Goal: Transaction & Acquisition: Book appointment/travel/reservation

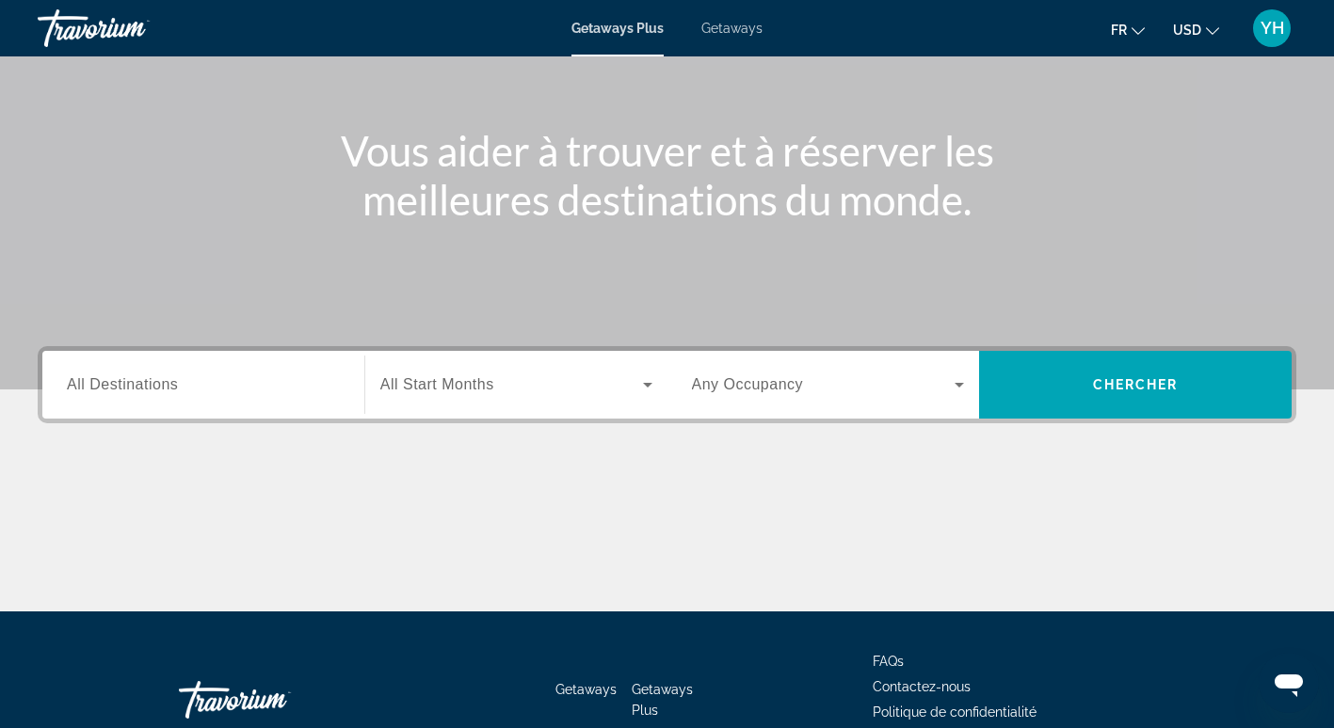
scroll to position [176, 0]
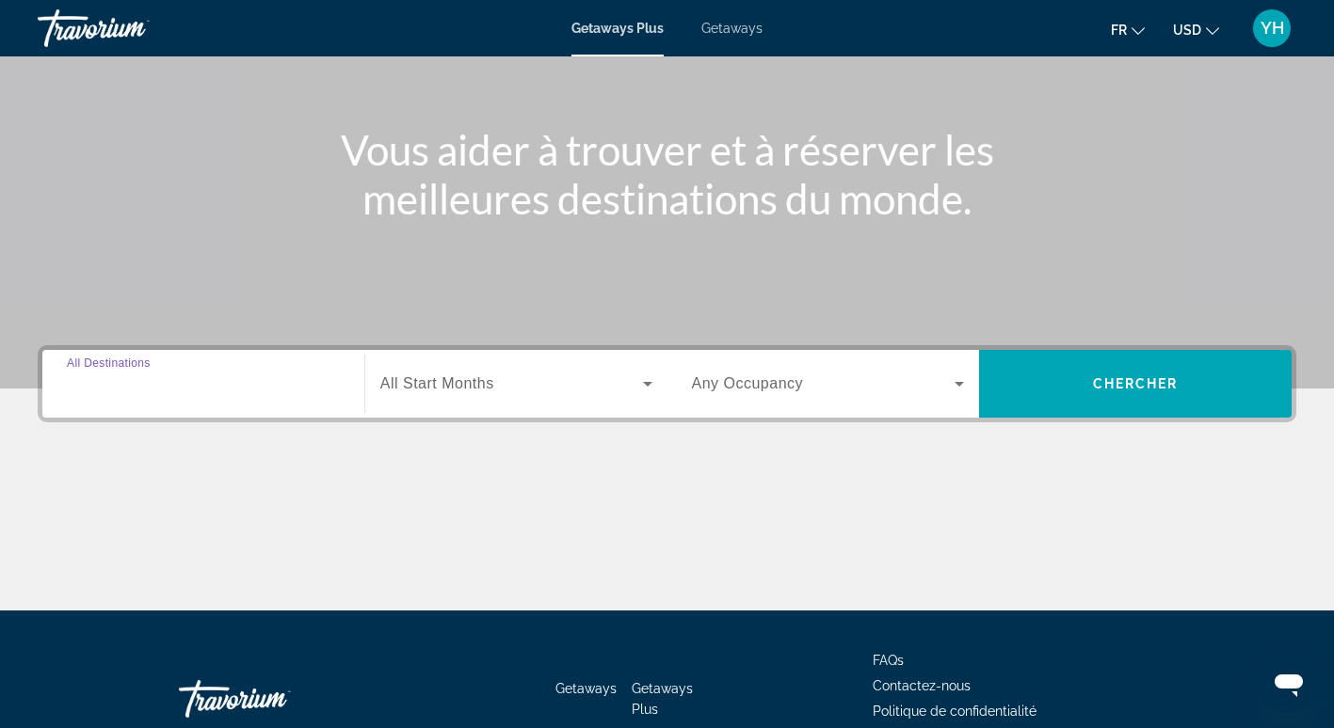
click at [295, 381] on input "Destination All Destinations" at bounding box center [203, 385] width 273 height 23
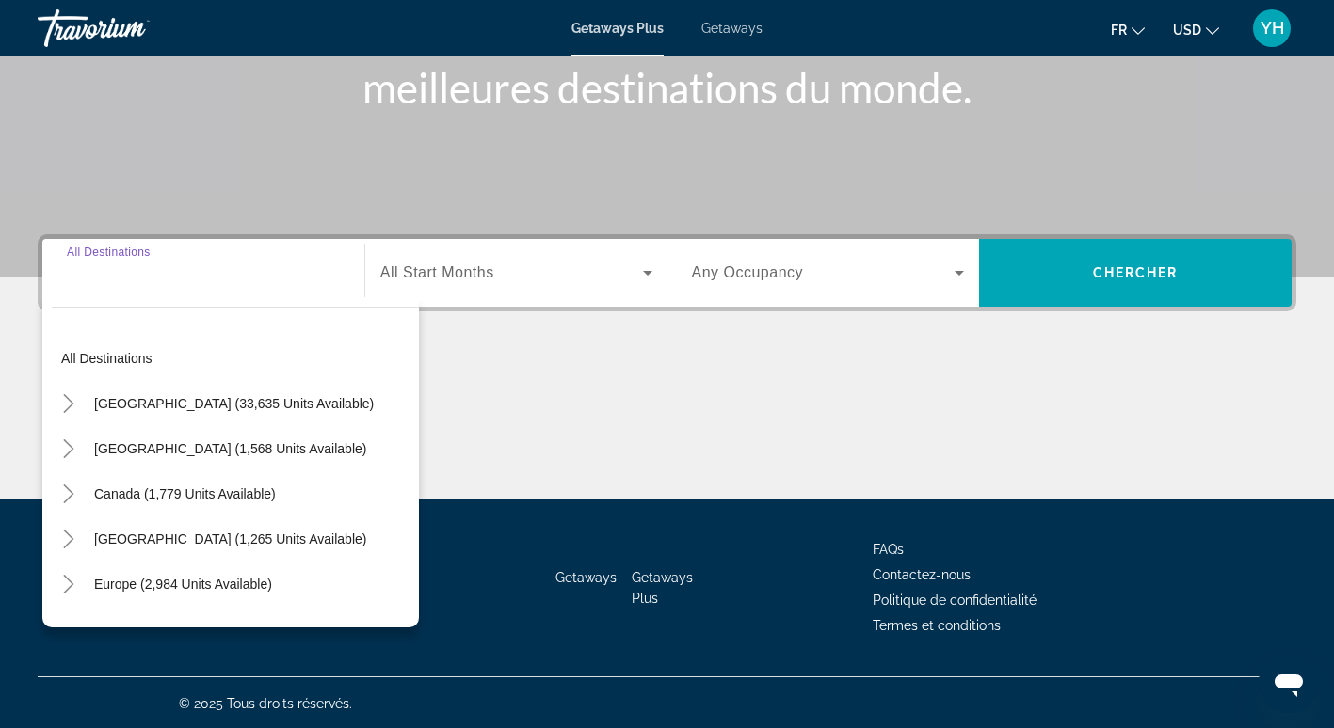
scroll to position [289, 0]
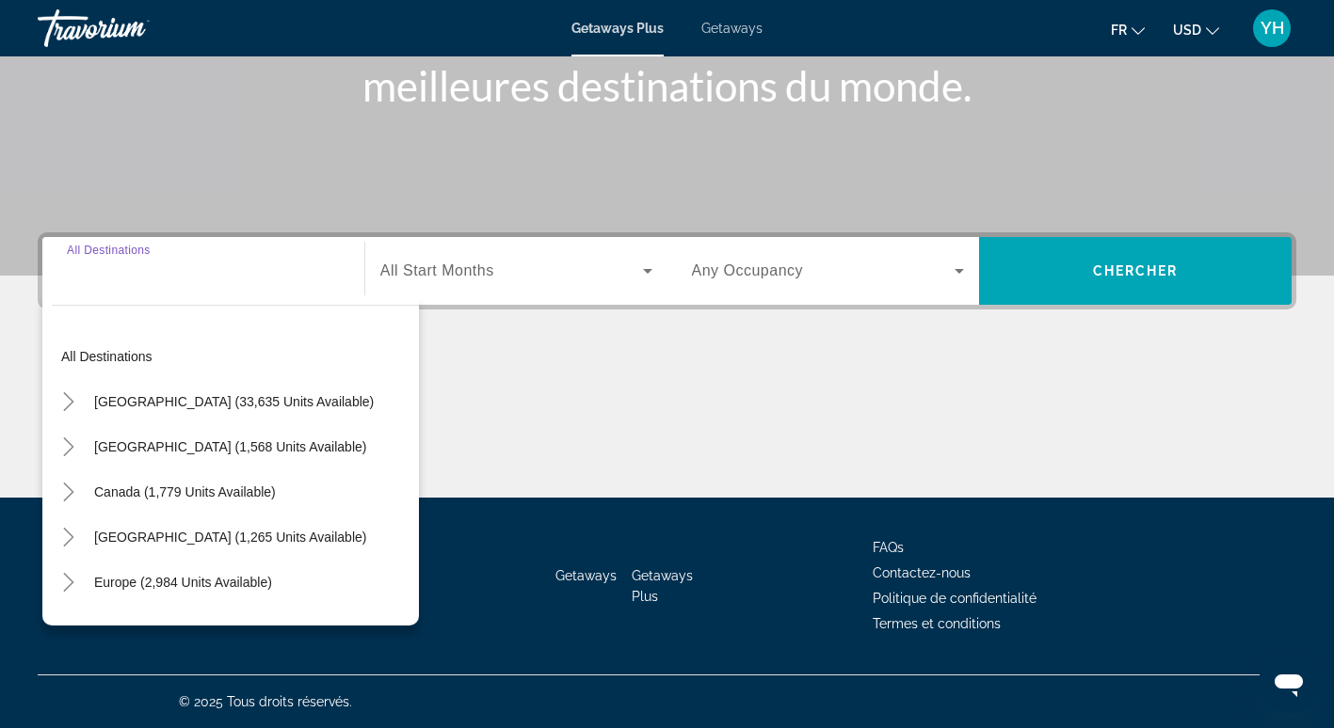
click at [196, 279] on input "Destination All Destinations" at bounding box center [203, 272] width 273 height 23
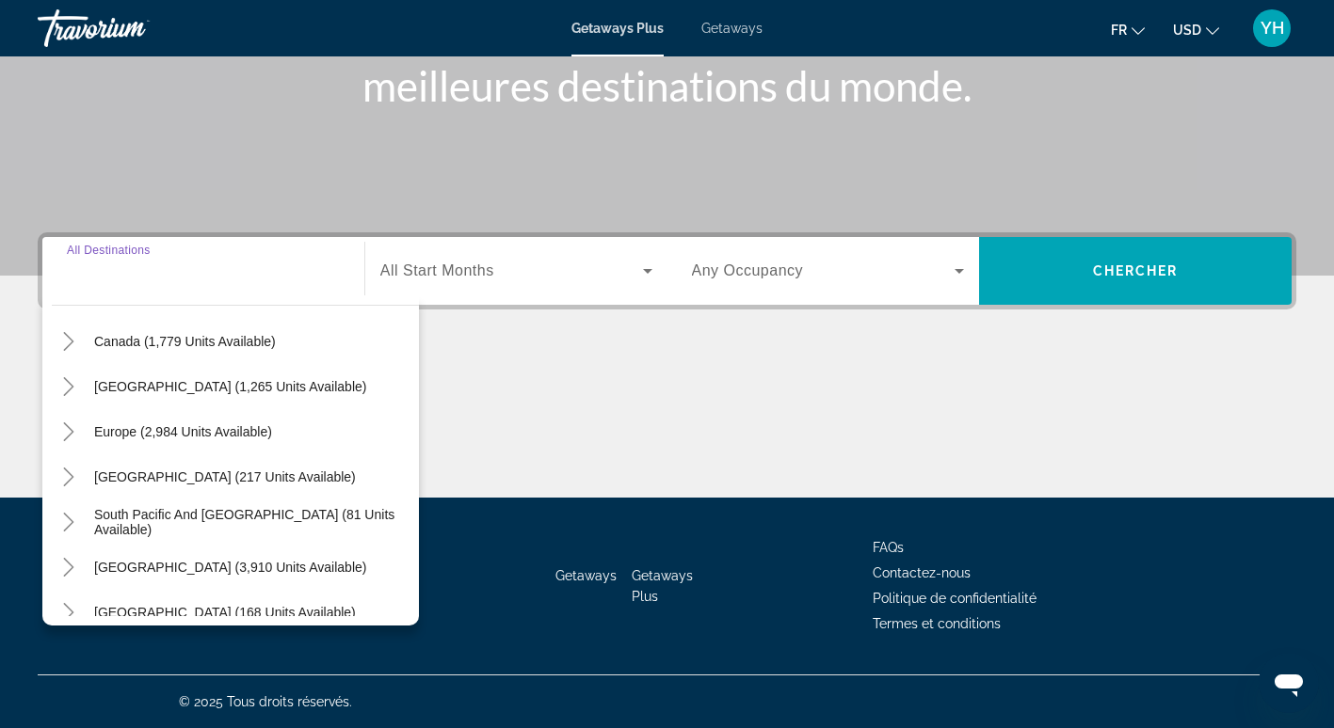
scroll to position [152, 0]
click at [72, 425] on icon "Toggle Europe (2,984 units available)" at bounding box center [68, 431] width 19 height 19
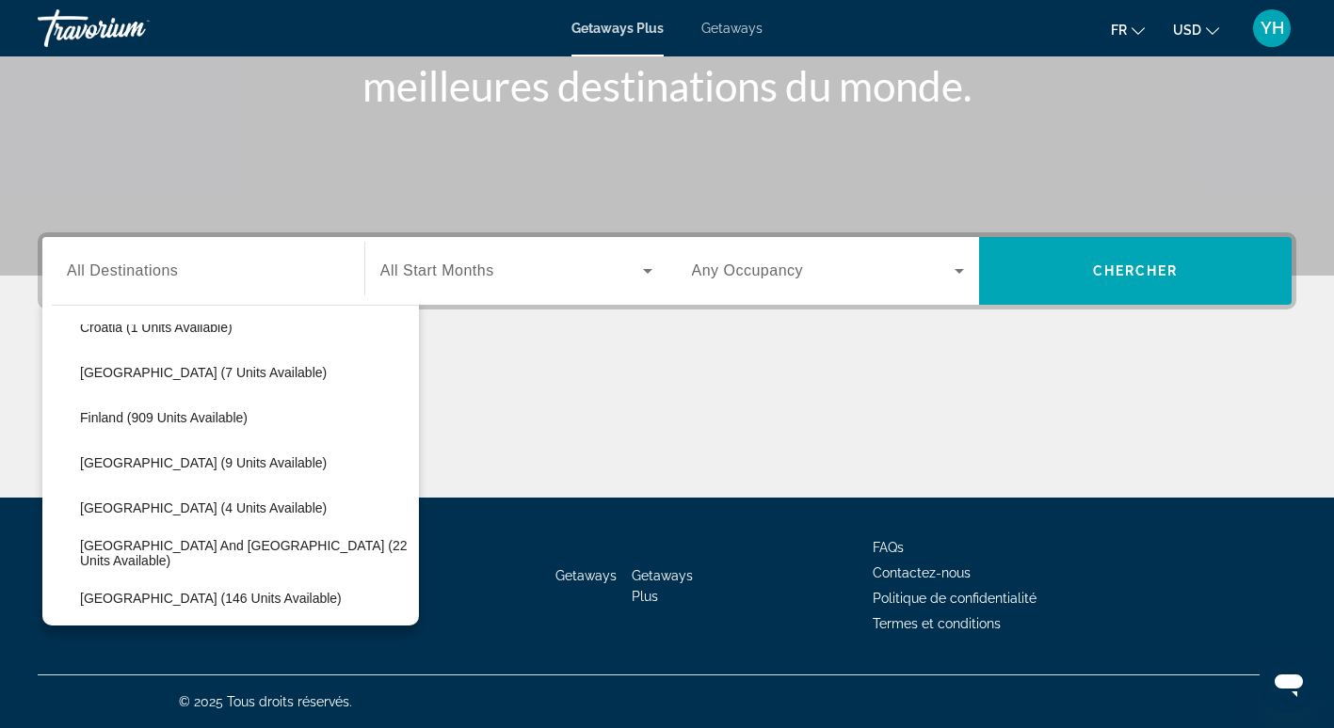
scroll to position [392, 0]
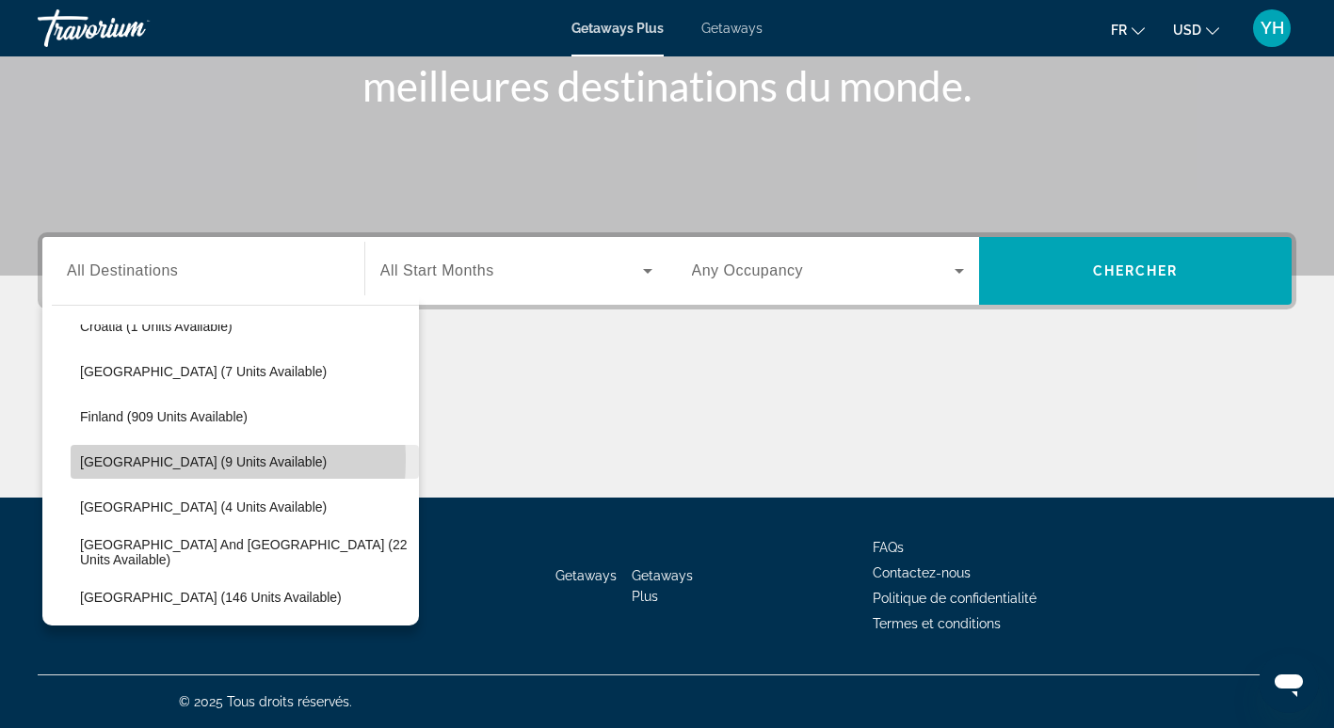
click at [160, 460] on span "[GEOGRAPHIC_DATA] (9 units available)" at bounding box center [203, 462] width 247 height 15
type input "**********"
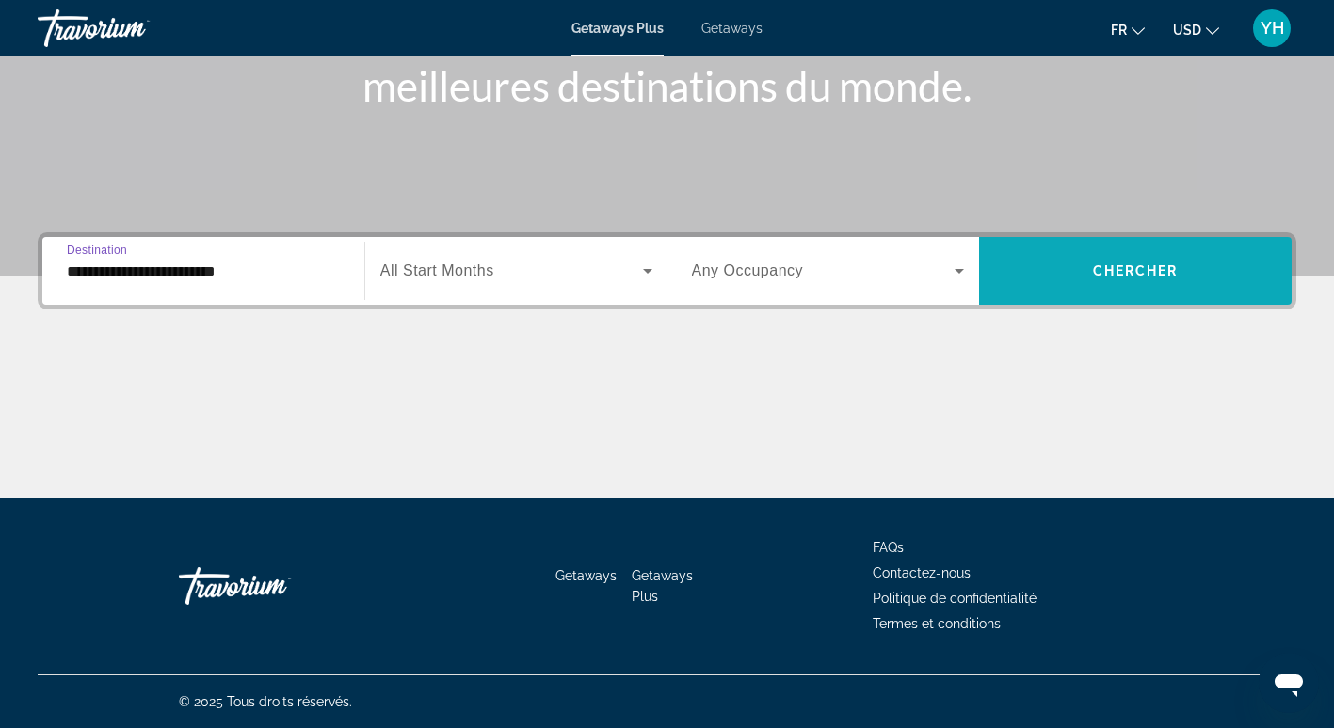
click at [1047, 268] on span "Search widget" at bounding box center [1135, 270] width 312 height 45
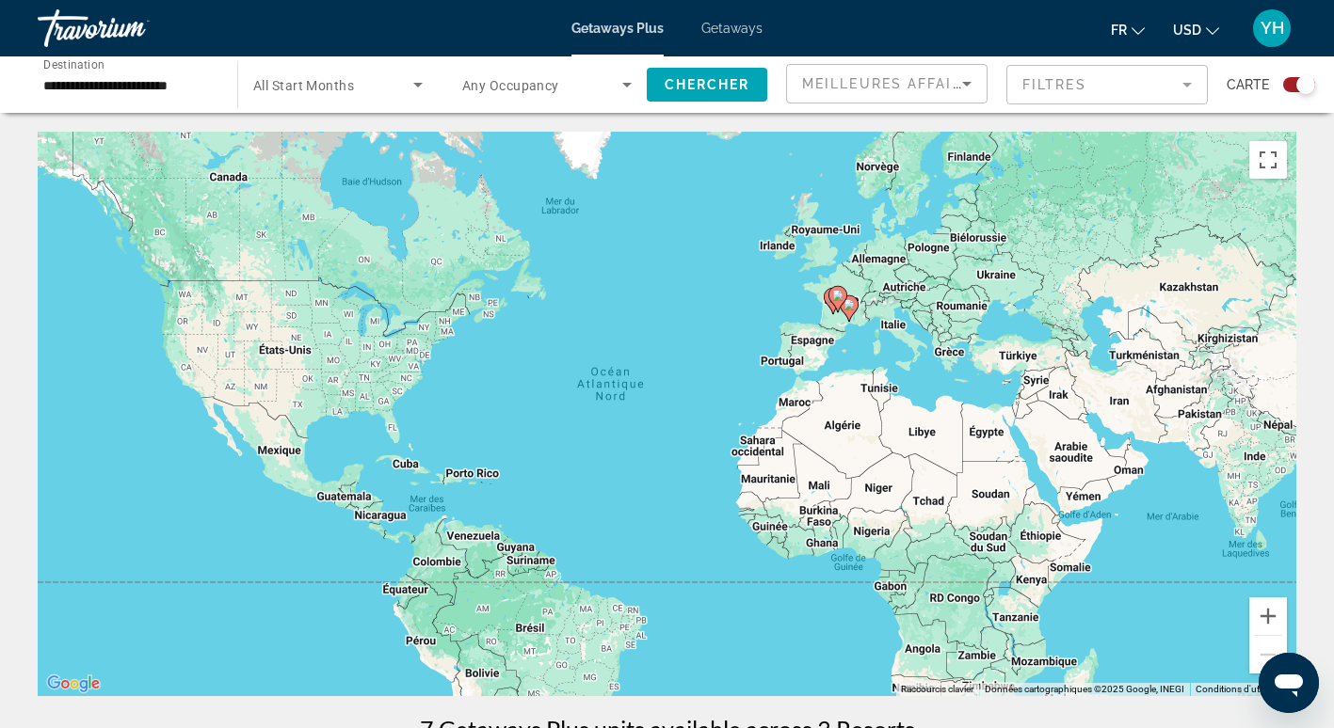
click at [1277, 34] on span "YH" at bounding box center [1272, 28] width 24 height 19
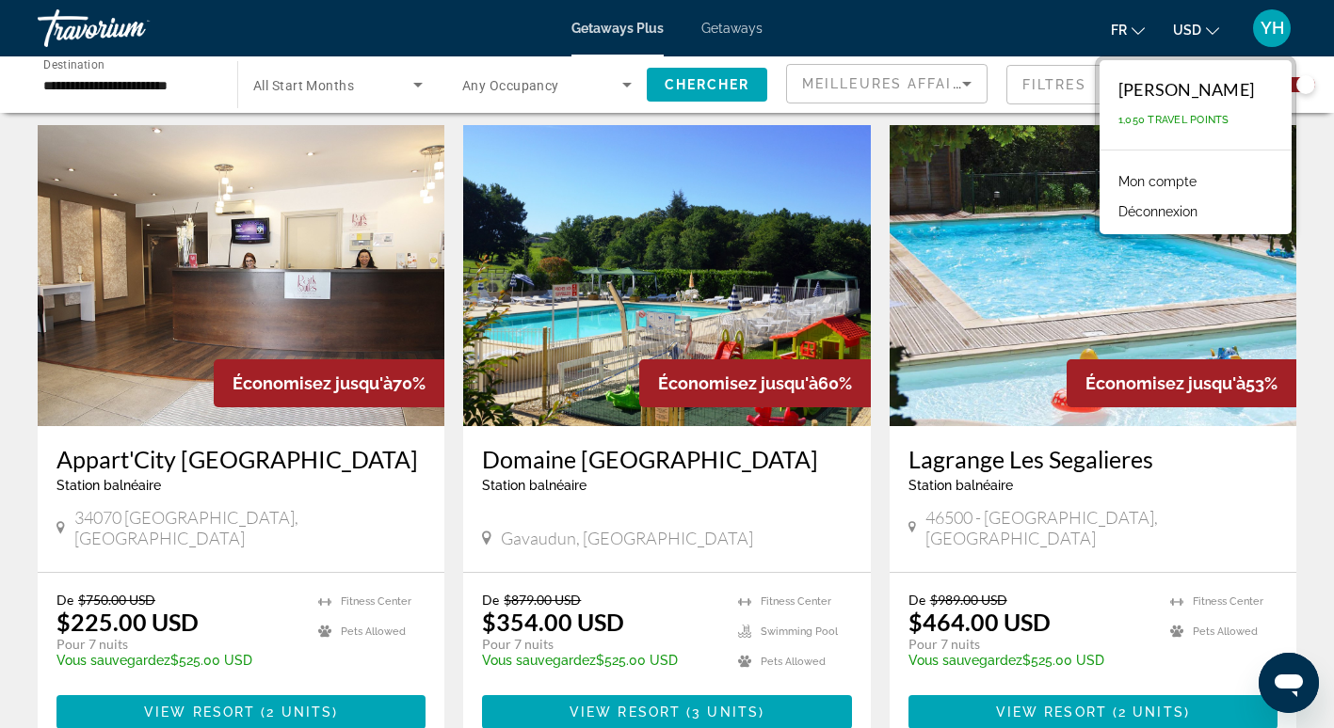
scroll to position [639, 0]
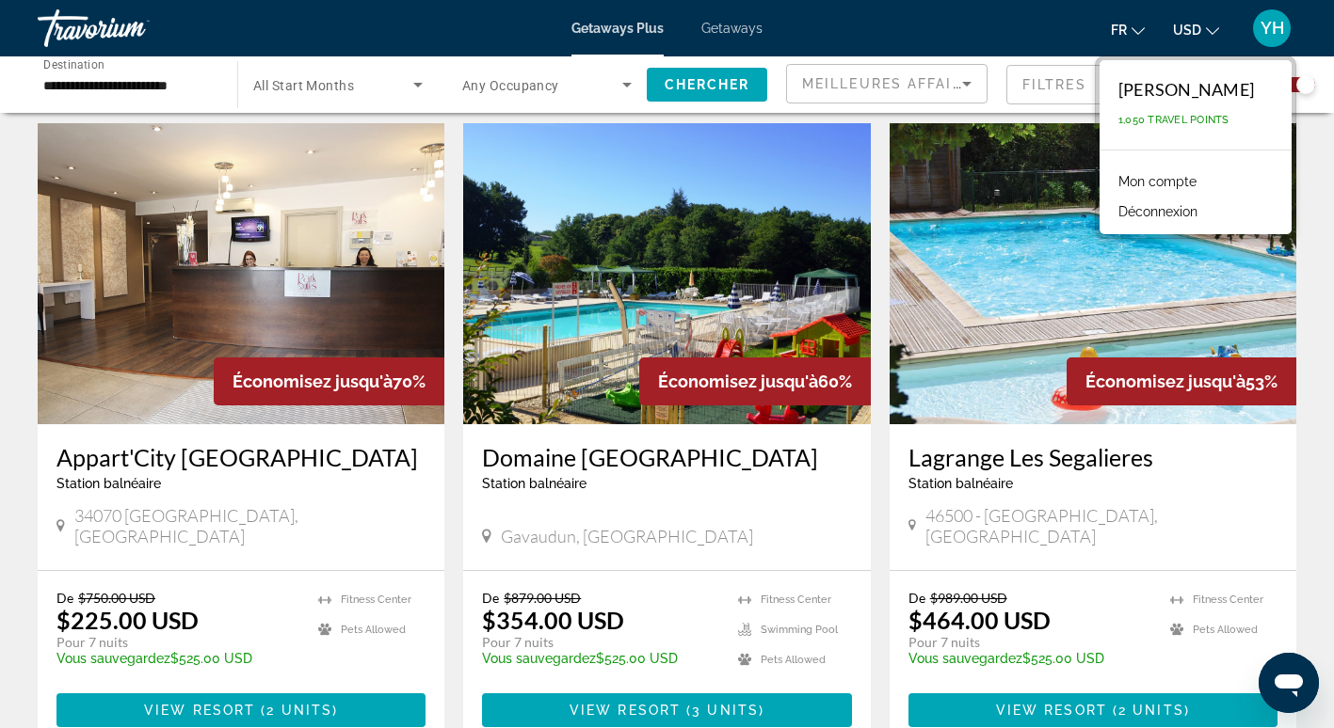
click at [22, 510] on div "Pour parcourir la carte en mode tactile, appuyez deux fois dessus et maintenez …" at bounding box center [667, 157] width 1334 height 1329
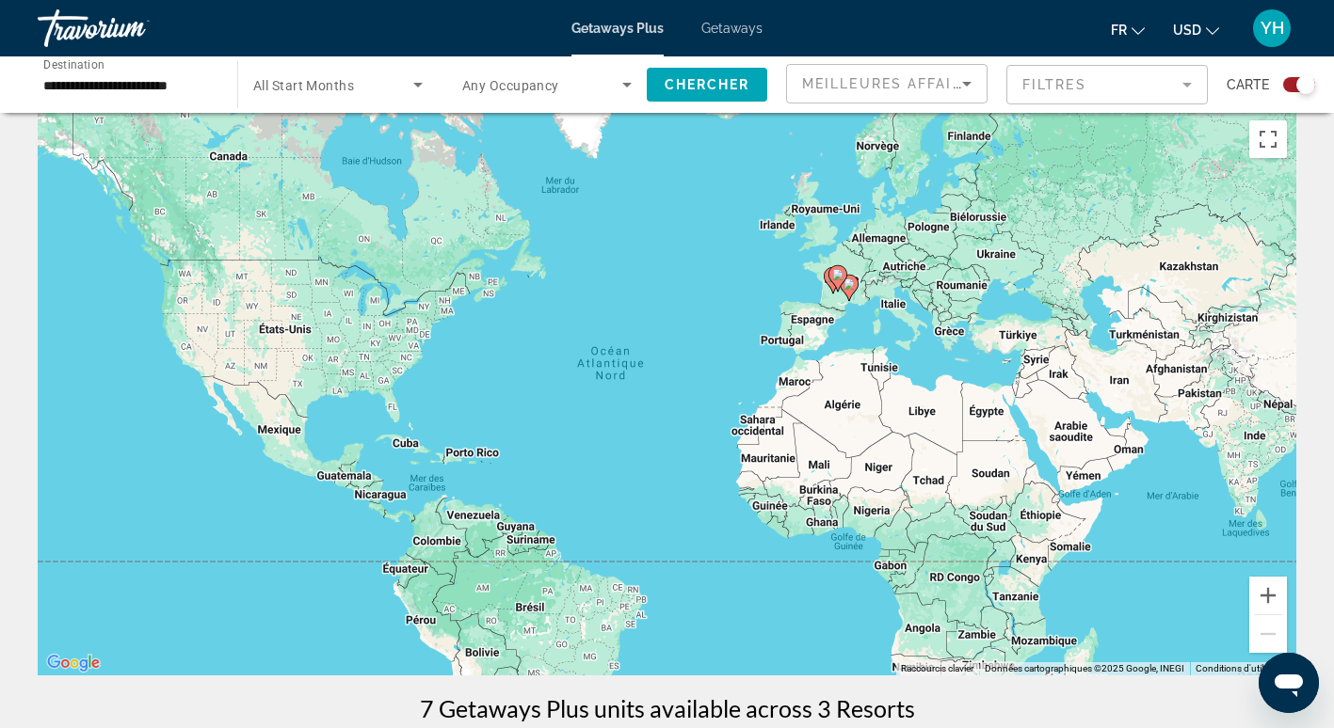
scroll to position [0, 0]
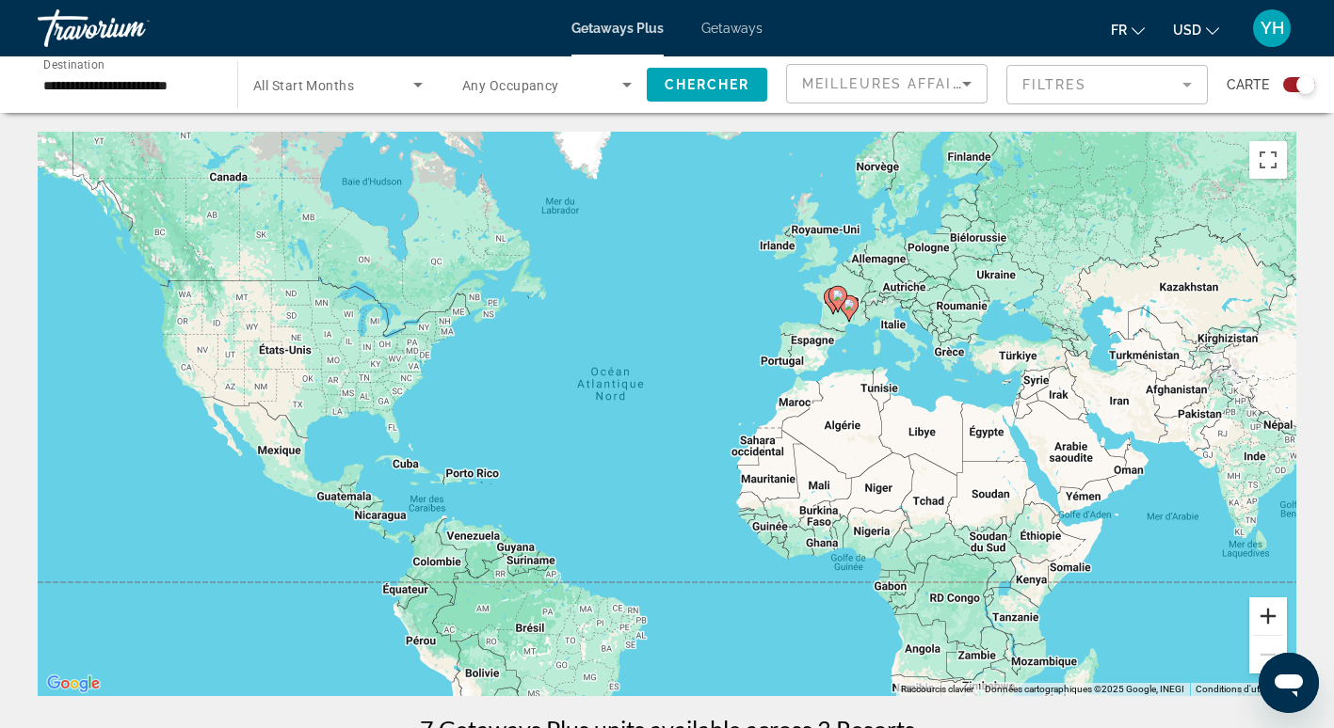
click at [1265, 625] on button "Zoom avant" at bounding box center [1268, 617] width 38 height 38
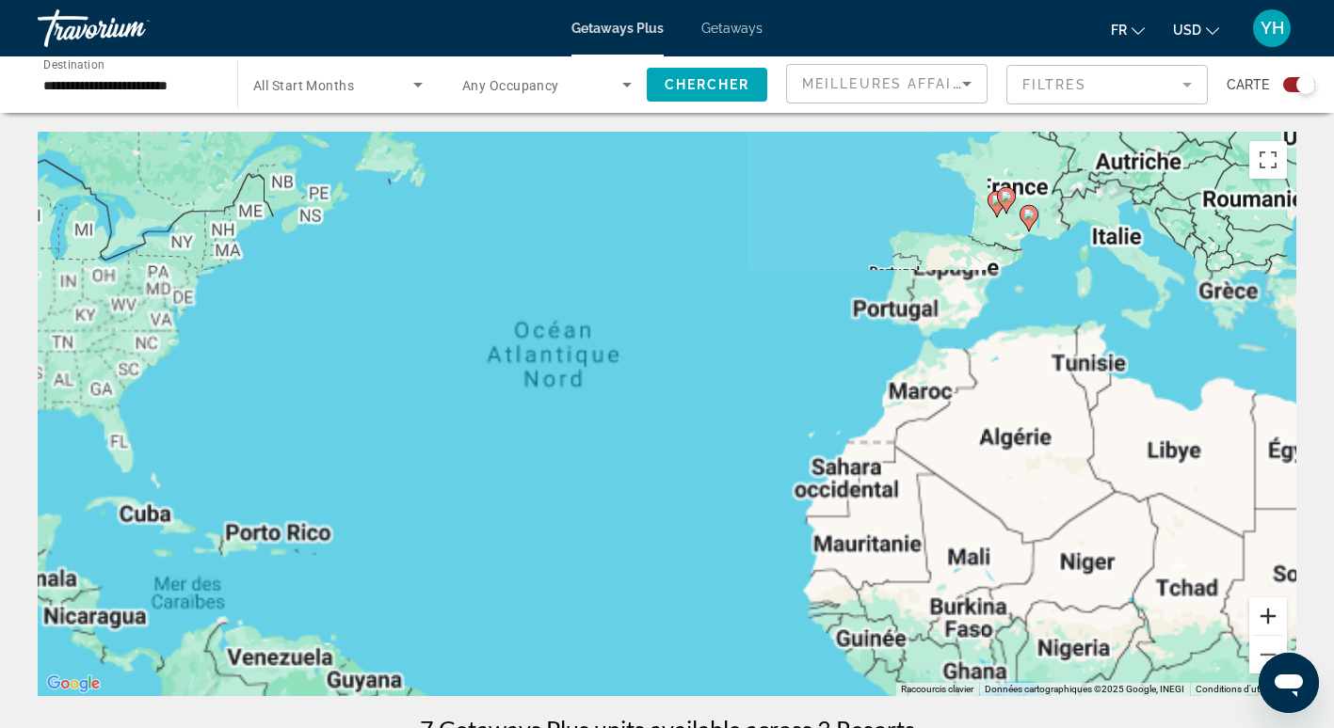
click at [1265, 625] on button "Zoom avant" at bounding box center [1268, 617] width 38 height 38
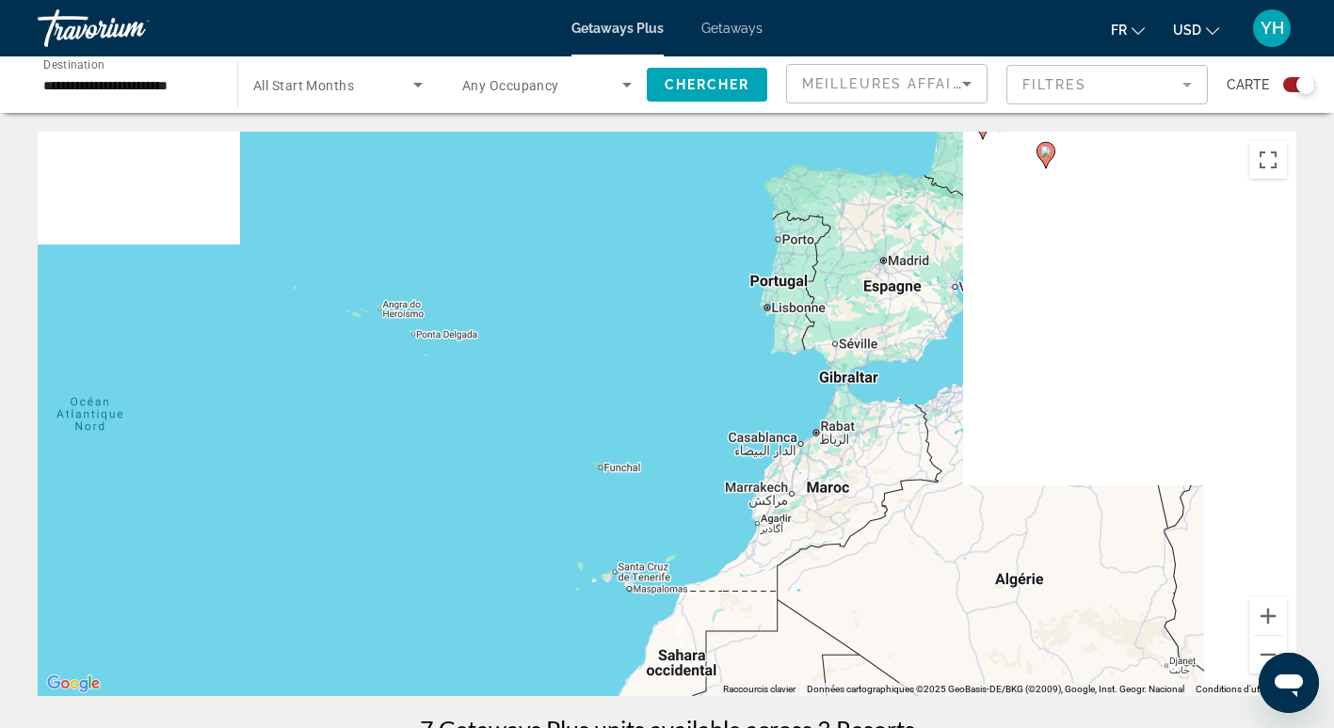
drag, startPoint x: 1176, startPoint y: 293, endPoint x: 722, endPoint y: 494, distance: 497.2
click at [722, 494] on div "Pour activer le glissement avec le clavier, appuyez sur Alt+Entrée. Une fois ce…" at bounding box center [667, 414] width 1258 height 565
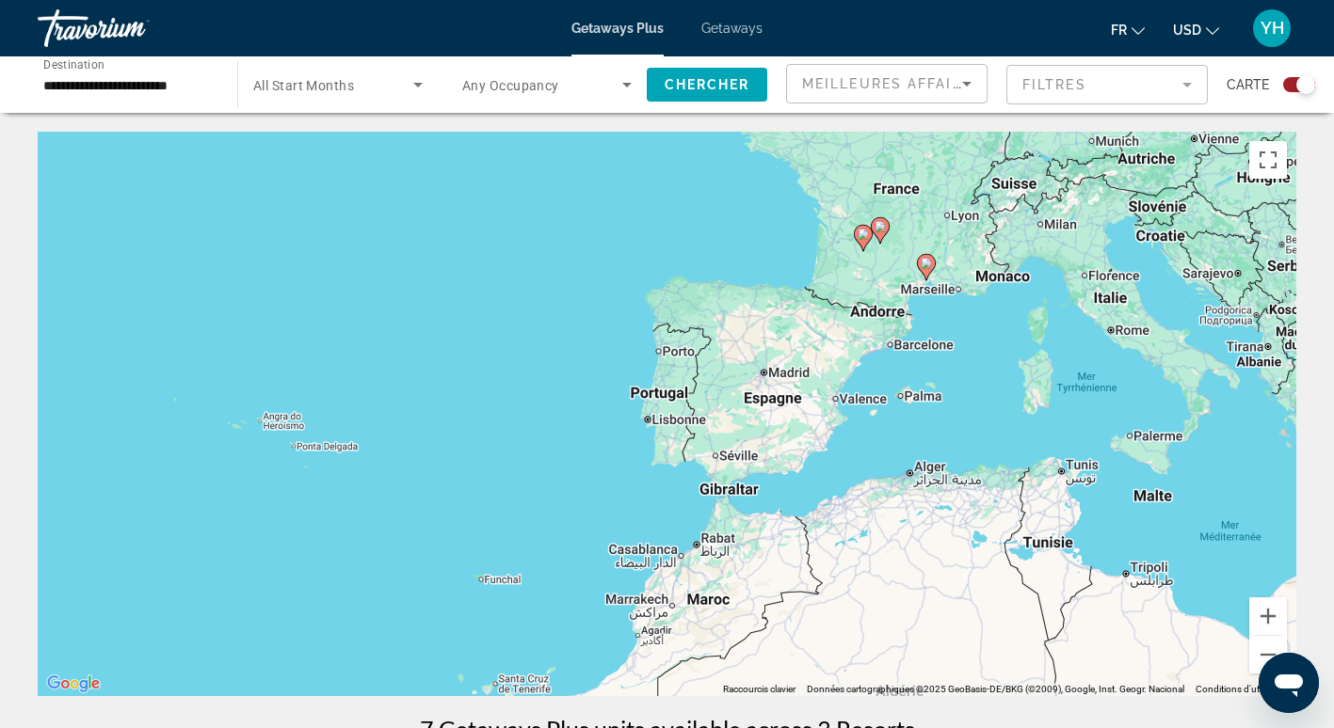
click at [723, 33] on span "Getaways" at bounding box center [731, 28] width 61 height 15
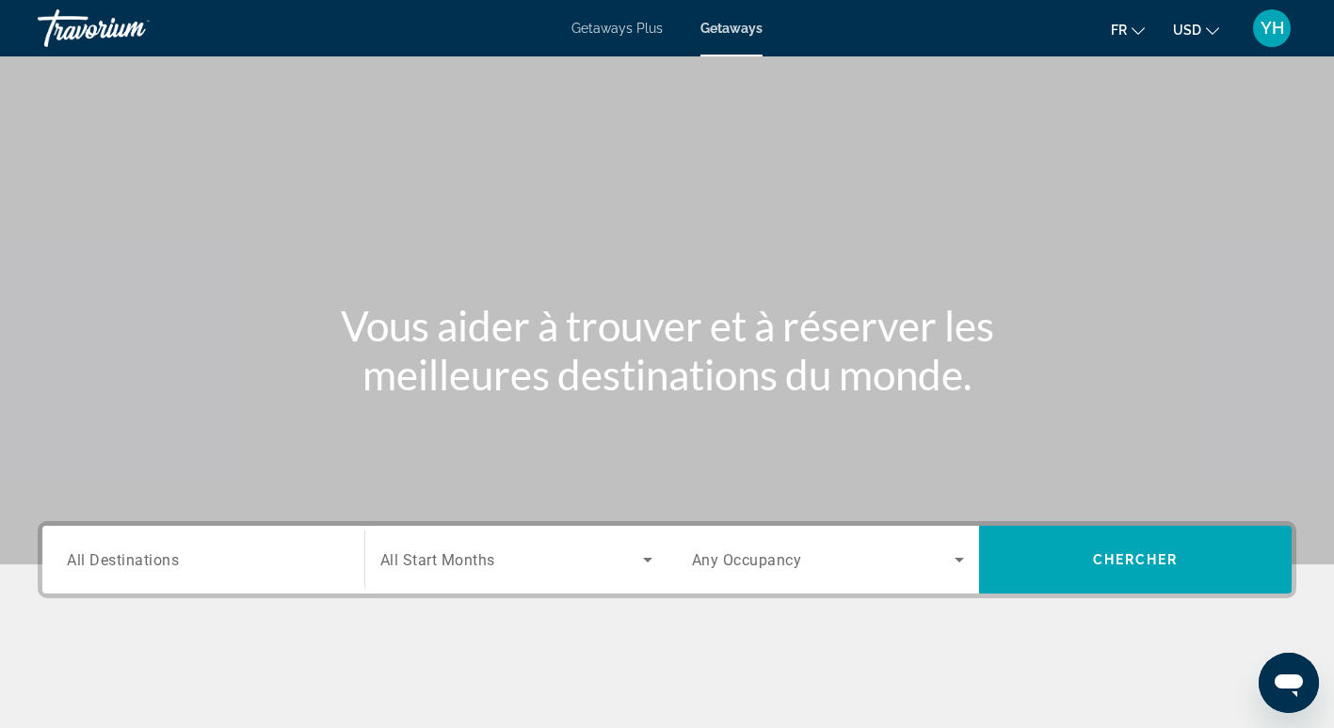
click at [262, 572] on div "Search widget" at bounding box center [203, 561] width 273 height 54
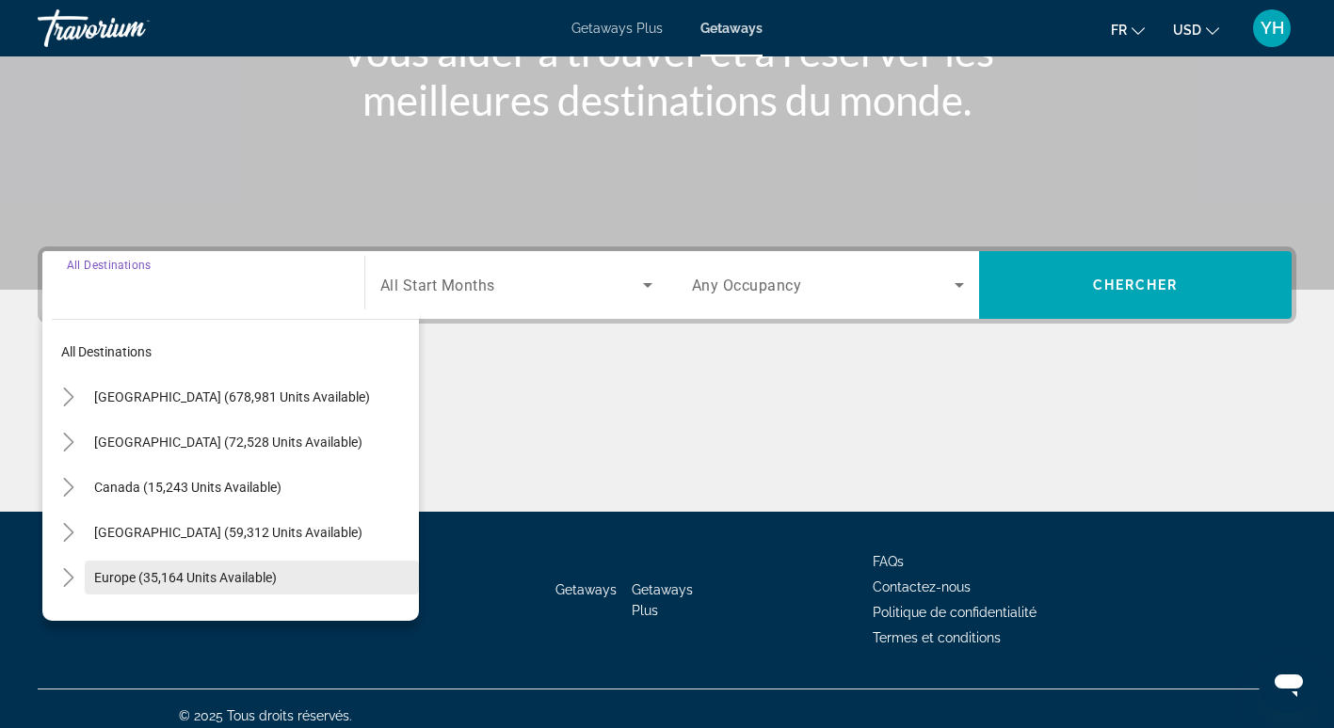
scroll to position [289, 0]
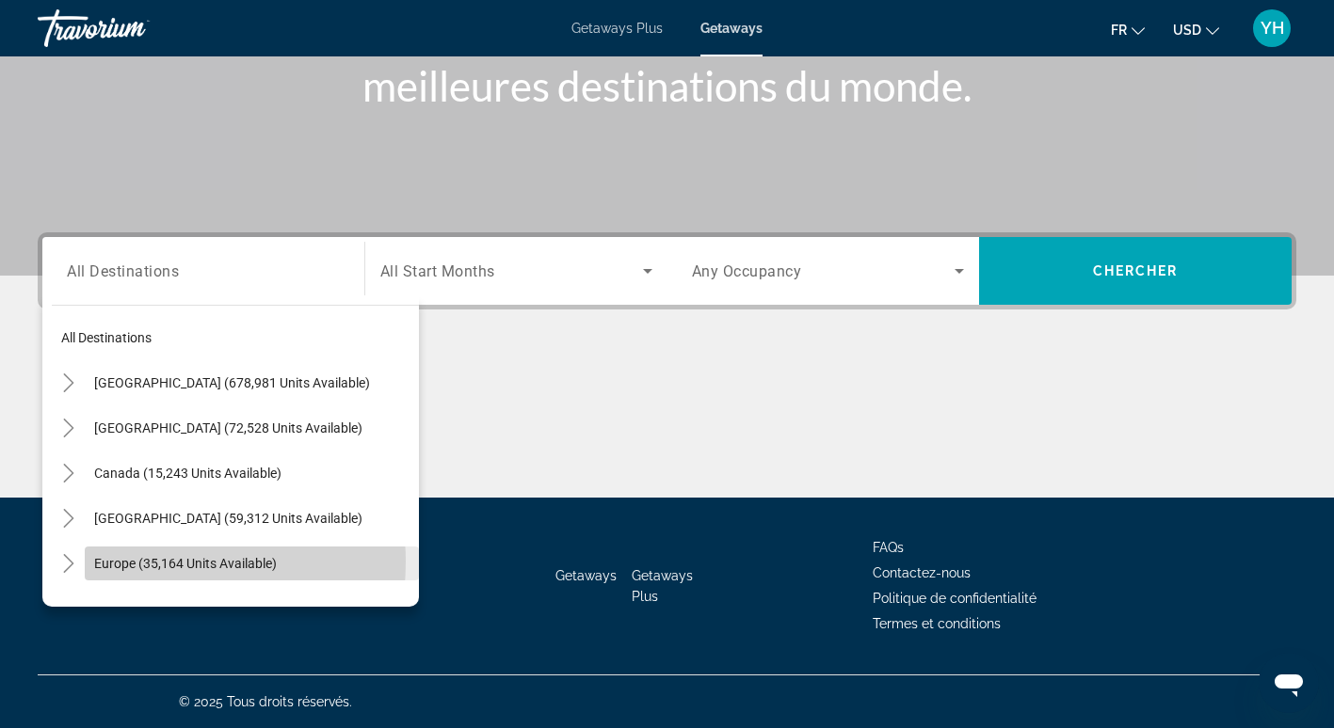
click at [149, 562] on span "Europe (35,164 units available)" at bounding box center [185, 563] width 183 height 15
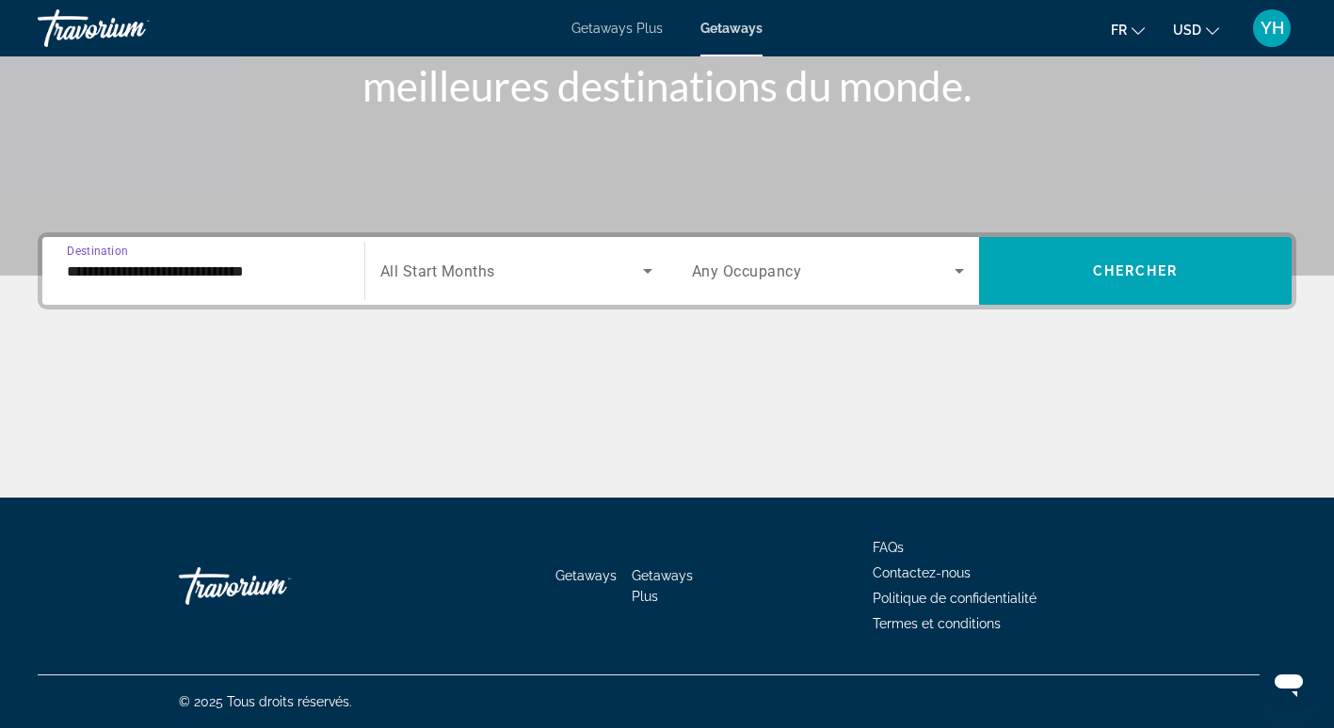
click at [138, 270] on input "**********" at bounding box center [203, 272] width 273 height 23
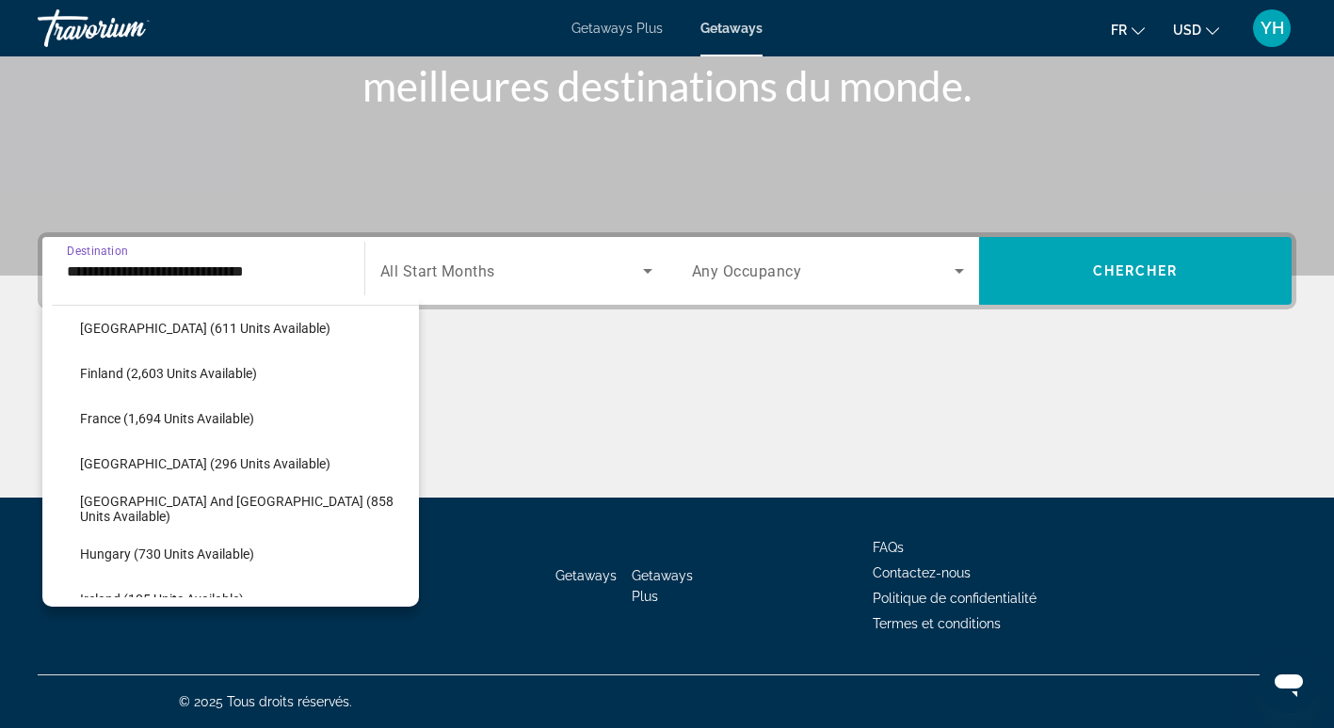
scroll to position [463, 0]
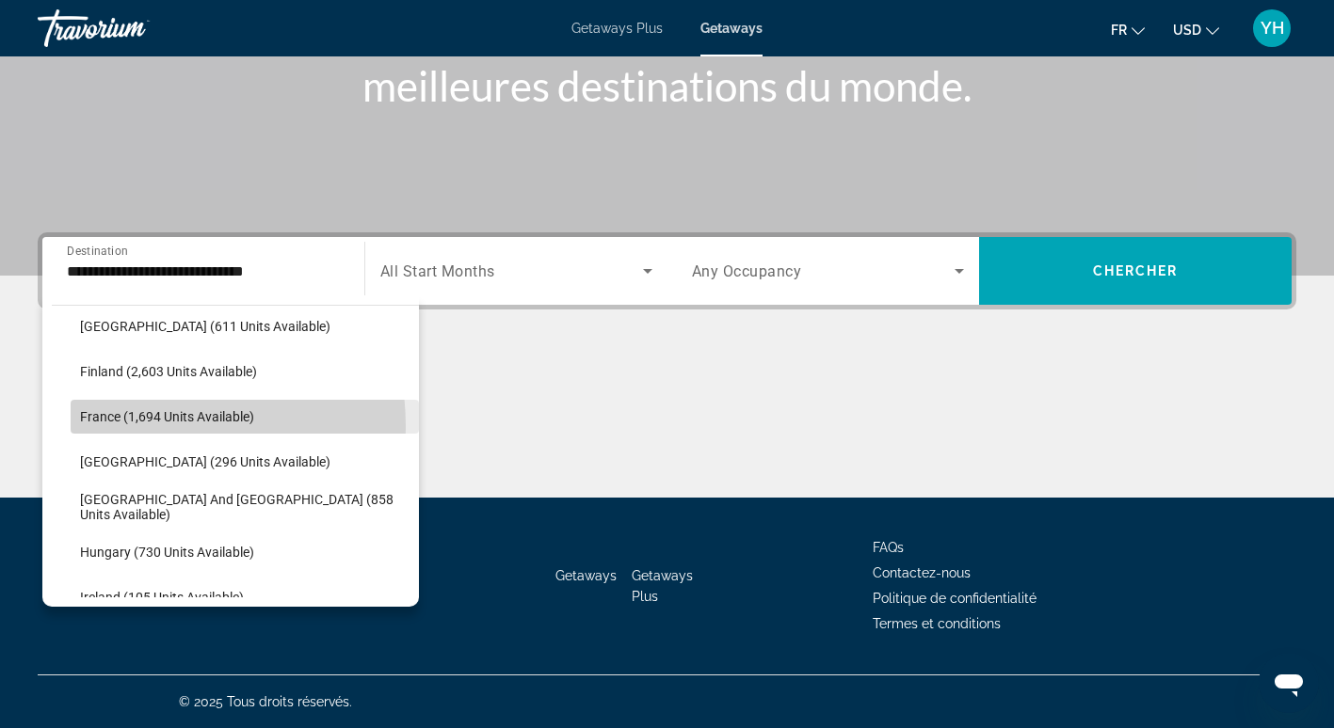
click at [116, 427] on span "Search widget" at bounding box center [245, 416] width 348 height 45
type input "**********"
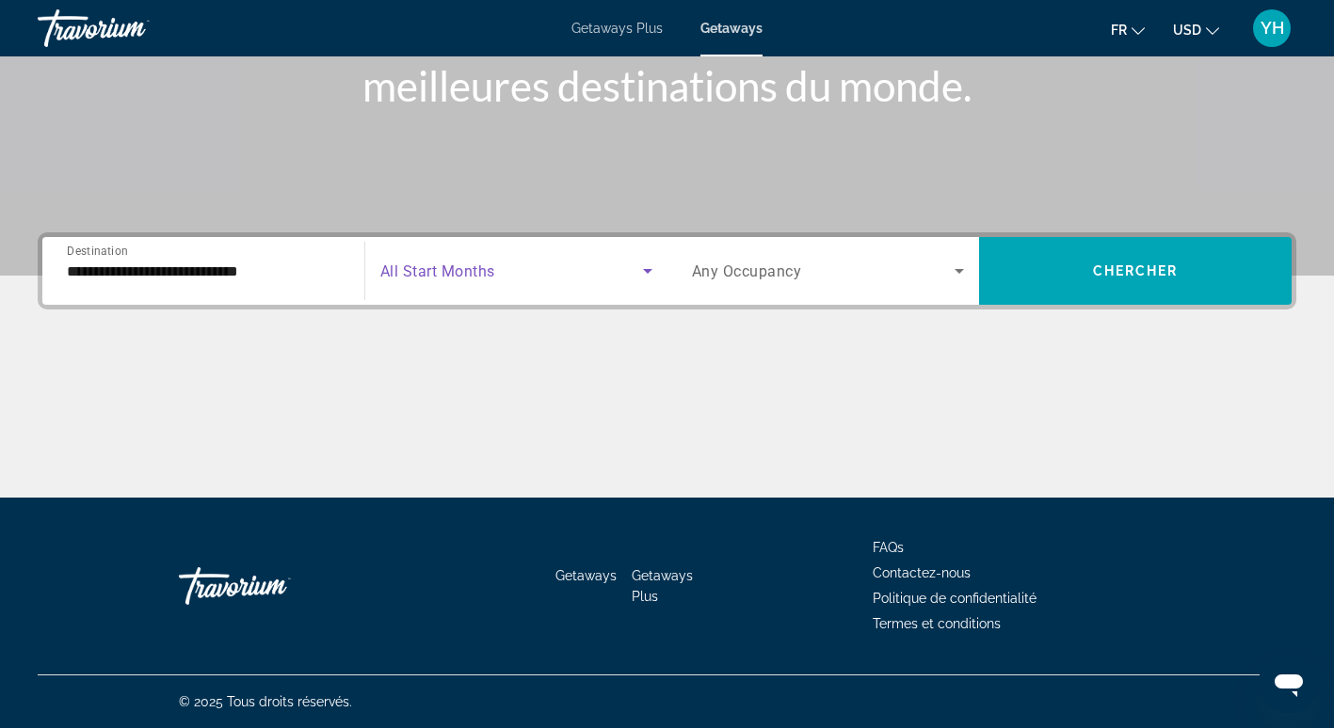
click at [573, 275] on span "Search widget" at bounding box center [511, 271] width 263 height 23
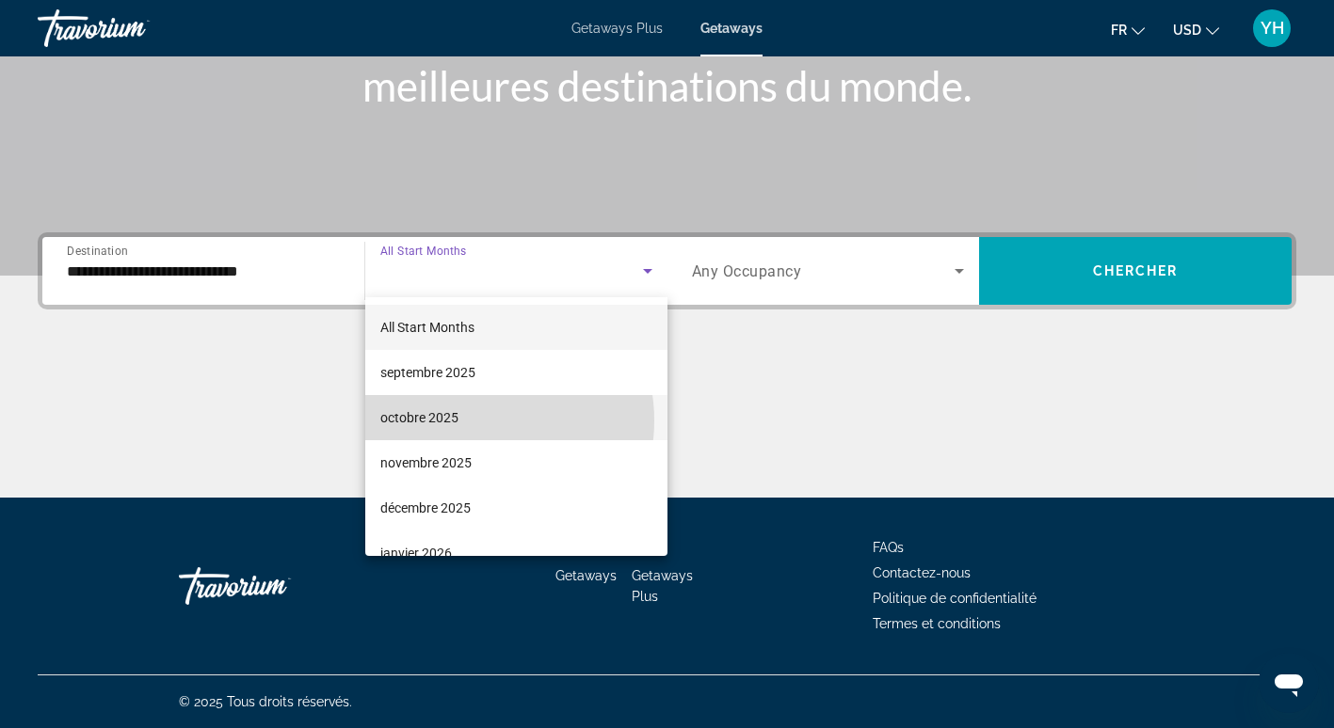
click at [472, 421] on mat-option "octobre 2025" at bounding box center [516, 417] width 302 height 45
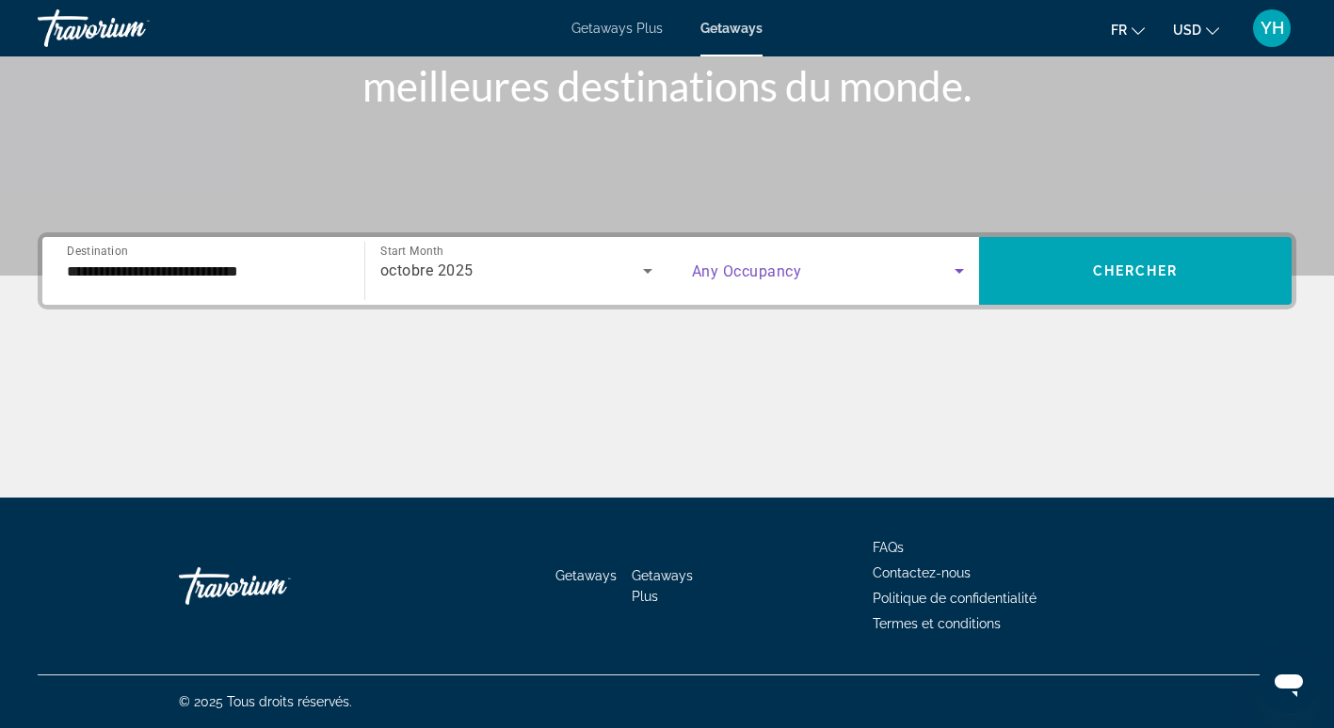
click at [871, 265] on span "Search widget" at bounding box center [824, 271] width 264 height 23
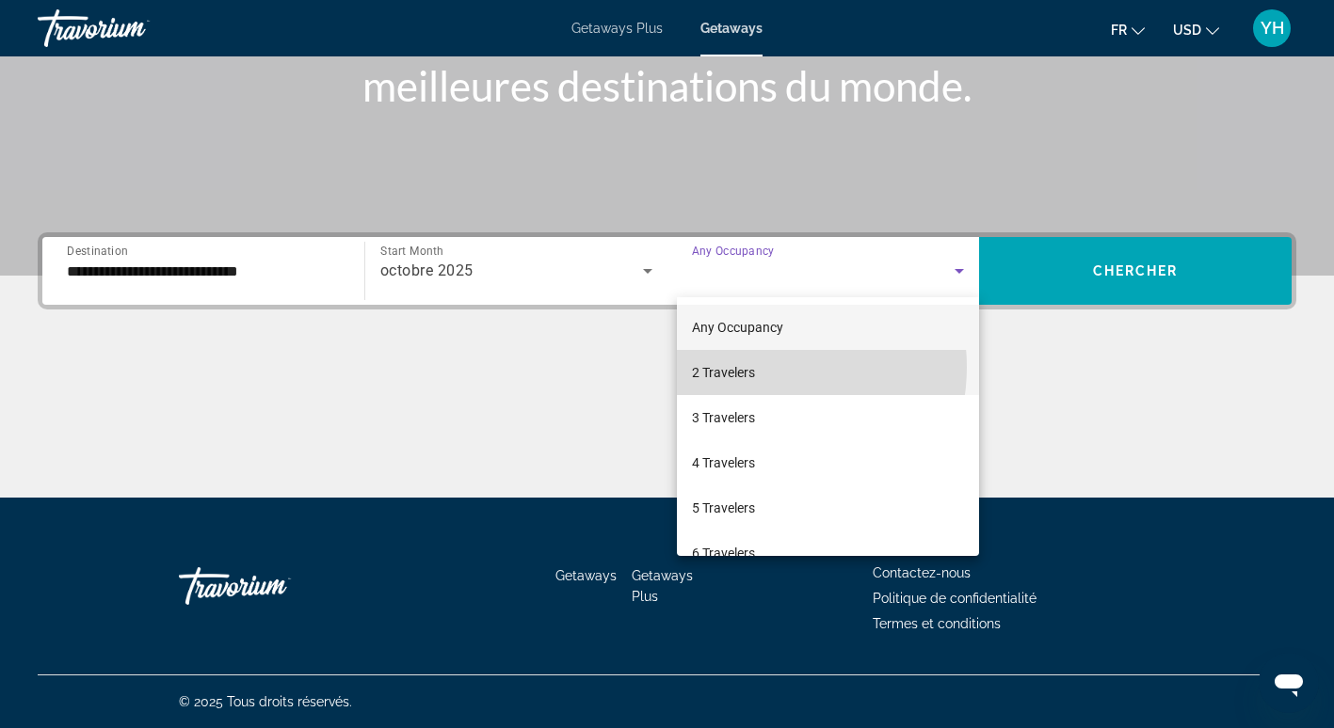
click at [757, 367] on mat-option "2 Travelers" at bounding box center [828, 372] width 303 height 45
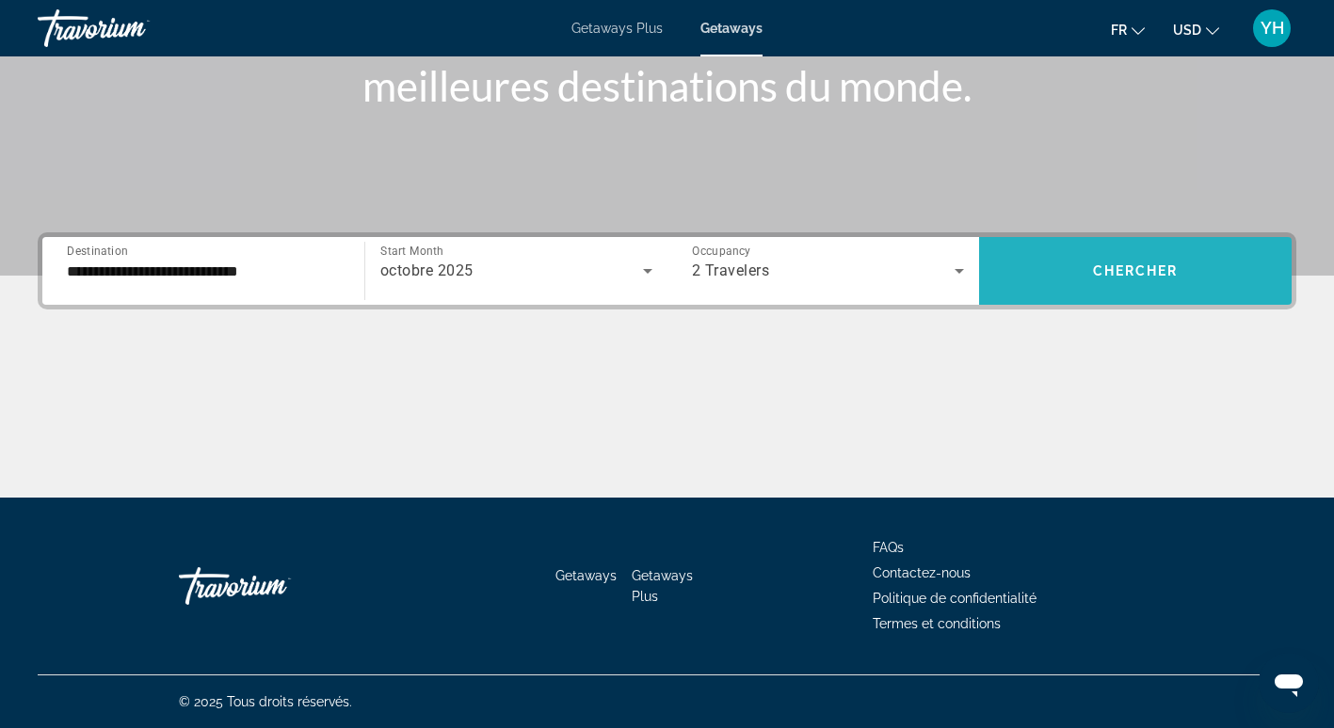
click at [1085, 267] on span "Search widget" at bounding box center [1135, 270] width 312 height 45
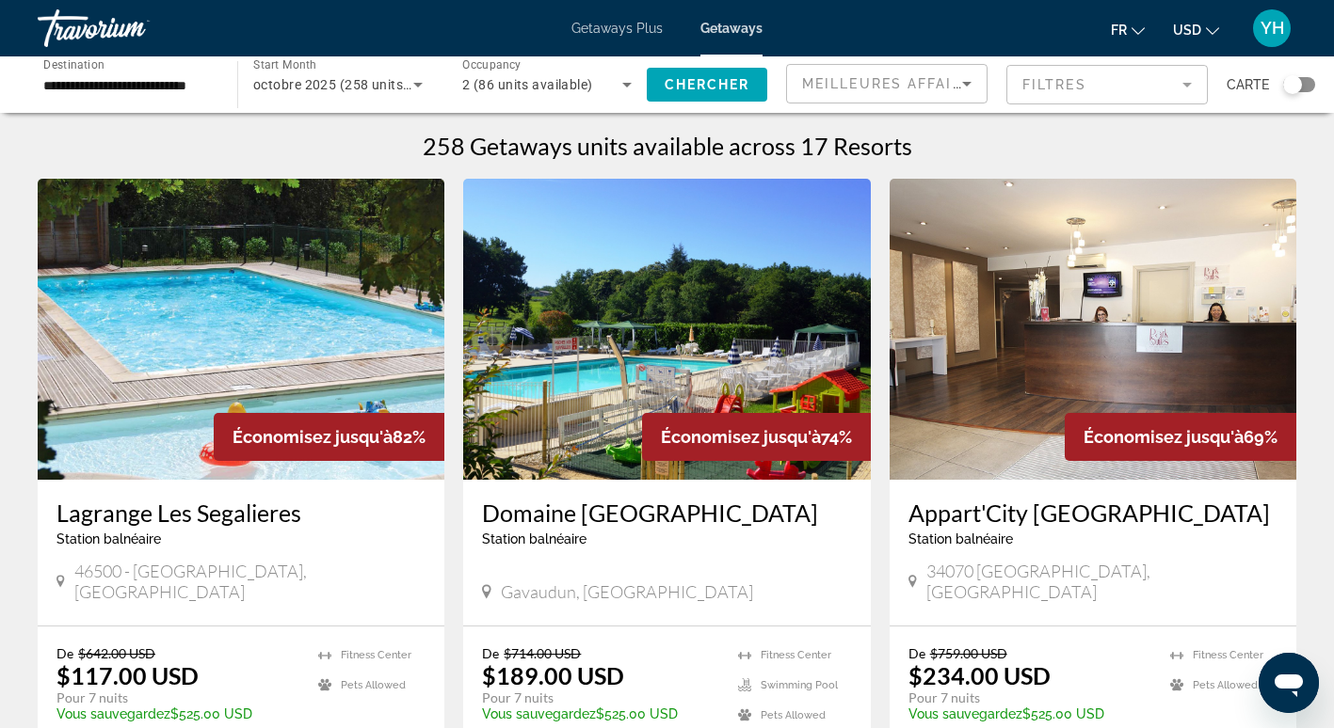
click at [1183, 81] on mat-form-field "Filtres" at bounding box center [1106, 85] width 201 height 40
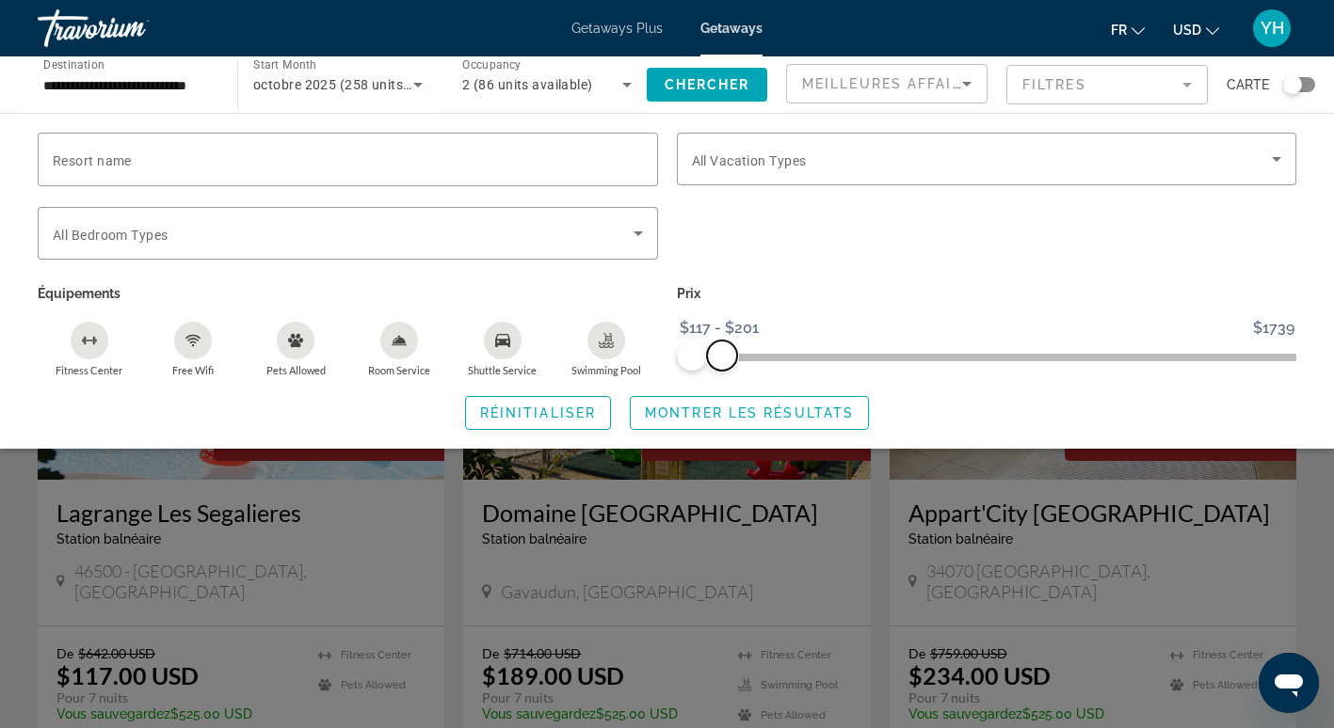
drag, startPoint x: 1278, startPoint y: 345, endPoint x: 722, endPoint y: 352, distance: 556.2
click at [722, 352] on span "ngx-slider-max" at bounding box center [722, 356] width 30 height 30
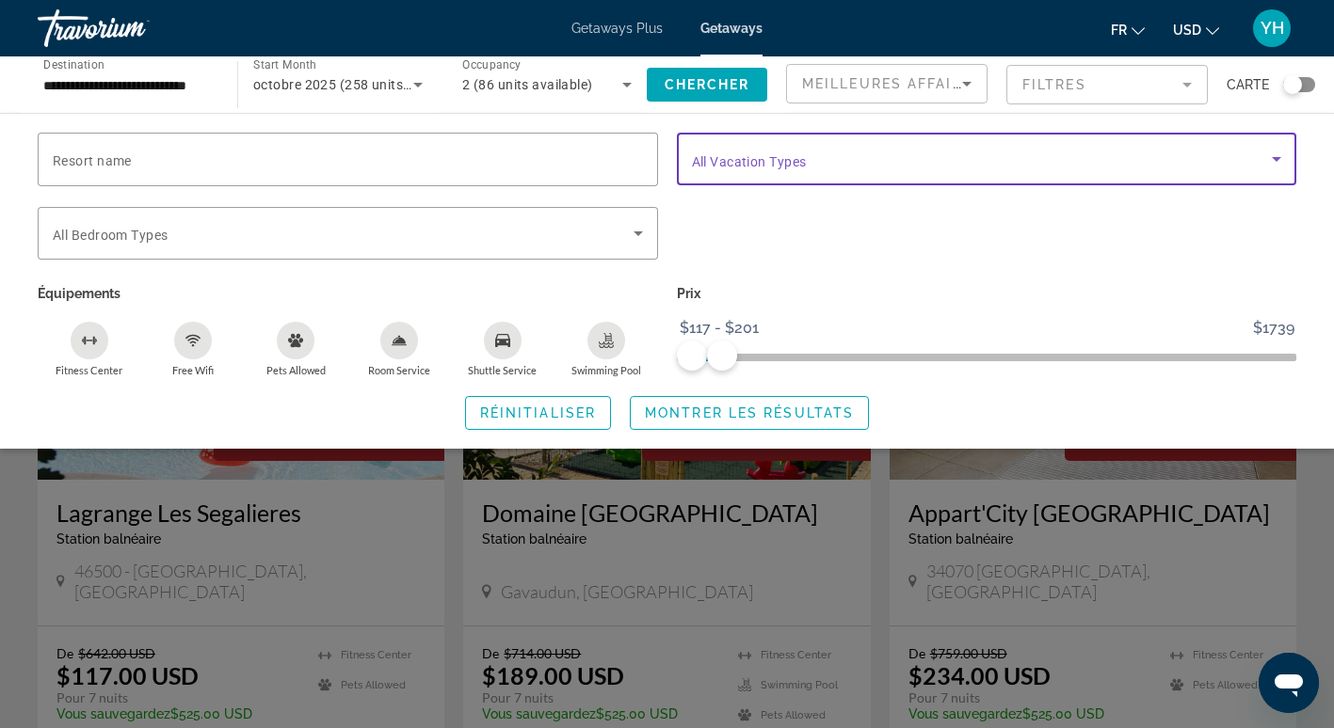
click at [886, 150] on span "Search widget" at bounding box center [982, 159] width 581 height 23
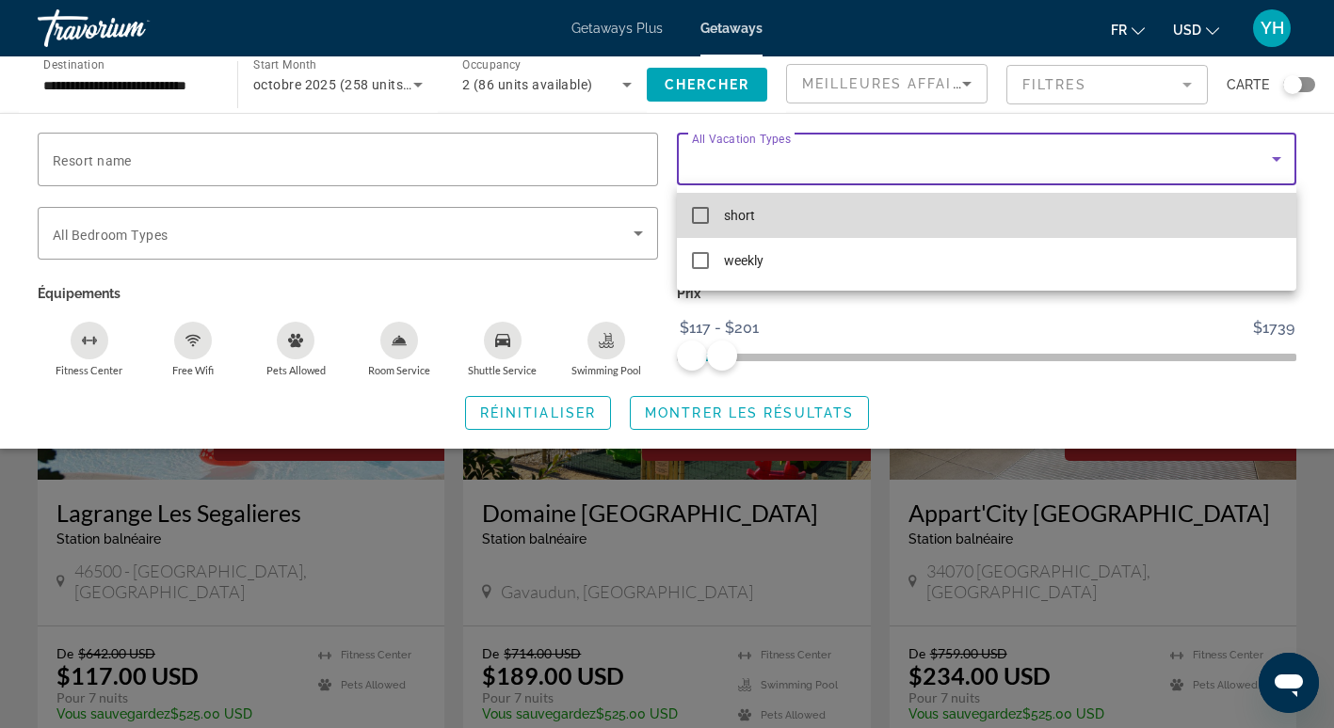
click at [699, 212] on mat-pseudo-checkbox at bounding box center [700, 215] width 17 height 17
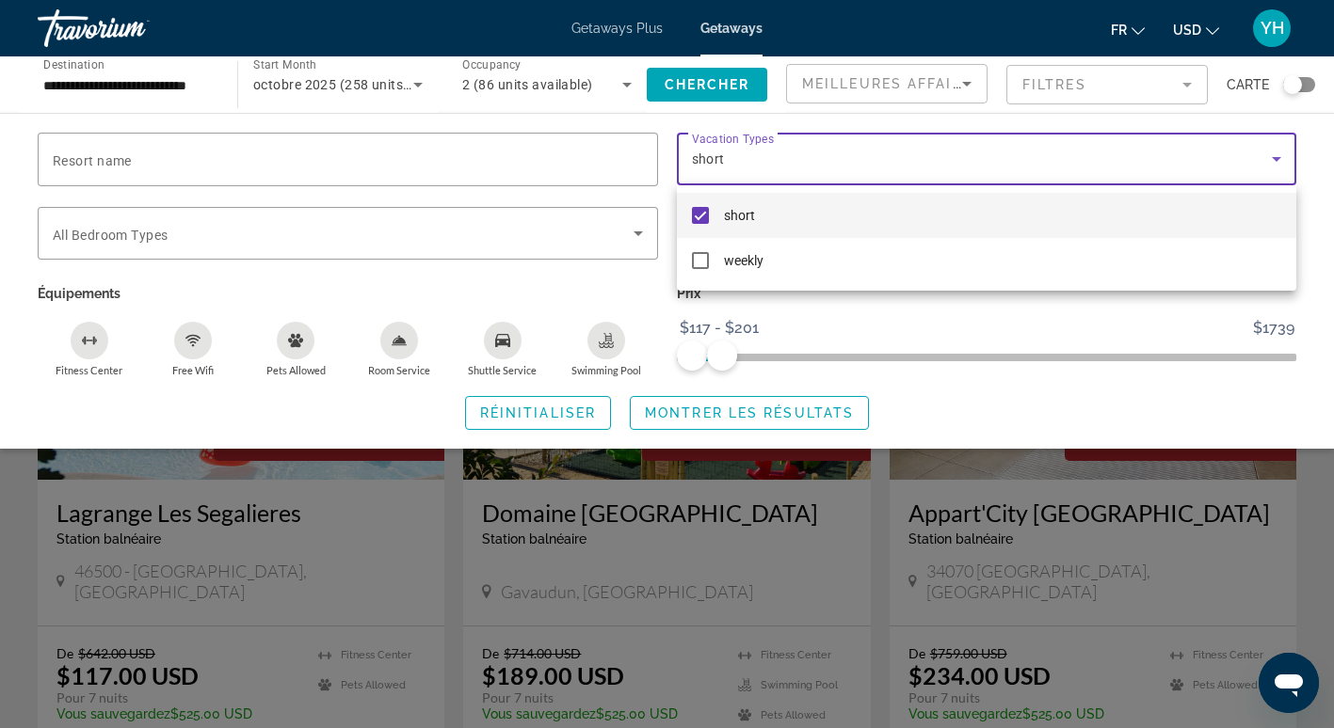
drag, startPoint x: 723, startPoint y: 359, endPoint x: 758, endPoint y: 364, distance: 35.3
click at [758, 364] on div at bounding box center [667, 364] width 1334 height 728
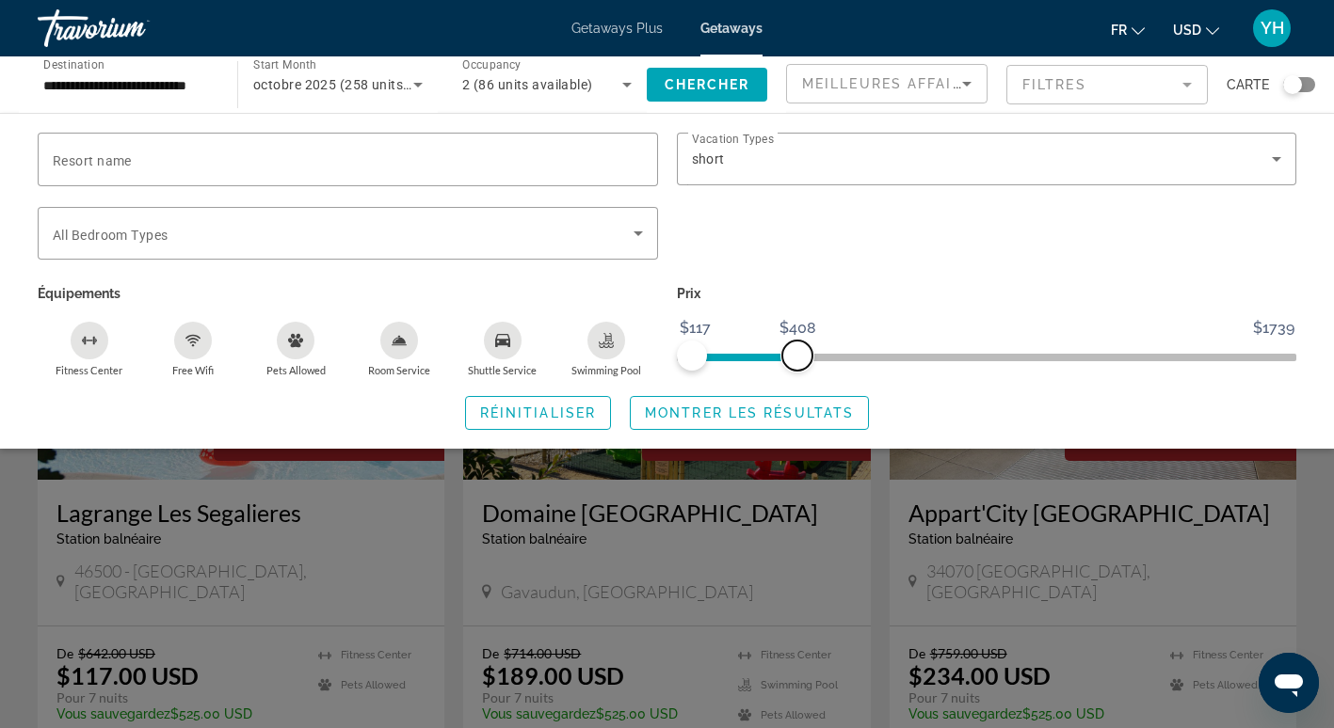
drag, startPoint x: 723, startPoint y: 354, endPoint x: 797, endPoint y: 376, distance: 77.4
click at [797, 376] on div "Prix $117 $1739 $117 $408 $117 - $258" at bounding box center [986, 328] width 639 height 97
click at [759, 413] on span "Montrer les résultats" at bounding box center [749, 413] width 209 height 15
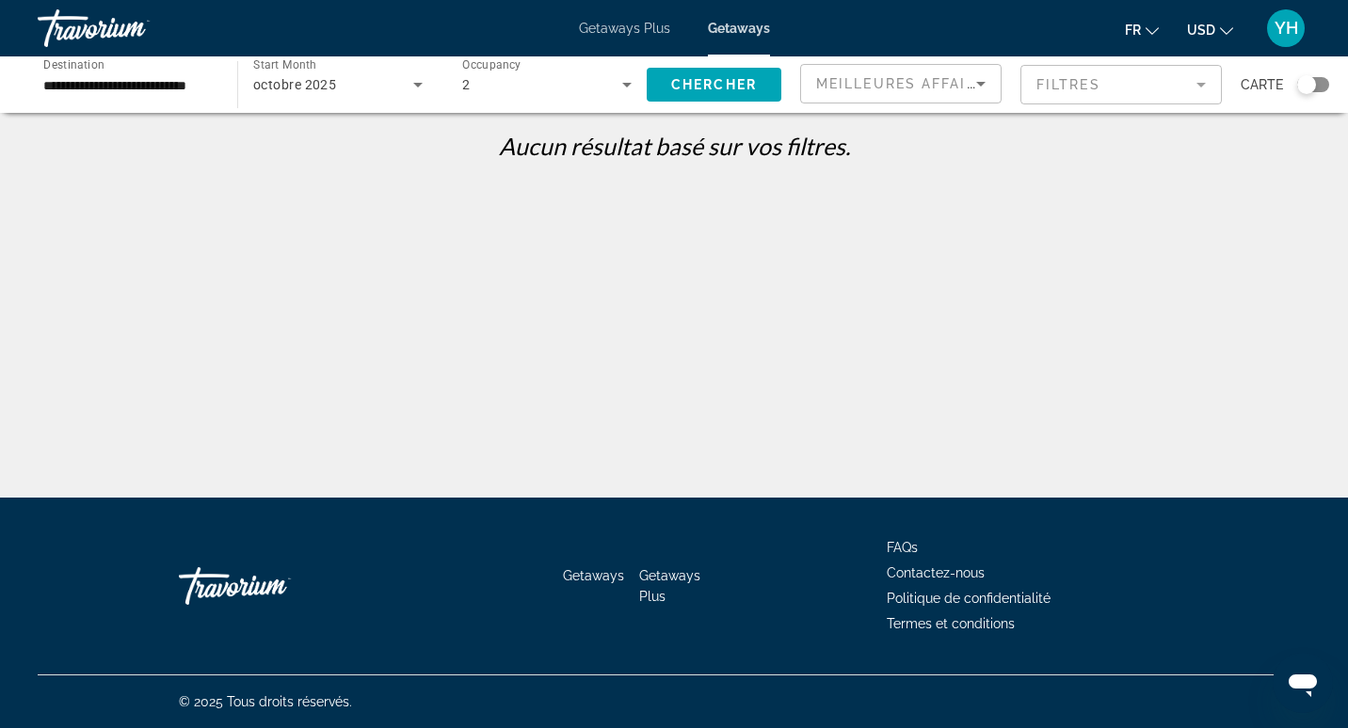
click at [1057, 74] on mat-form-field "Filtres" at bounding box center [1120, 85] width 201 height 40
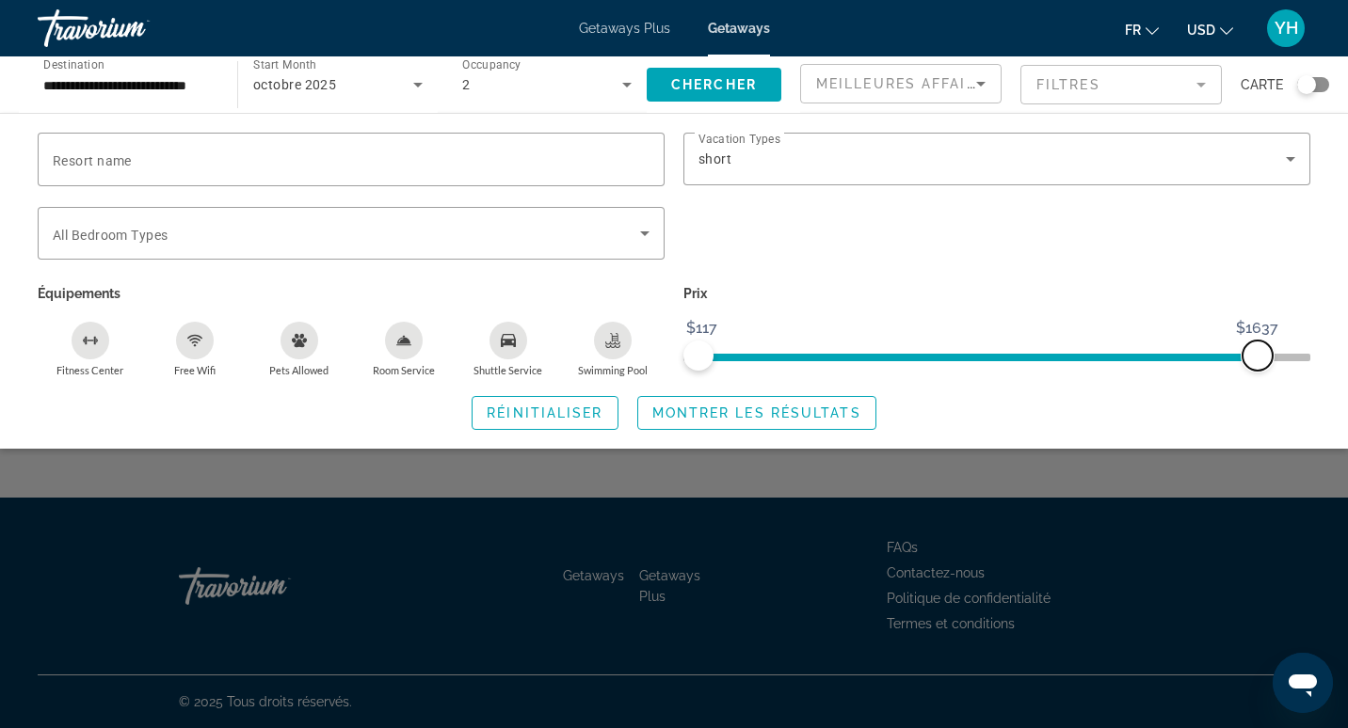
drag, startPoint x: 807, startPoint y: 355, endPoint x: 1341, endPoint y: 395, distance: 536.1
click at [1341, 395] on div "Resort name Vacation Types All Vacation Types short Bedroom Types All Bedroom T…" at bounding box center [674, 281] width 1348 height 297
click at [827, 411] on span "Montrer les résultats" at bounding box center [756, 413] width 209 height 15
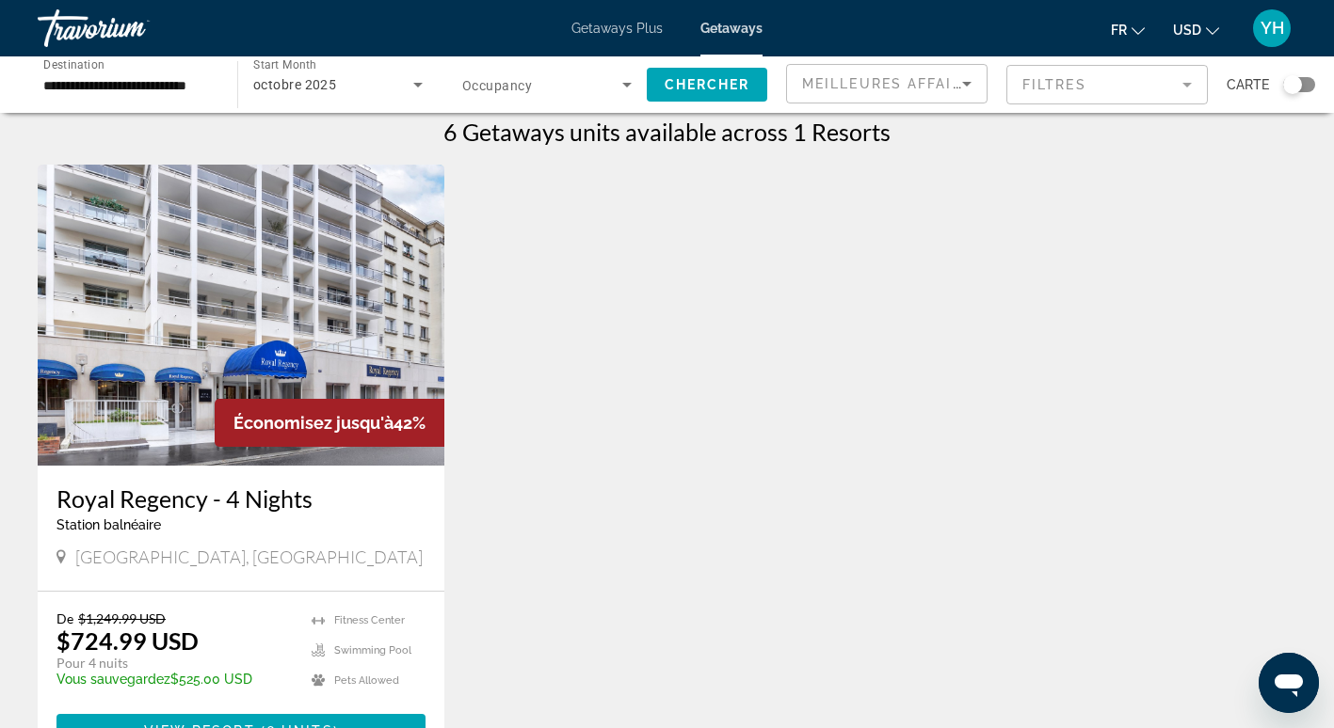
scroll to position [13, 0]
click at [1163, 85] on mat-form-field "Filtres" at bounding box center [1106, 85] width 201 height 40
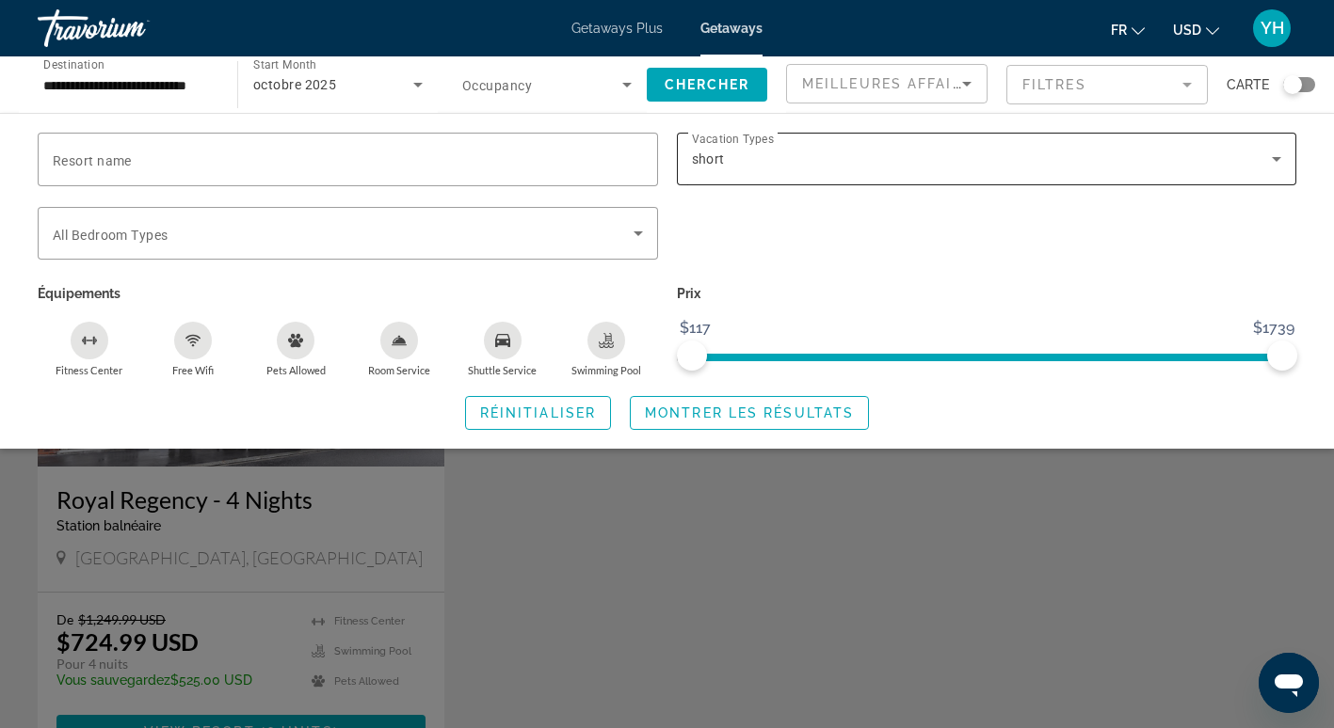
click at [953, 169] on div "short" at bounding box center [982, 159] width 581 height 23
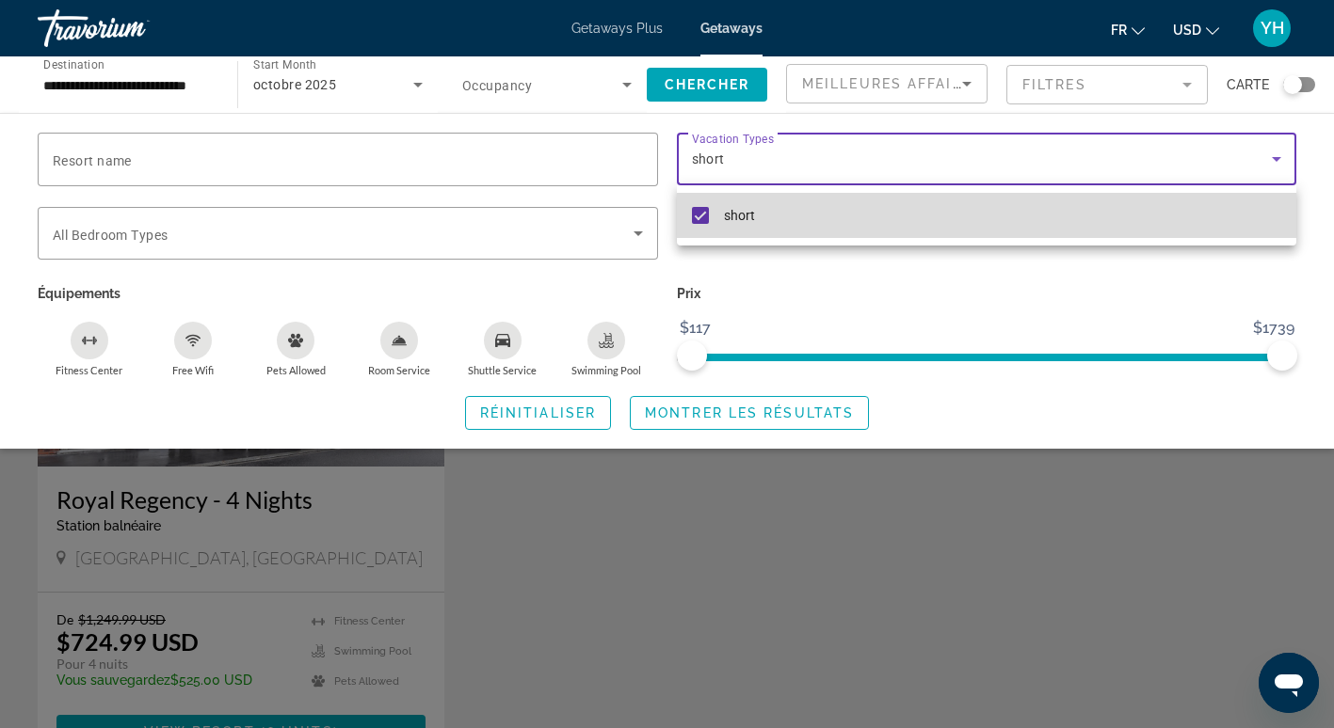
click at [794, 223] on mat-option "short" at bounding box center [987, 215] width 620 height 45
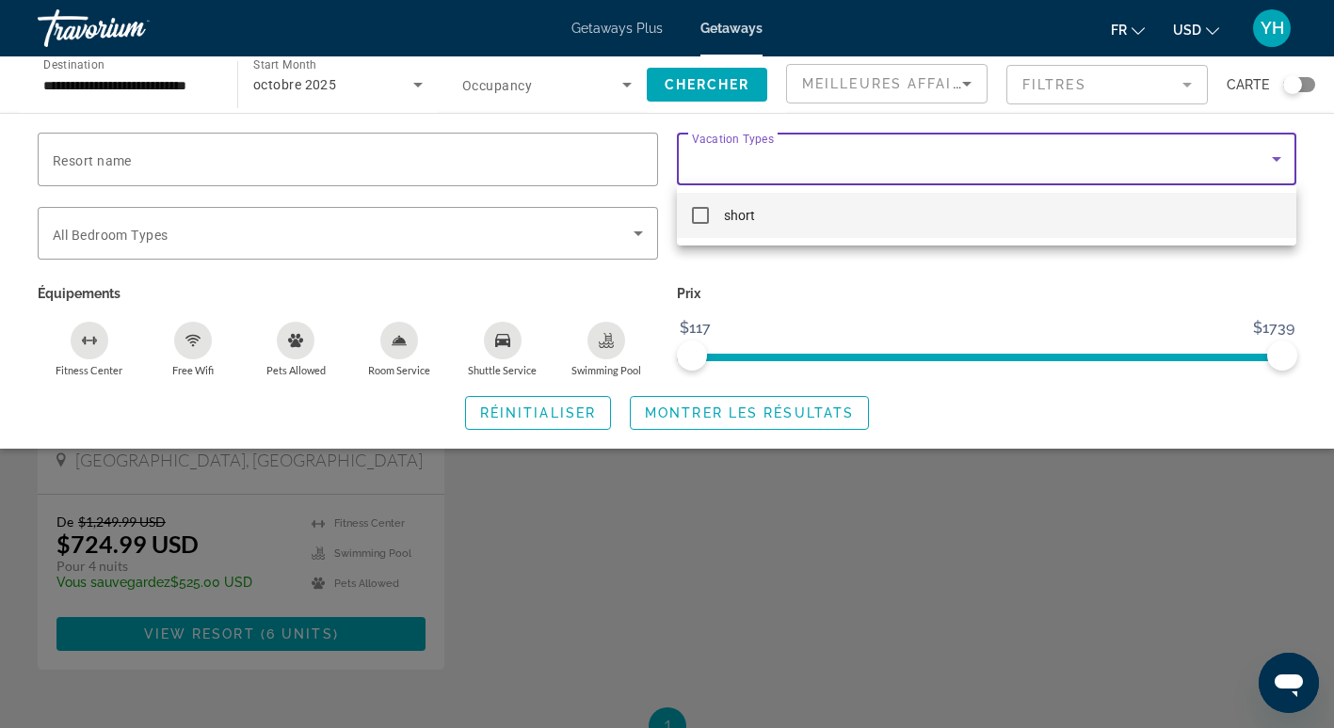
scroll to position [121, 0]
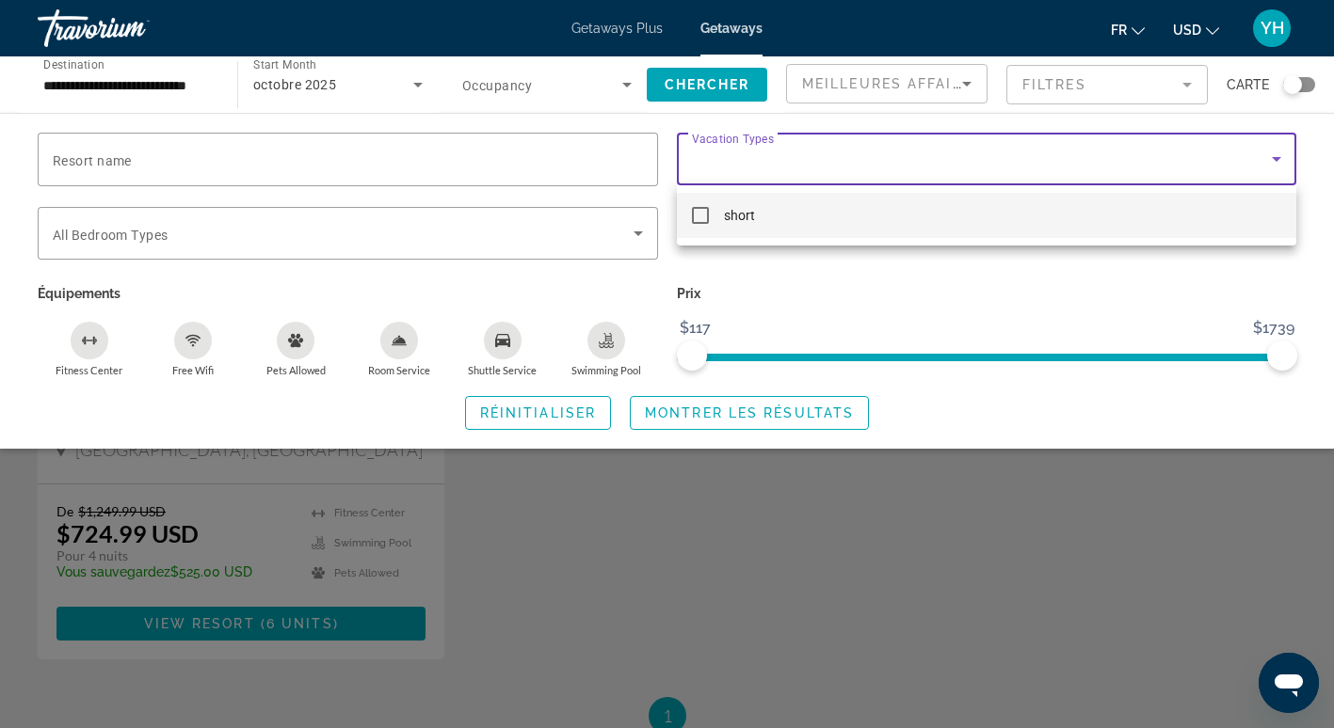
click at [982, 275] on div at bounding box center [667, 364] width 1334 height 728
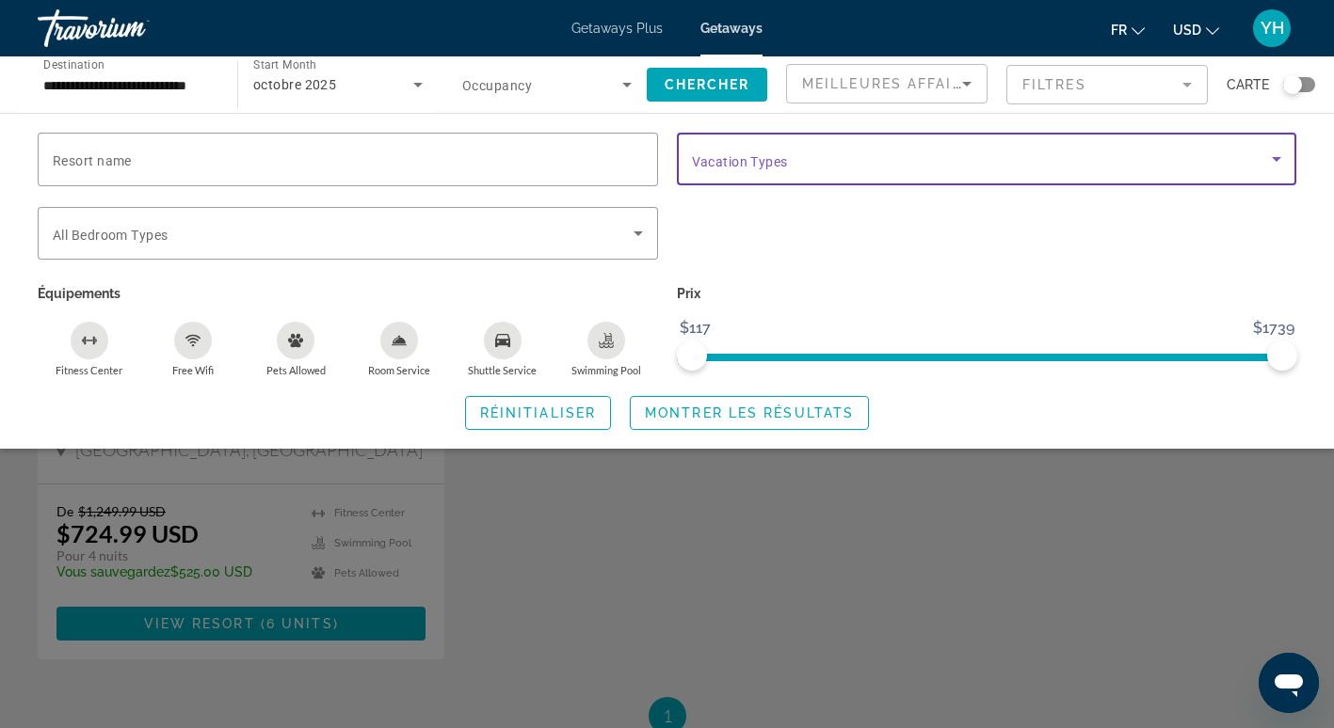
click at [931, 158] on span "Search widget" at bounding box center [982, 159] width 581 height 23
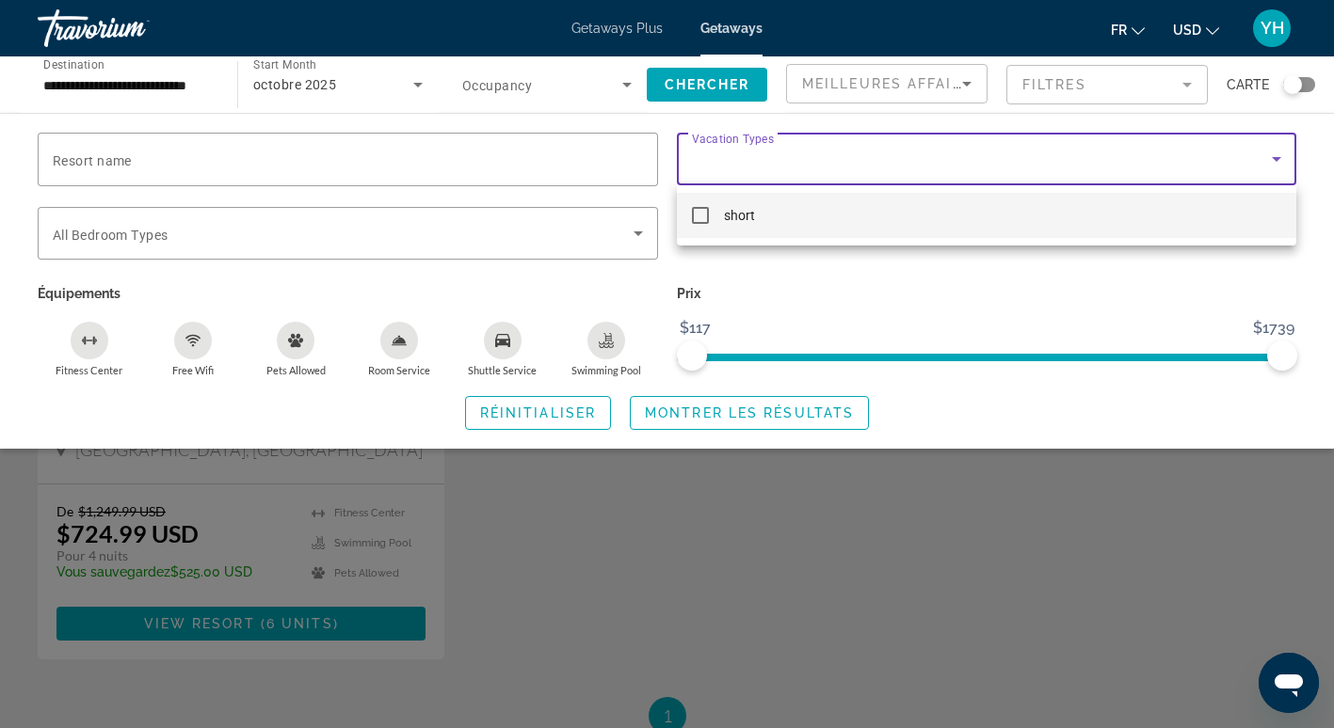
click at [860, 281] on div at bounding box center [667, 364] width 1334 height 728
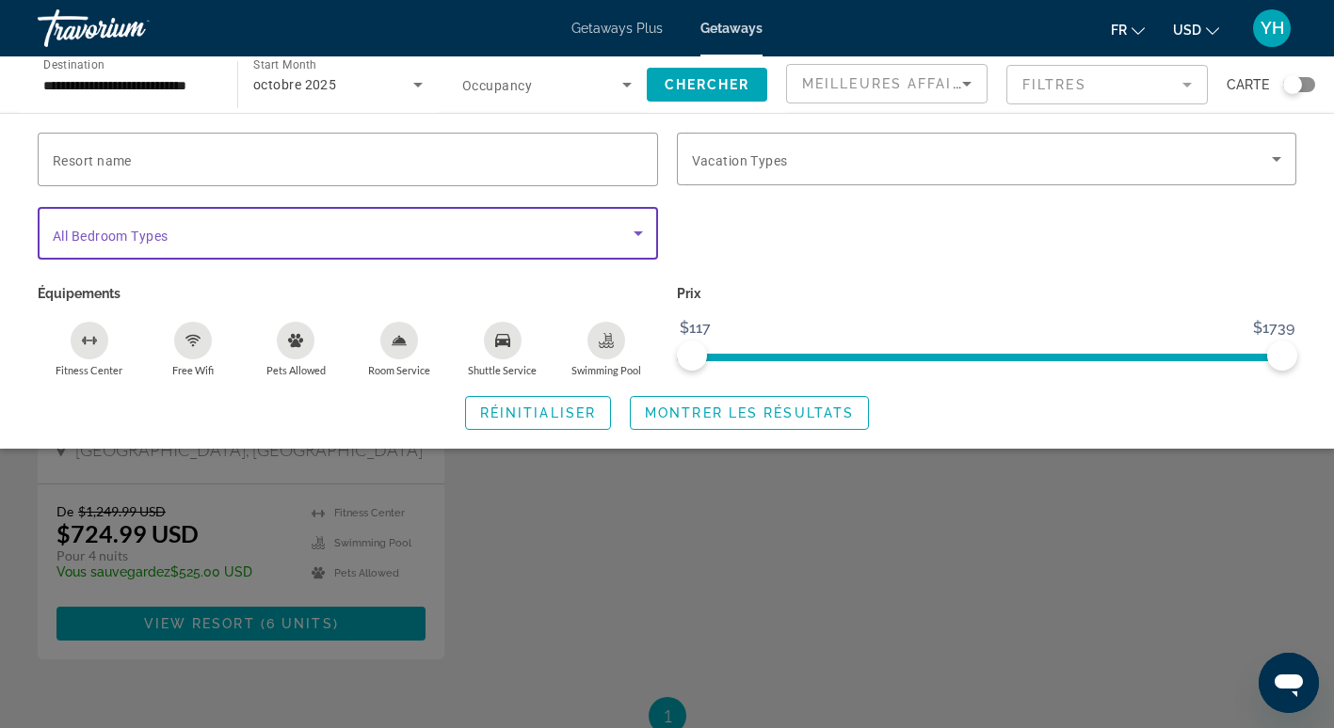
click at [504, 230] on span "Search widget" at bounding box center [343, 233] width 581 height 23
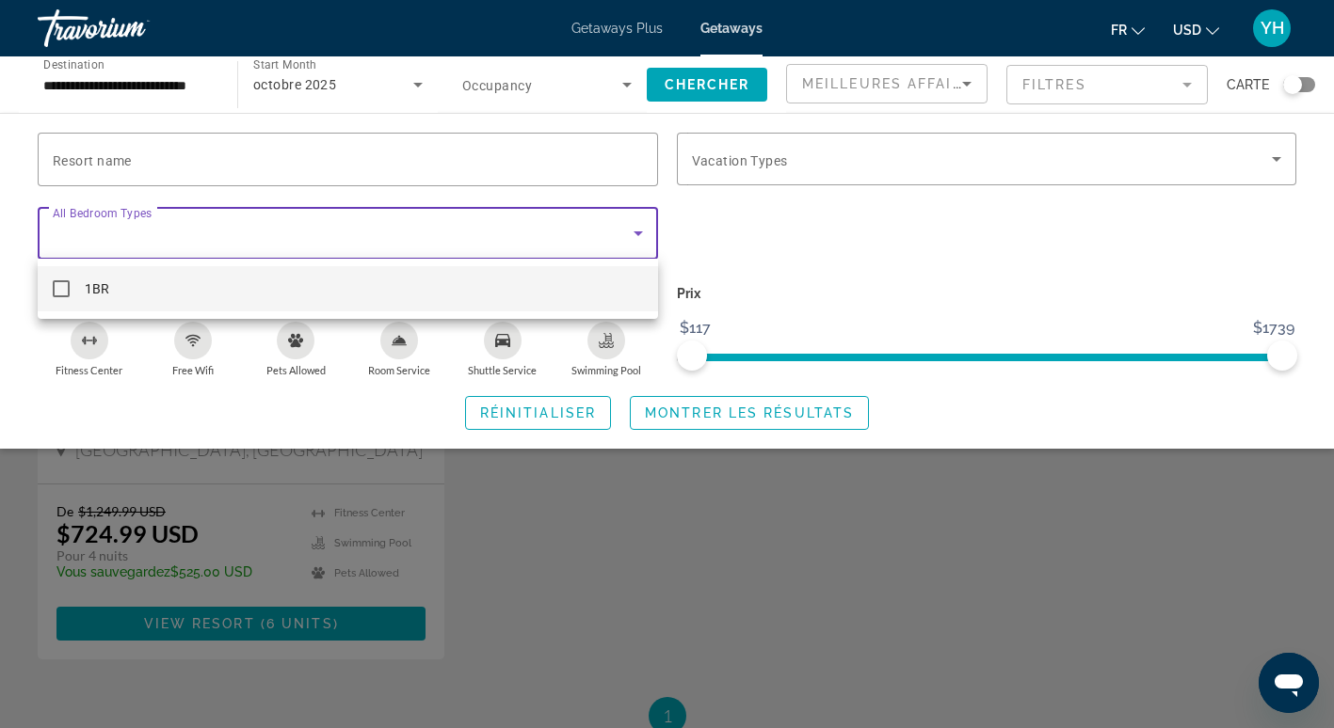
click at [411, 152] on div at bounding box center [667, 364] width 1334 height 728
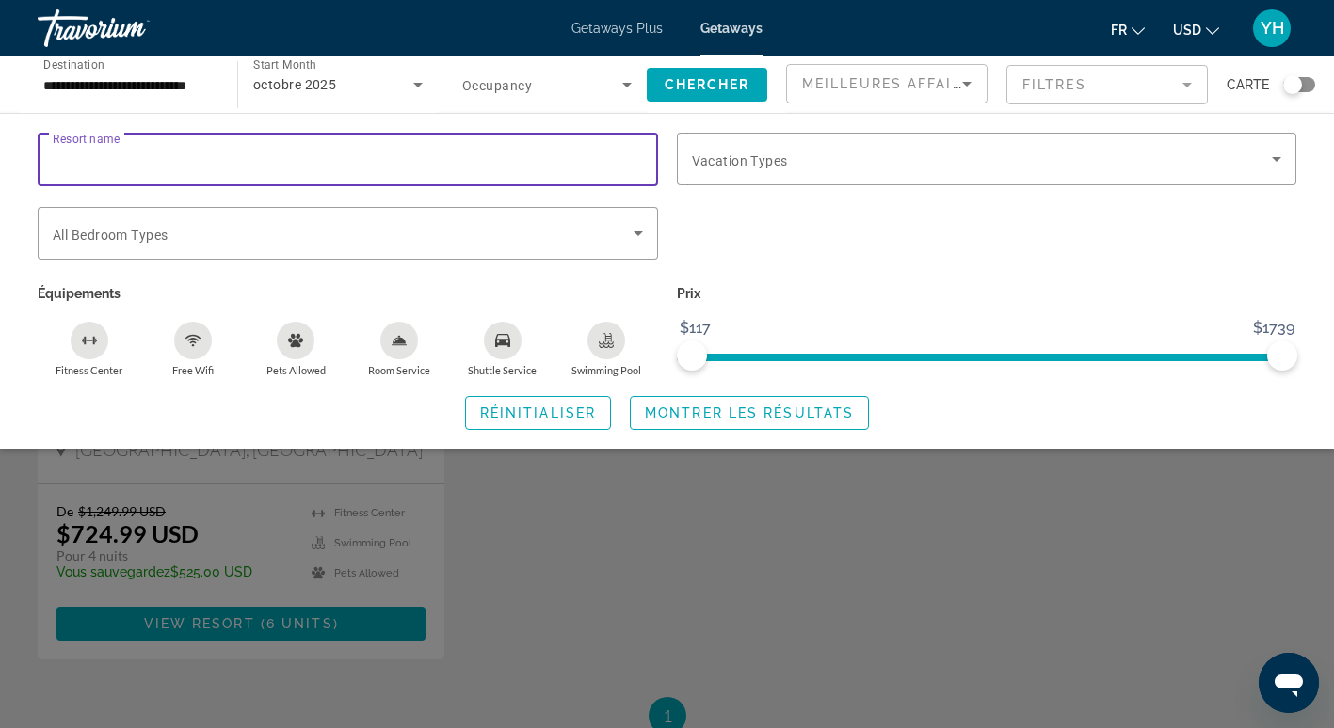
click at [411, 152] on input "Resort name" at bounding box center [348, 160] width 590 height 23
click at [729, 258] on div "Search widget" at bounding box center [986, 243] width 639 height 73
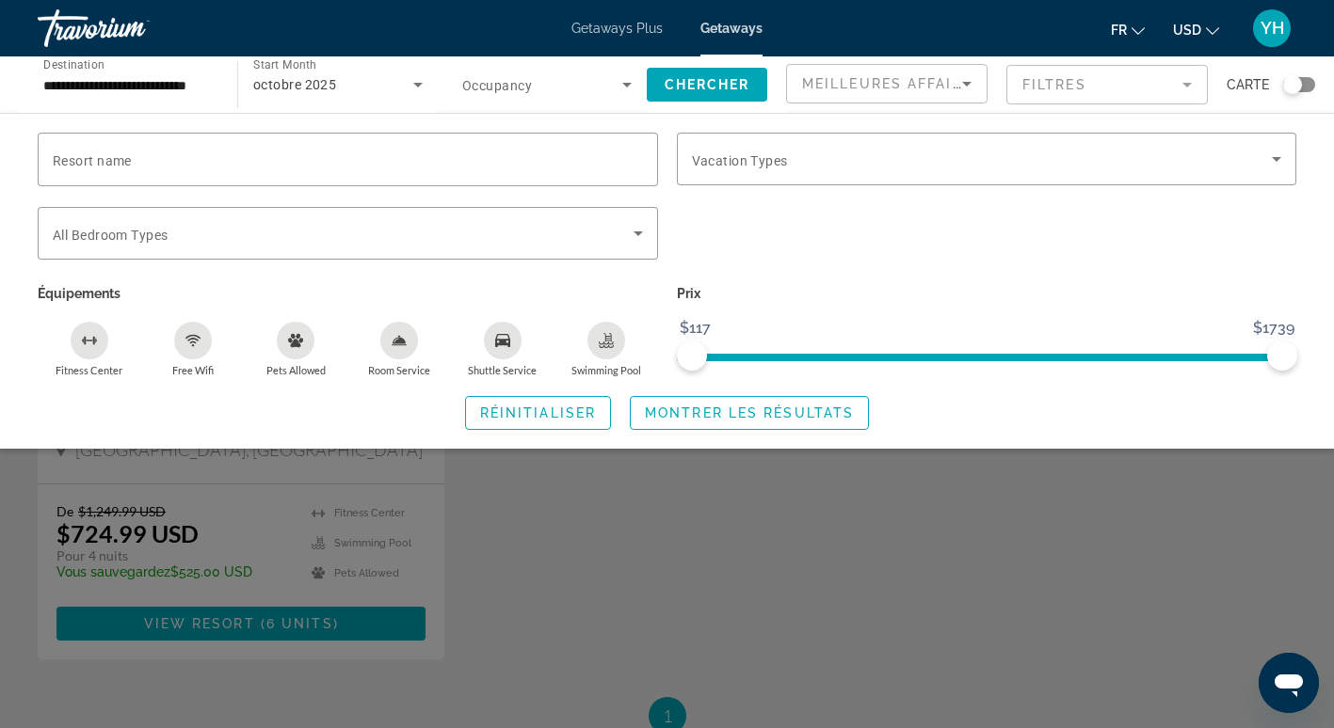
click at [613, 96] on div "Search widget" at bounding box center [546, 84] width 169 height 53
click at [748, 293] on div at bounding box center [667, 364] width 1334 height 728
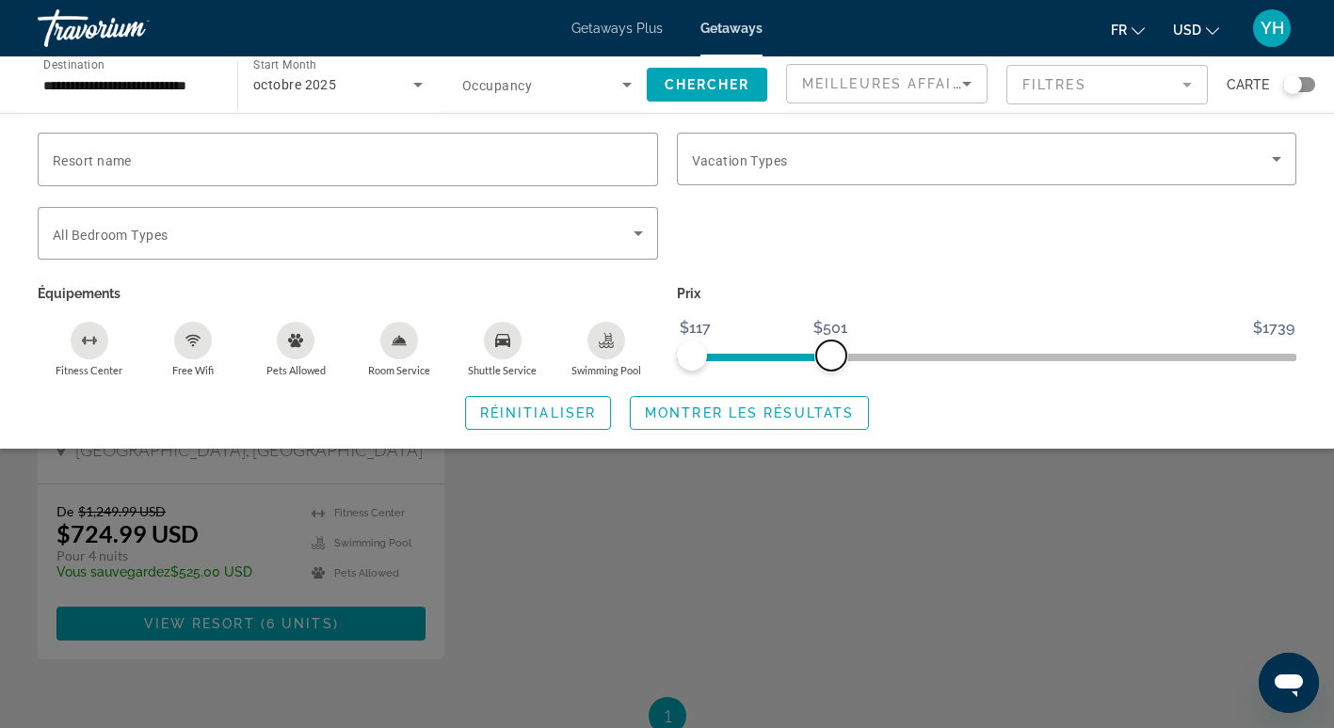
drag, startPoint x: 1290, startPoint y: 352, endPoint x: 830, endPoint y: 368, distance: 460.5
click at [830, 368] on span "ngx-slider-max" at bounding box center [831, 356] width 30 height 30
click at [735, 415] on span "Montrer les résultats" at bounding box center [749, 413] width 209 height 15
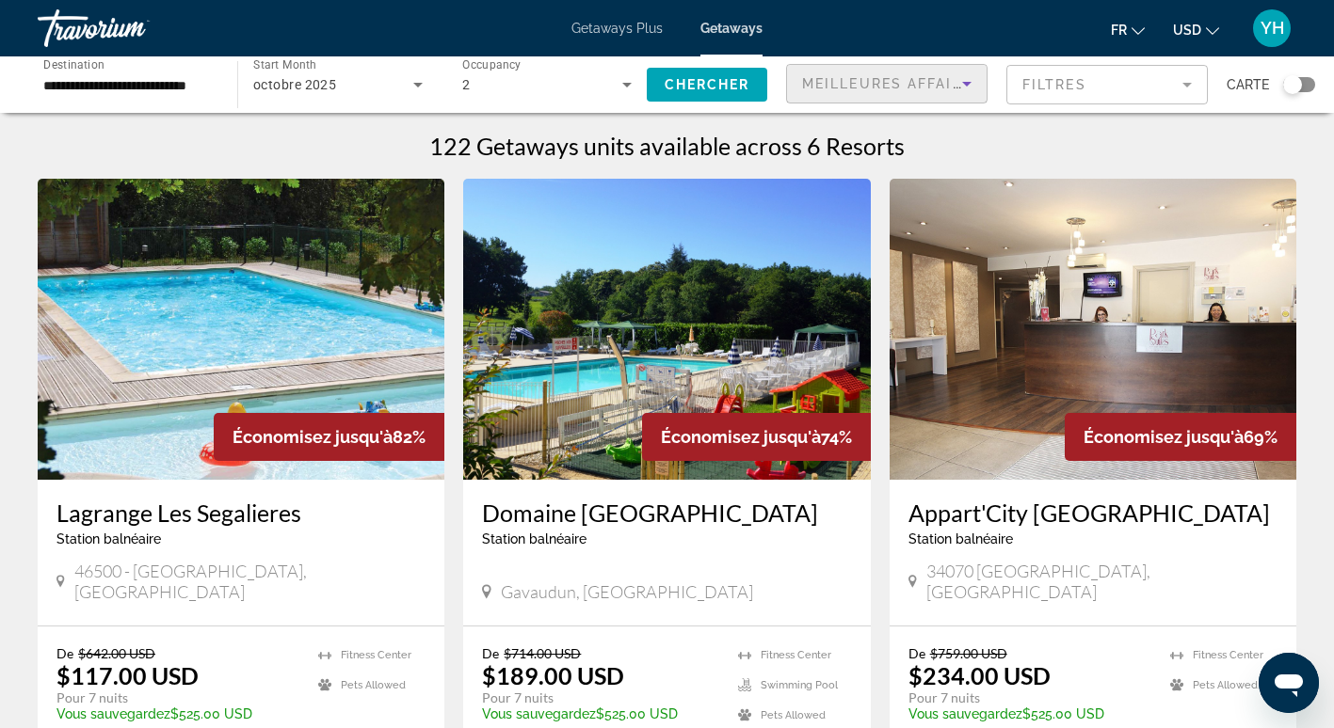
click at [964, 74] on icon "Sort by" at bounding box center [966, 83] width 23 height 23
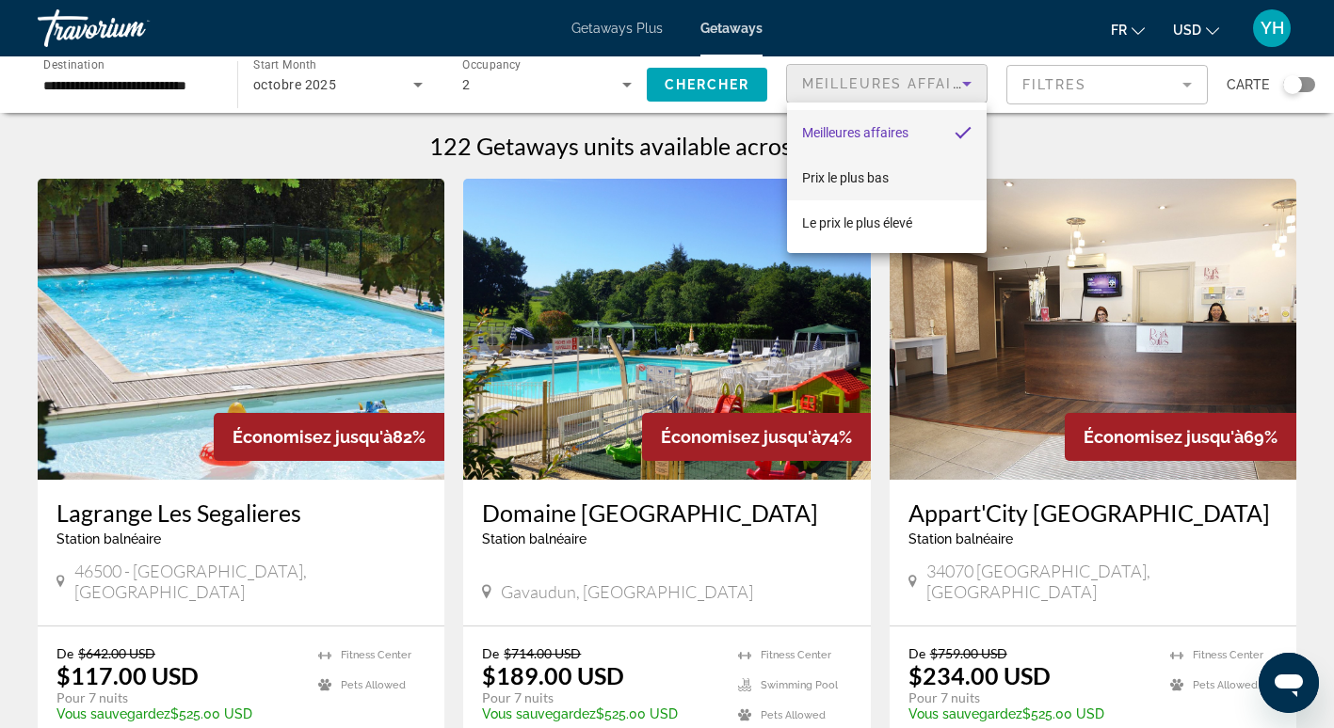
click at [896, 174] on mat-option "Prix ​​le plus bas" at bounding box center [887, 177] width 200 height 45
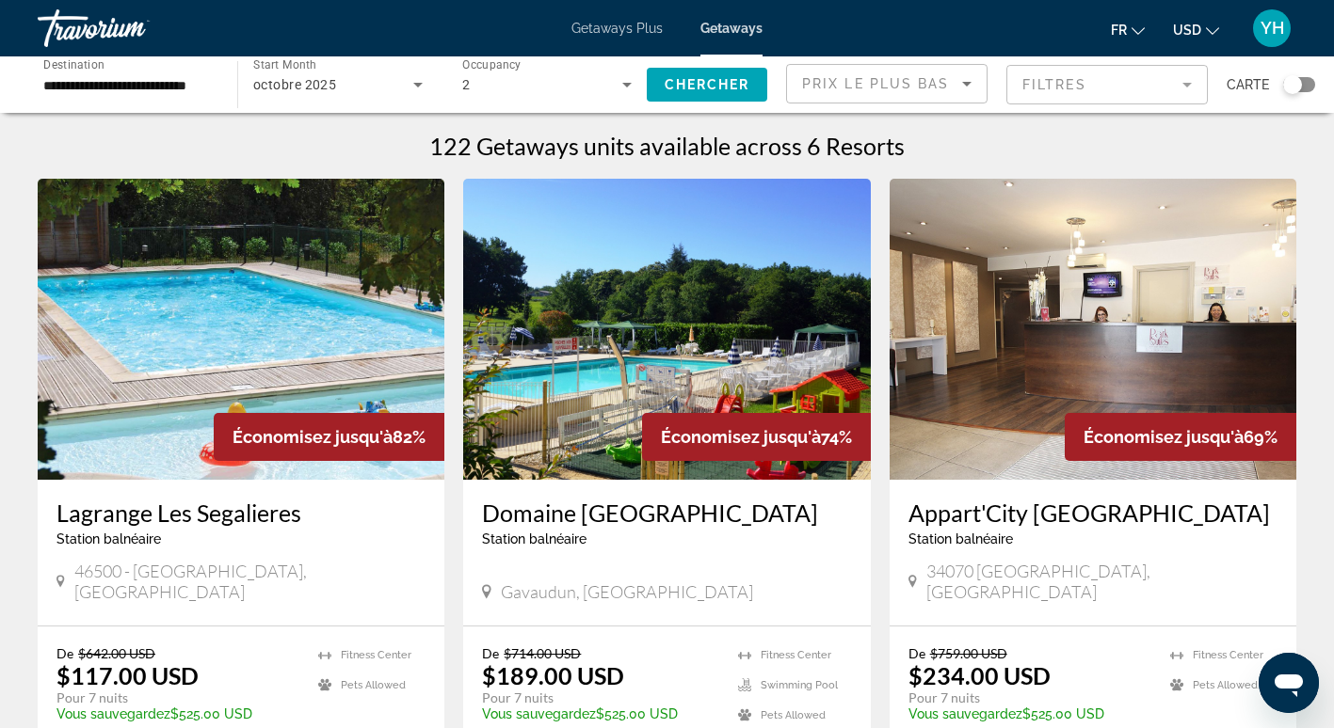
click at [323, 317] on img "Main content" at bounding box center [241, 329] width 407 height 301
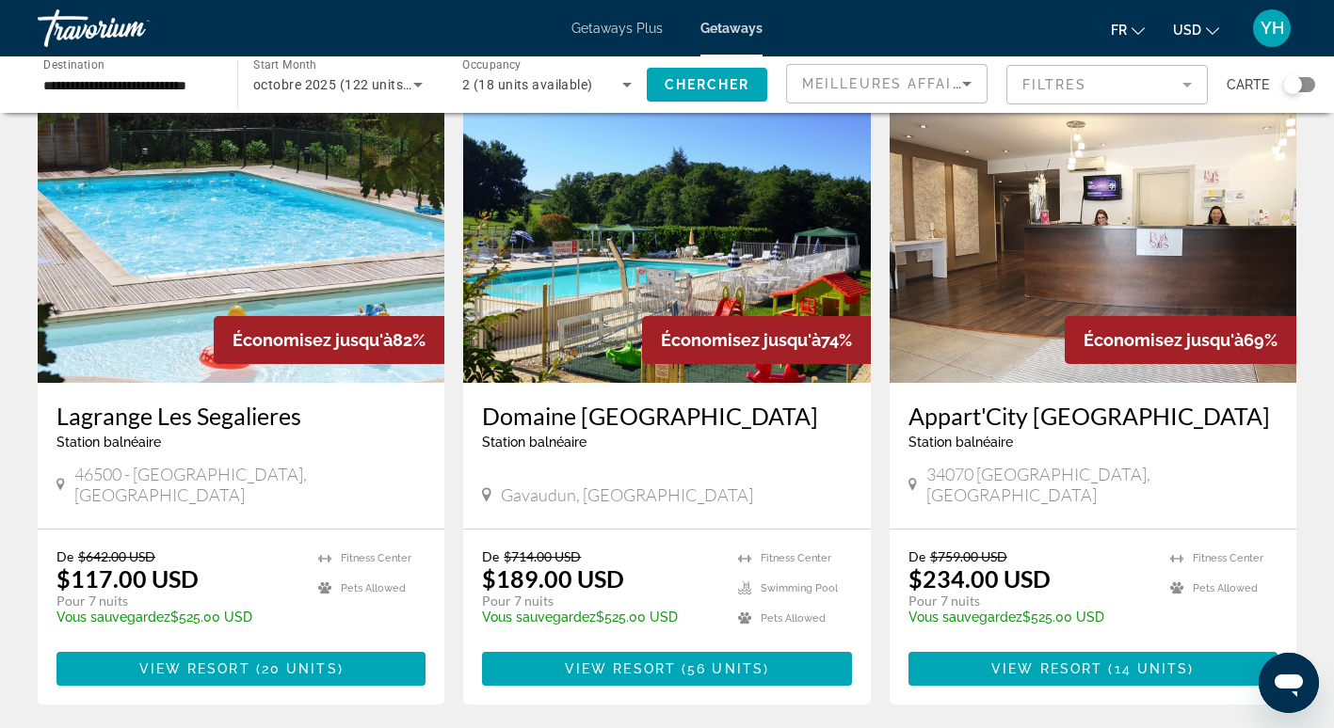
scroll to position [98, 0]
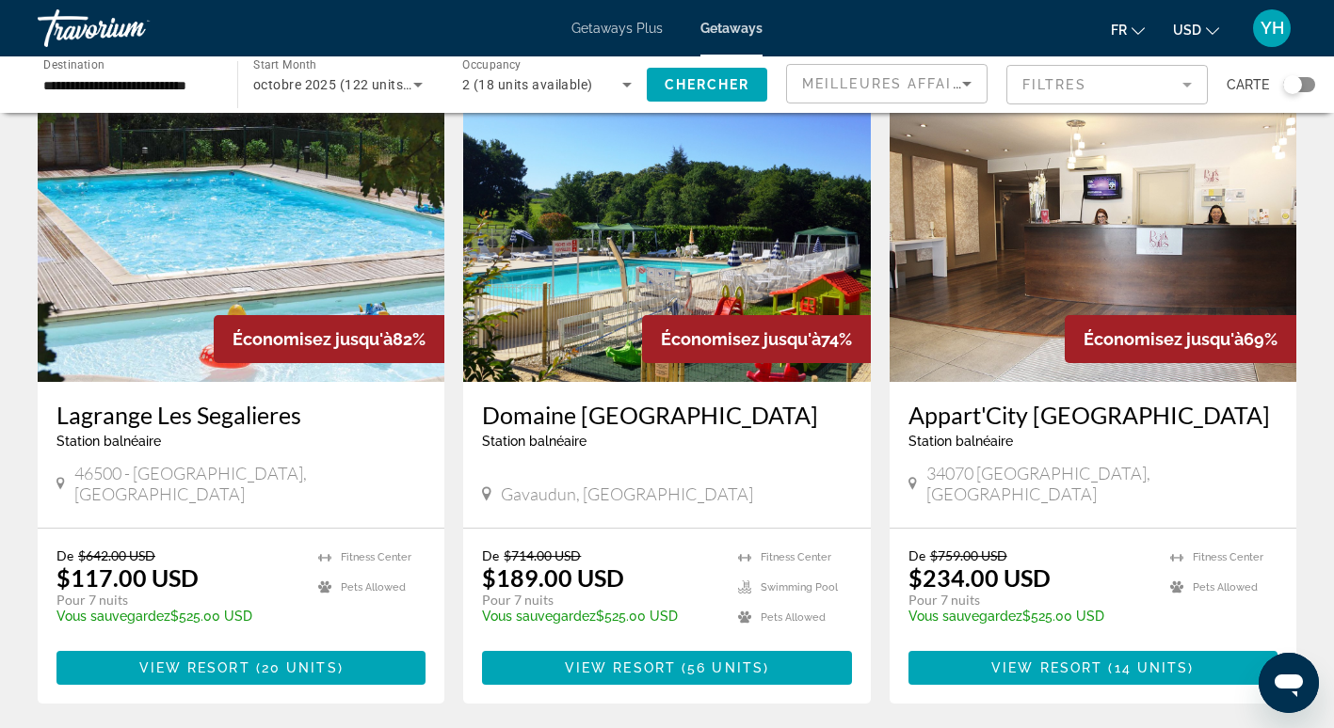
click at [711, 262] on img "Main content" at bounding box center [666, 231] width 407 height 301
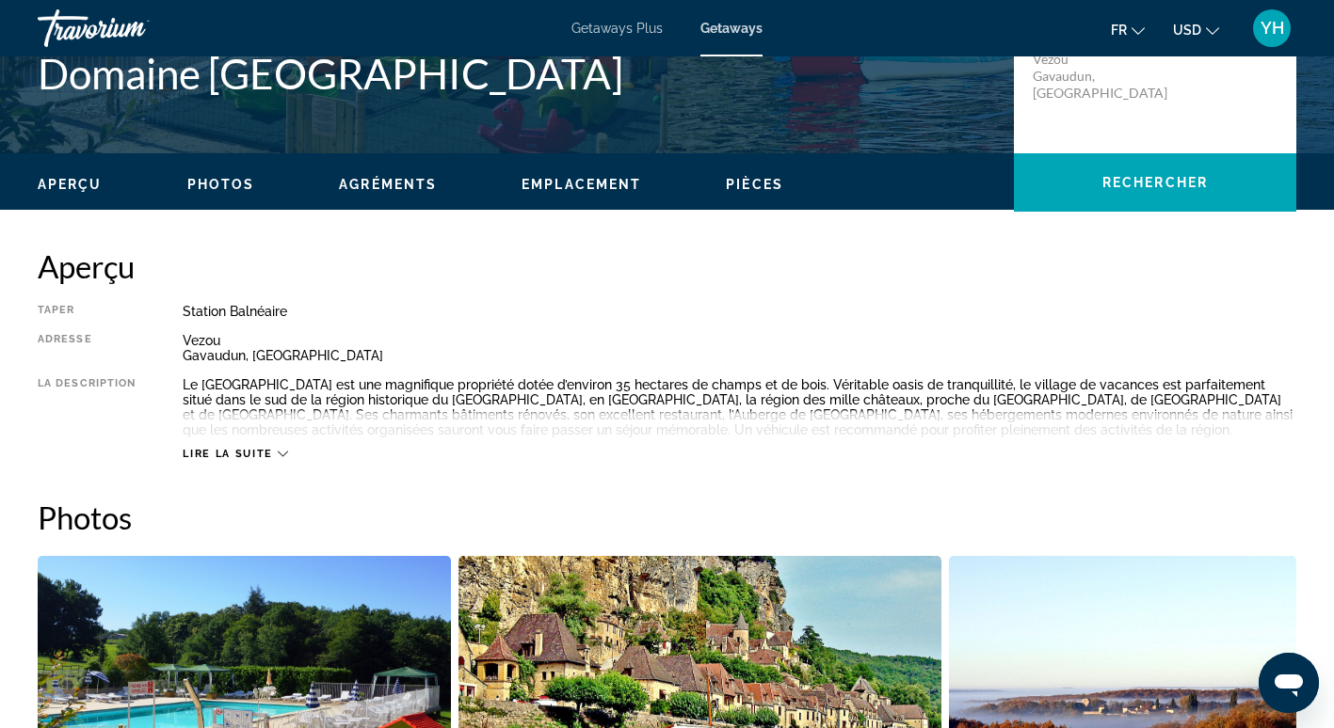
scroll to position [486, 0]
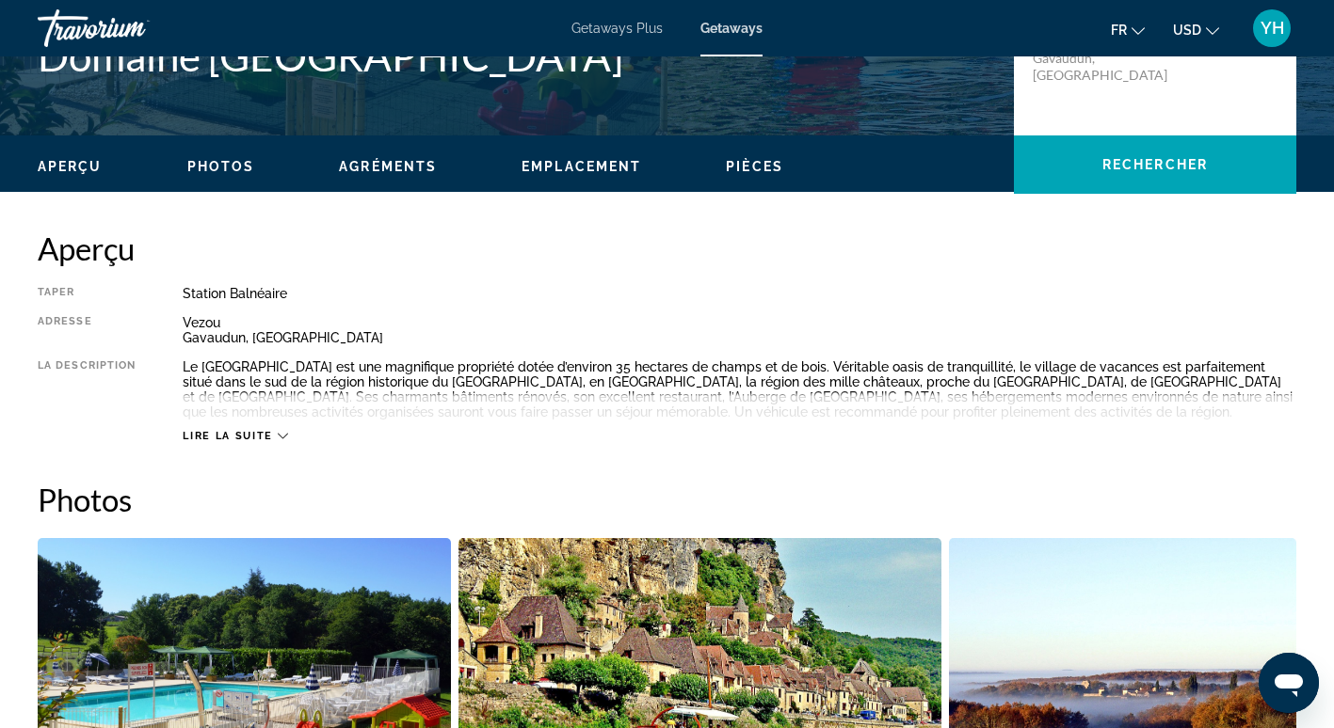
click at [240, 436] on span "Lire la suite" at bounding box center [227, 436] width 89 height 12
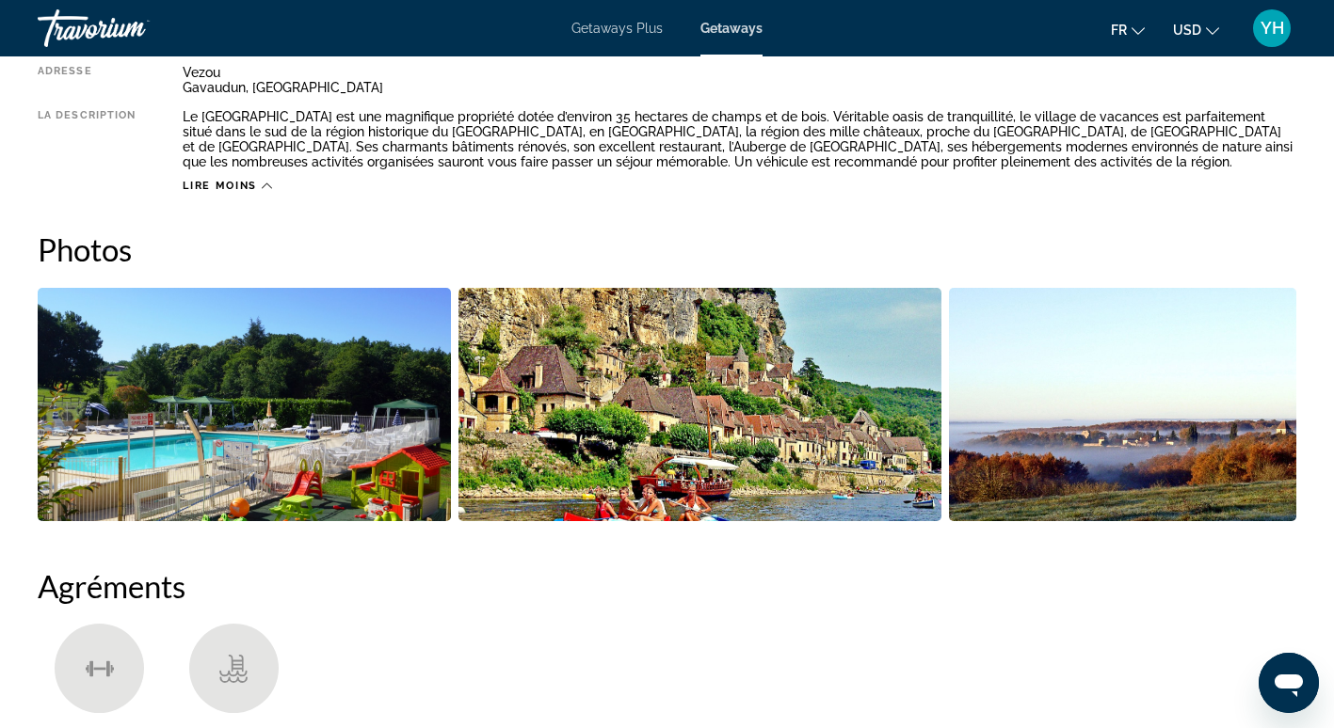
scroll to position [743, 0]
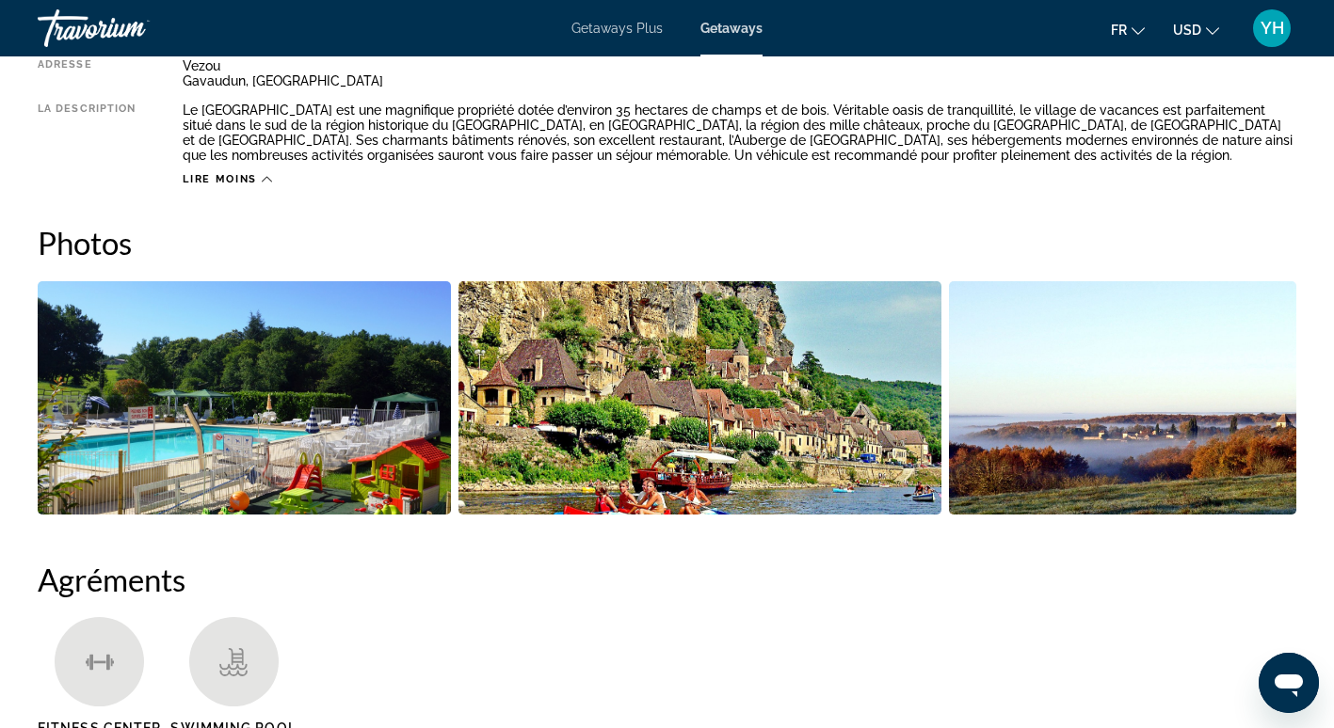
click at [281, 372] on img "Open full-screen image slider" at bounding box center [244, 397] width 413 height 233
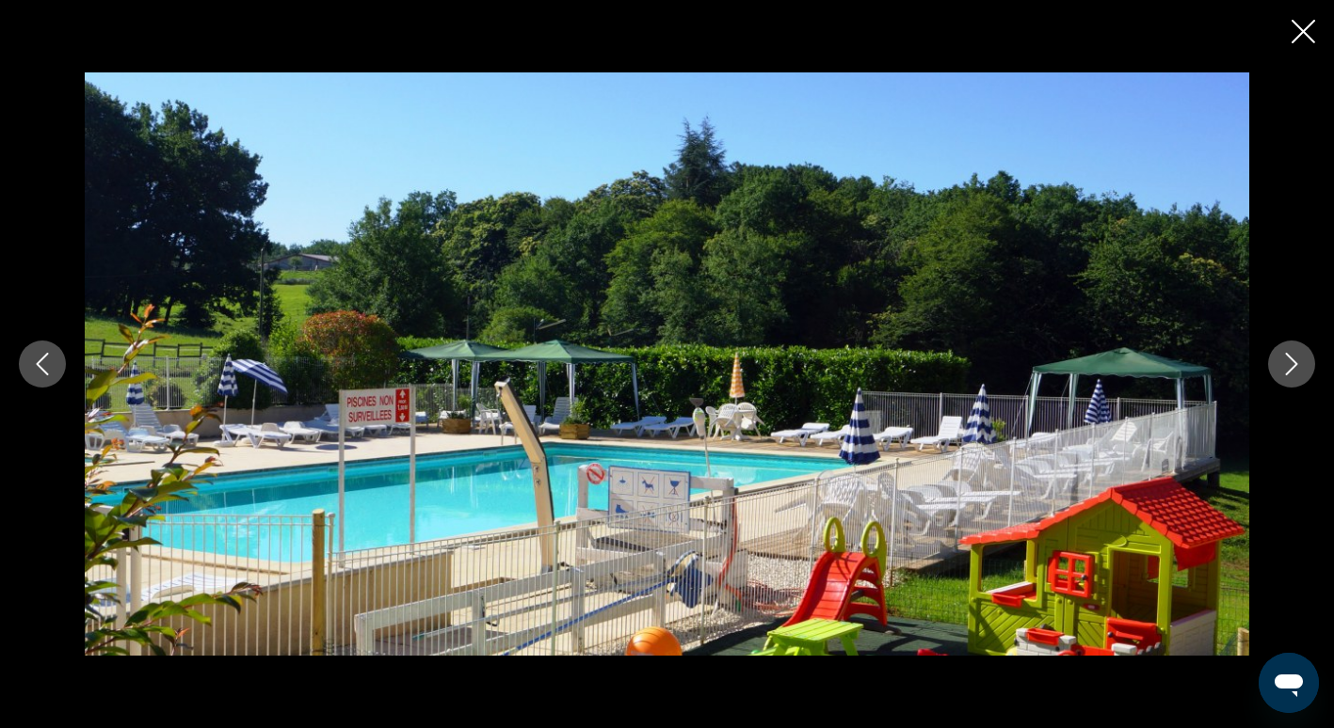
click at [1301, 357] on icon "Next image" at bounding box center [1291, 364] width 23 height 23
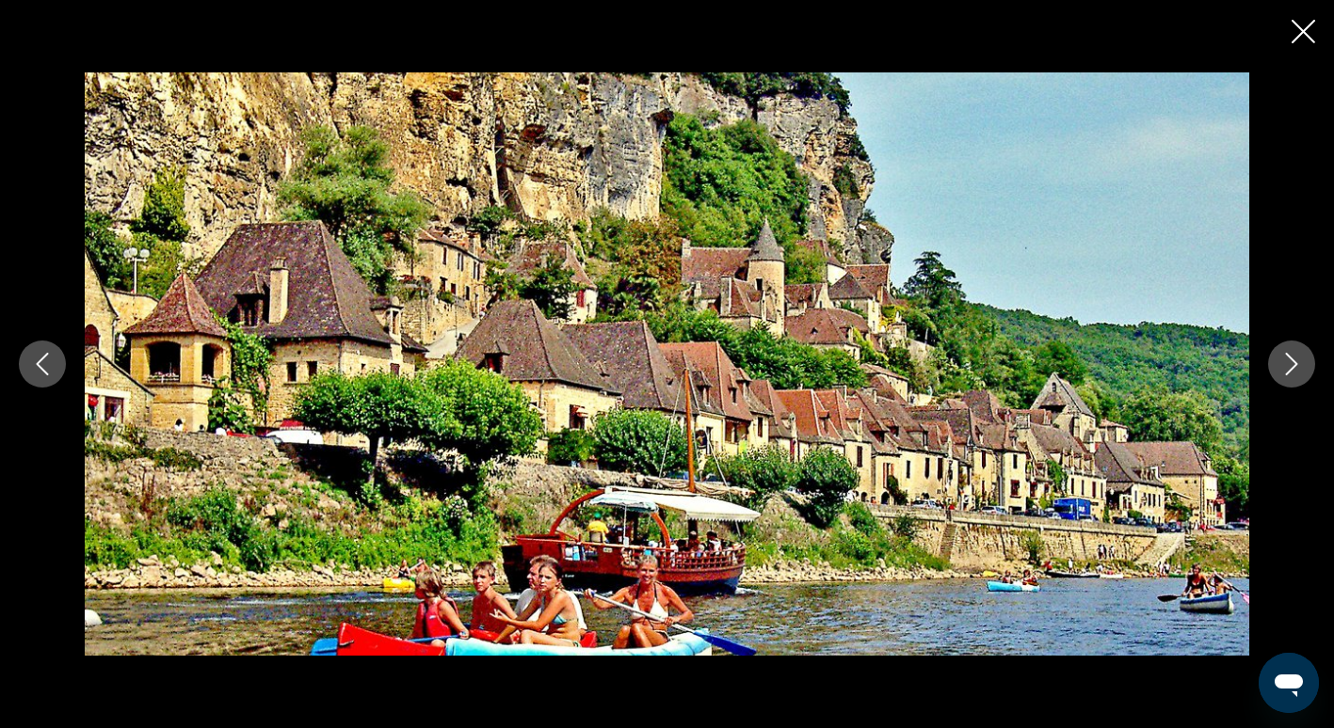
click at [1301, 357] on icon "Next image" at bounding box center [1291, 364] width 23 height 23
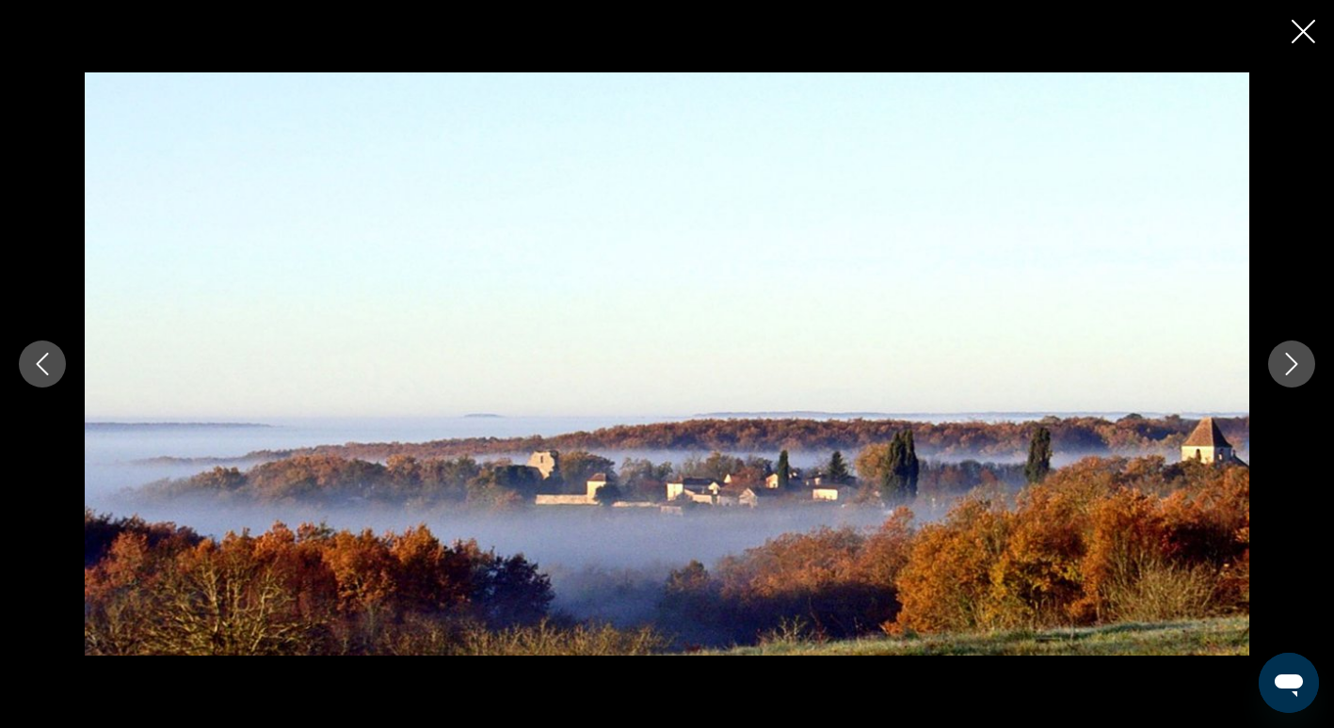
click at [1301, 357] on icon "Next image" at bounding box center [1291, 364] width 23 height 23
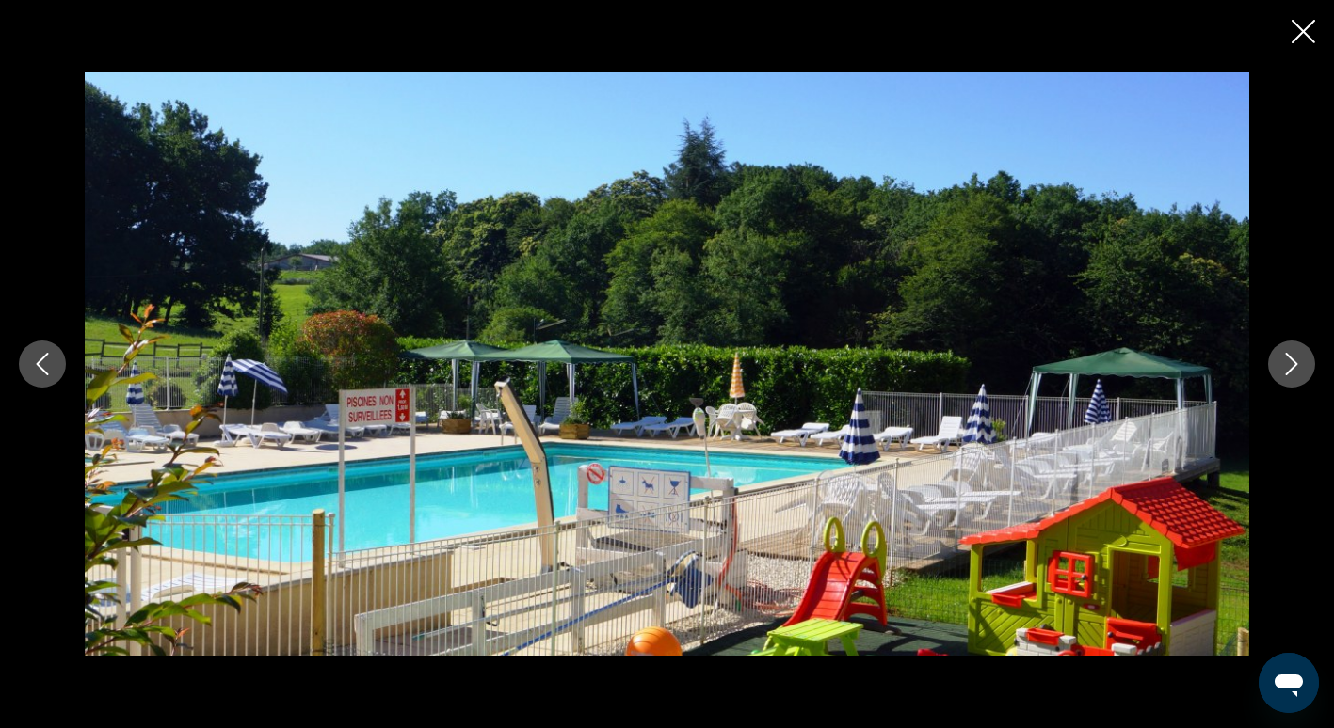
click at [1301, 357] on icon "Next image" at bounding box center [1291, 364] width 23 height 23
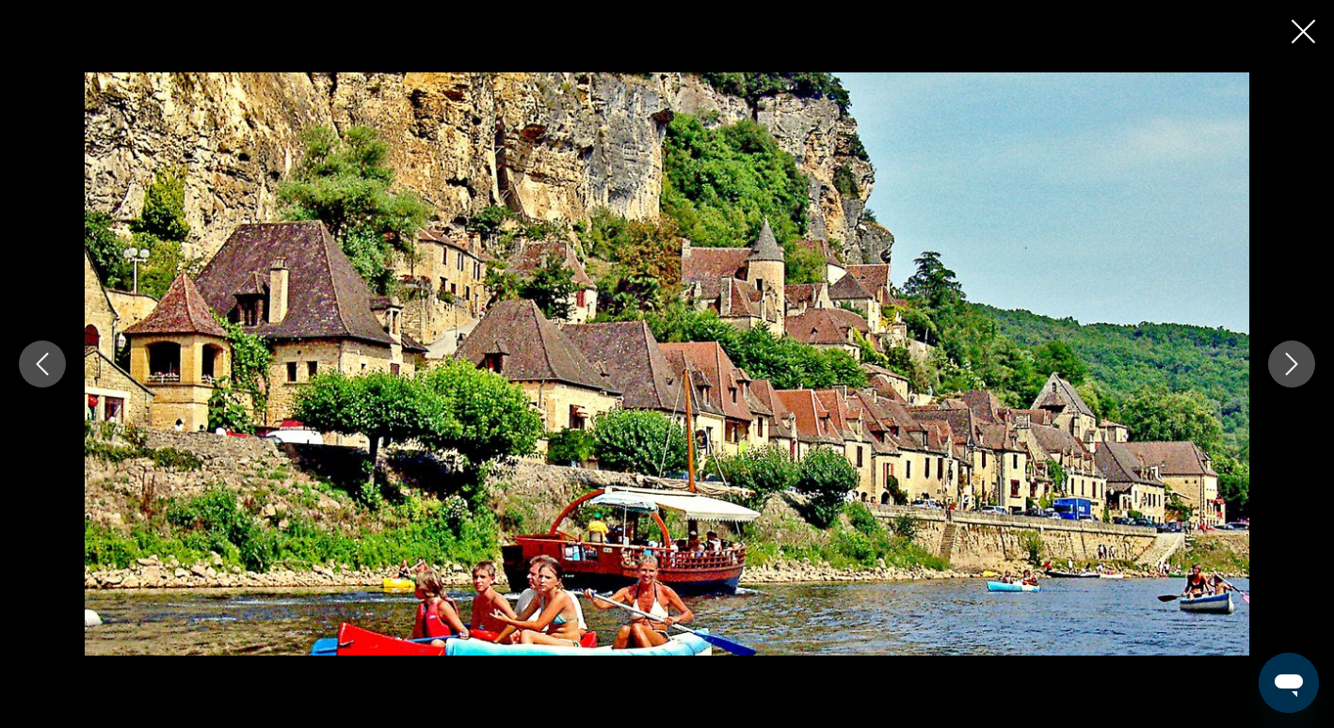
click at [1314, 38] on icon "Close slideshow" at bounding box center [1303, 32] width 24 height 24
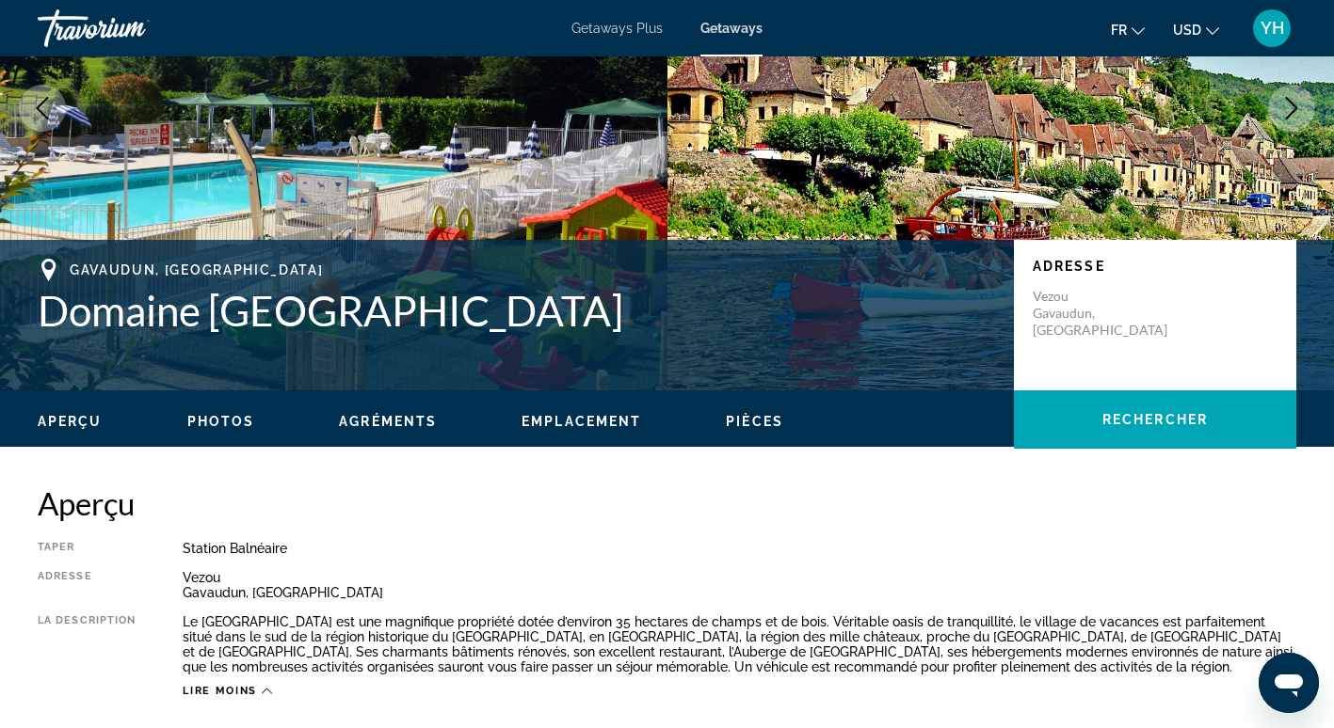
scroll to position [232, 0]
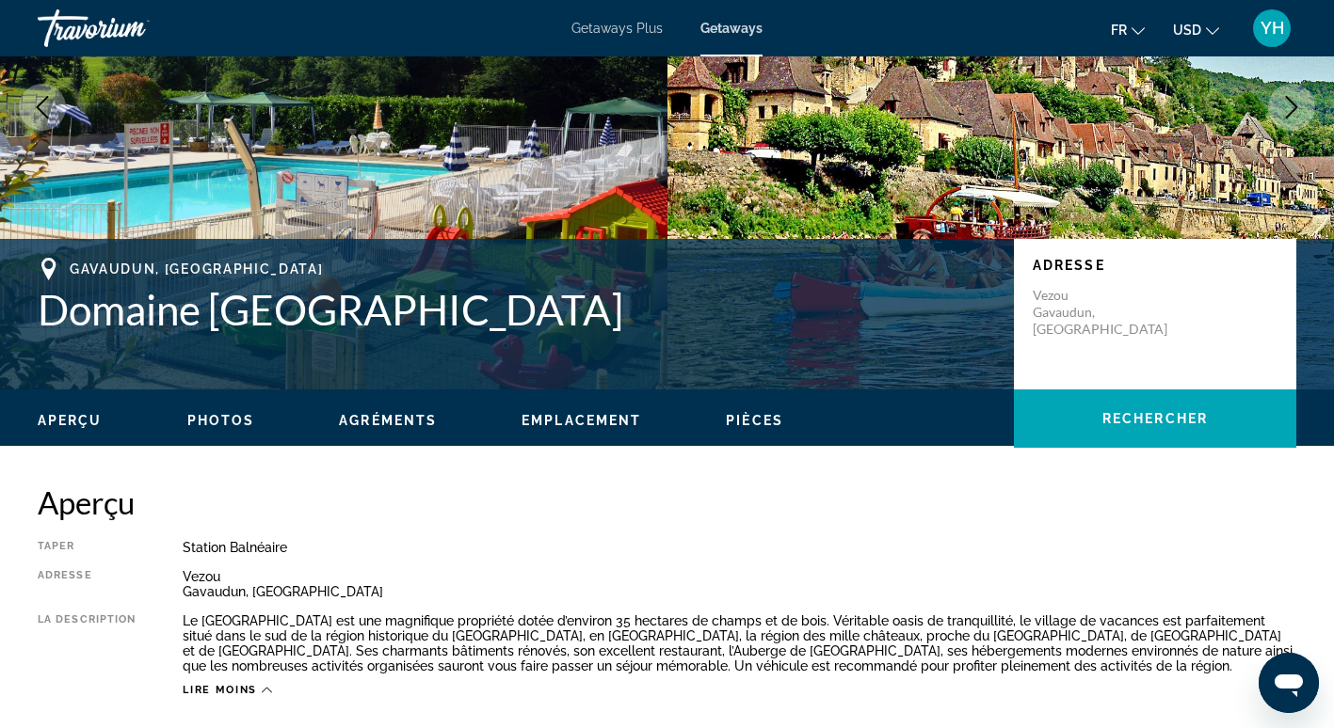
click at [738, 422] on span "Pièces" at bounding box center [754, 420] width 57 height 15
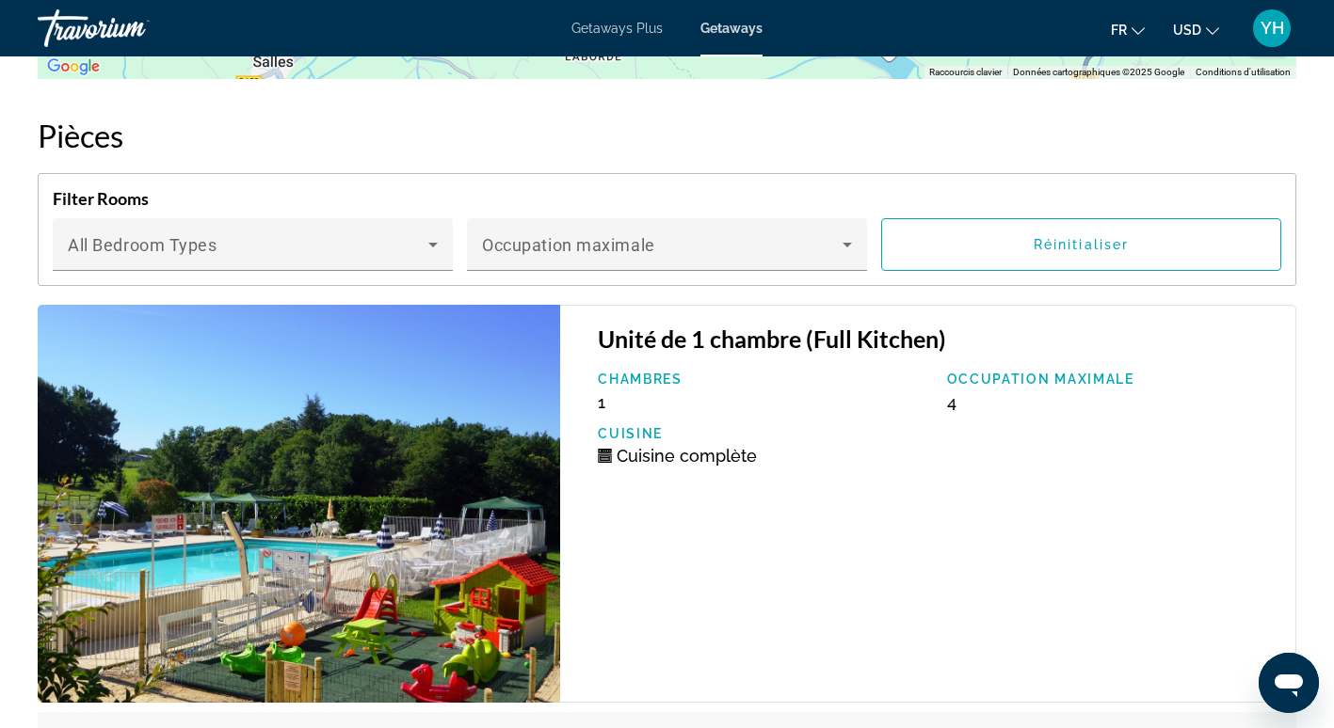
scroll to position [3290, 0]
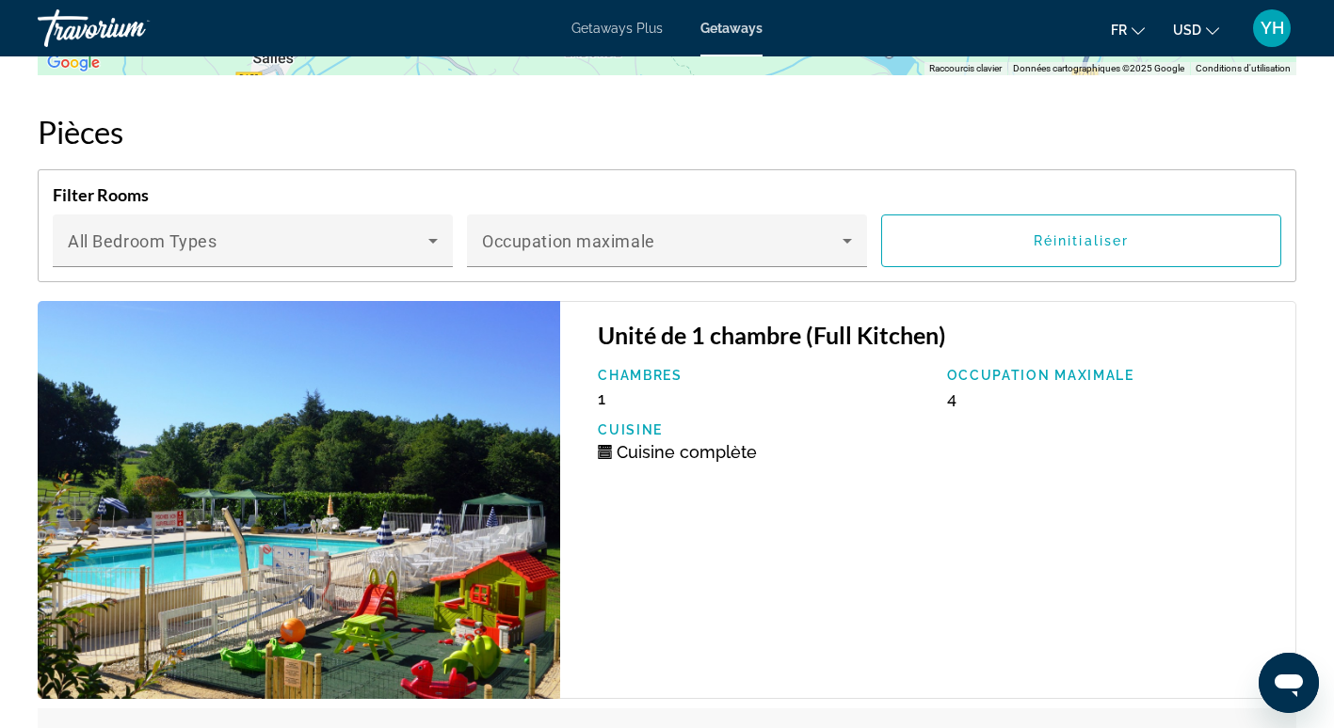
click at [738, 422] on div "Chambres 1 Occupation maximale 4 Cuisine Cuisine complète" at bounding box center [936, 422] width 697 height 108
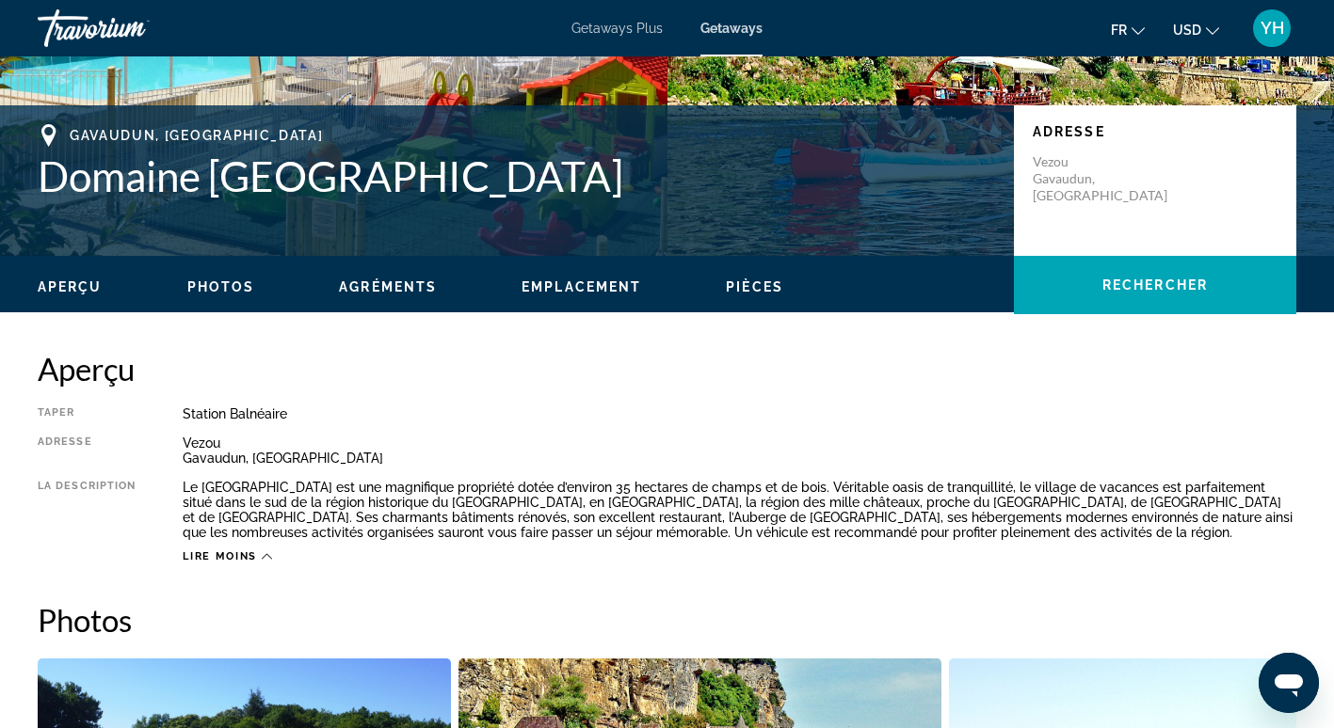
scroll to position [0, 0]
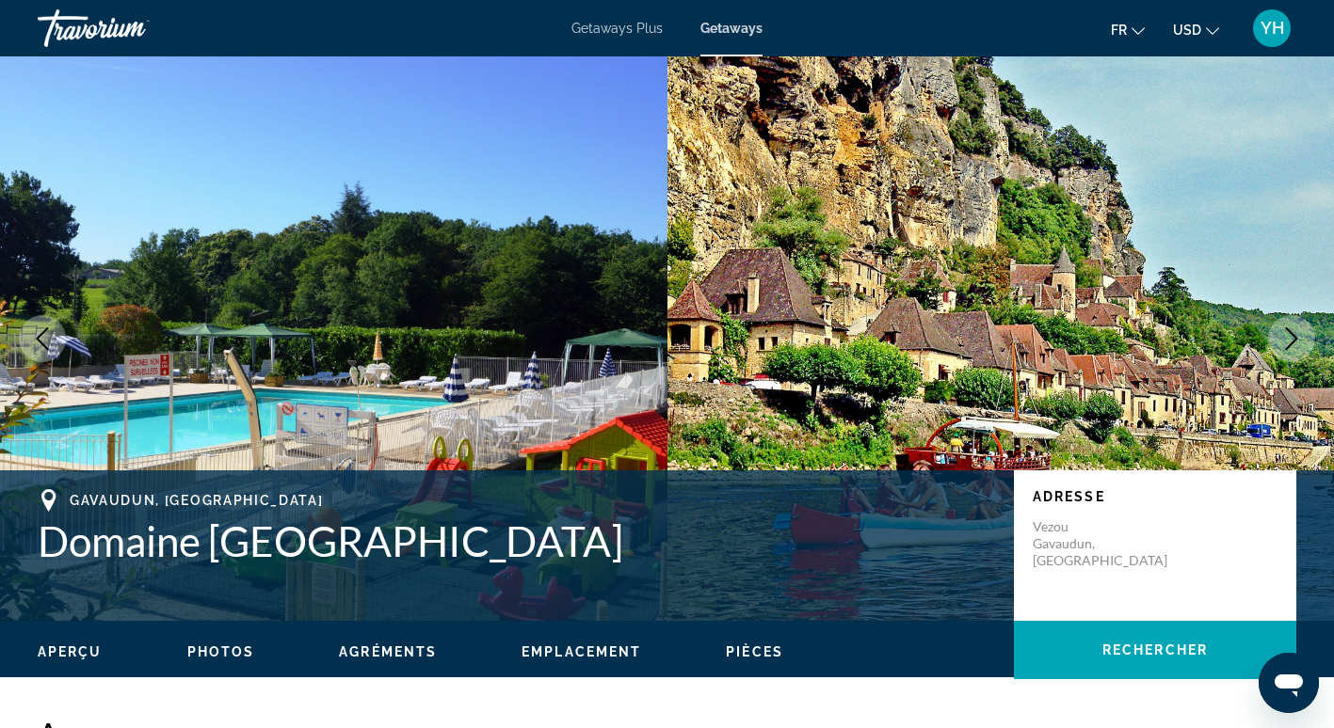
click at [602, 25] on span "Getaways Plus" at bounding box center [616, 28] width 91 height 15
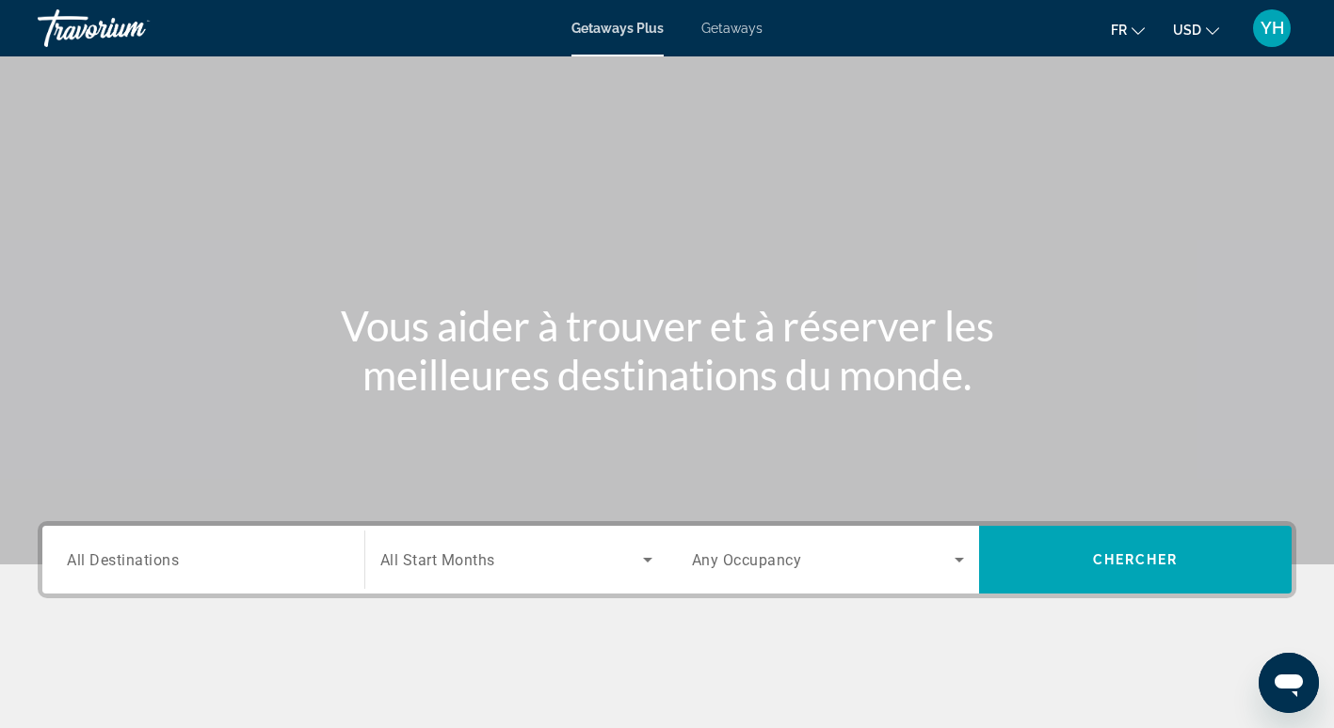
click at [237, 545] on div "Search widget" at bounding box center [203, 561] width 273 height 54
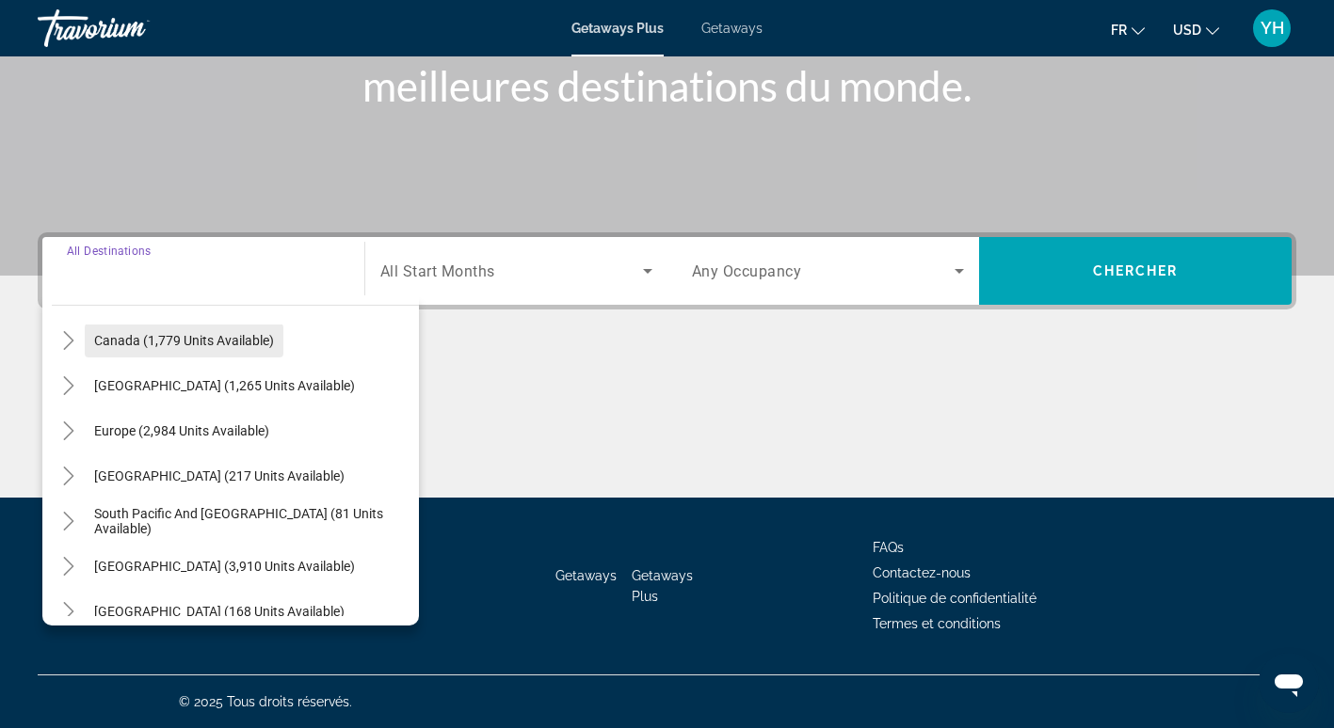
scroll to position [152, 0]
click at [75, 433] on icon "Toggle Europe (2,984 units available)" at bounding box center [68, 430] width 19 height 19
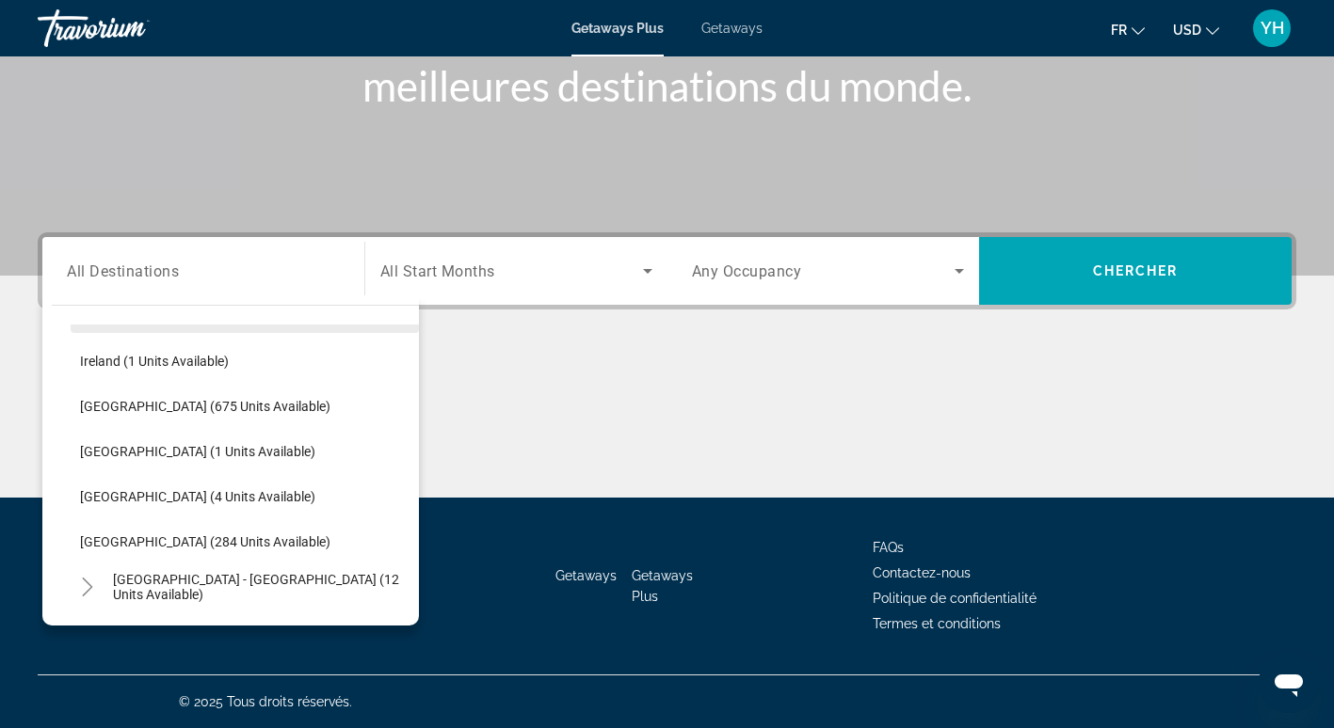
scroll to position [674, 0]
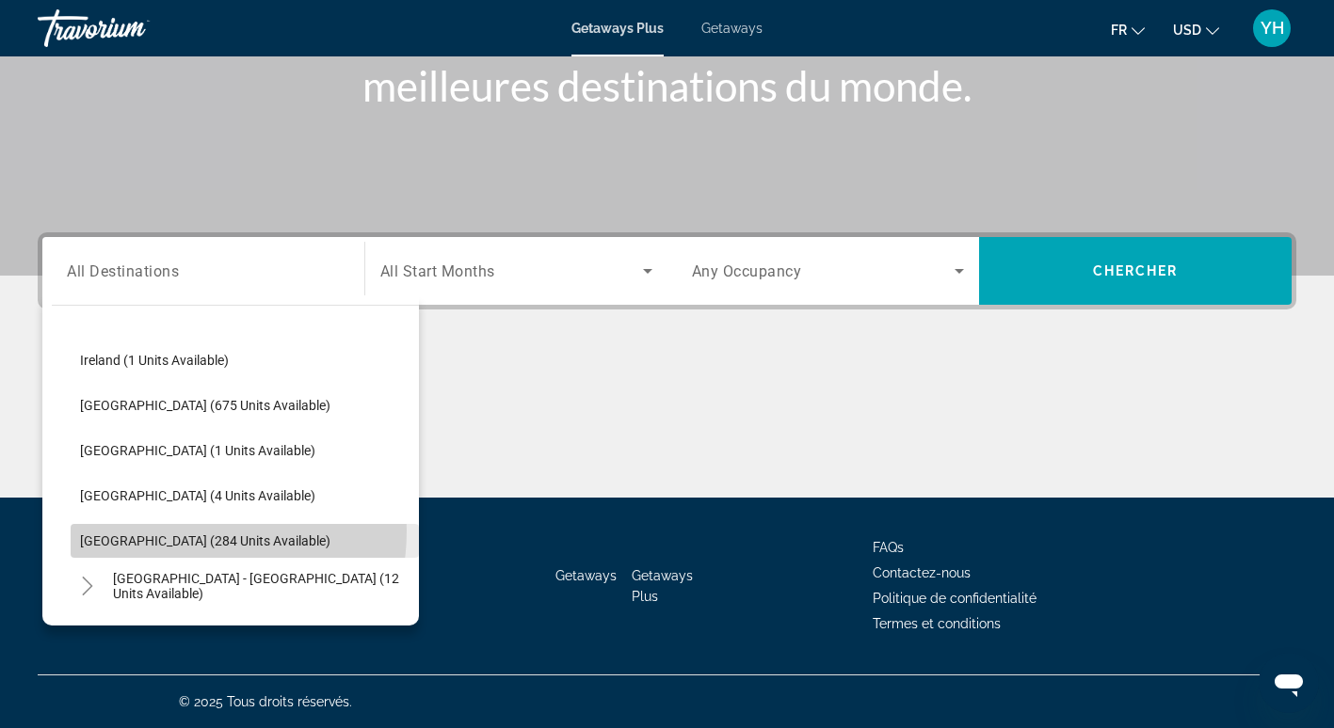
click at [170, 531] on span "Search widget" at bounding box center [245, 541] width 348 height 45
type input "**********"
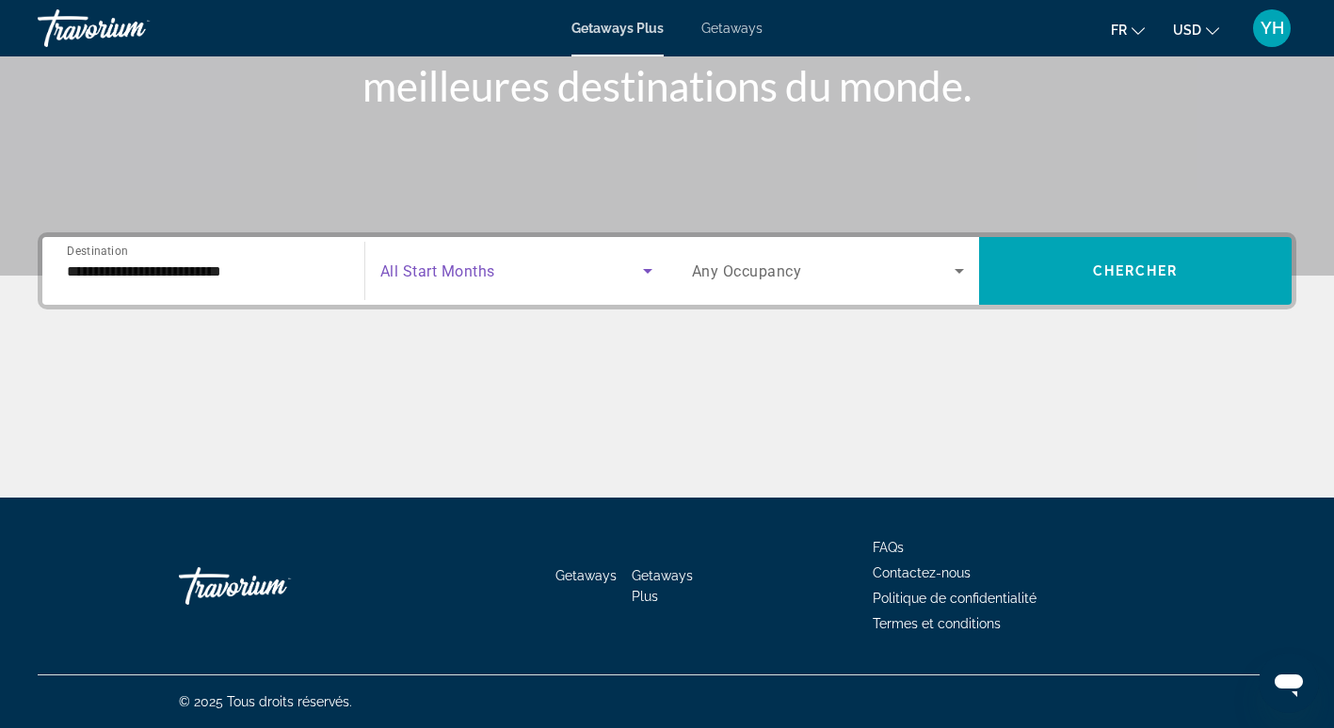
click at [595, 261] on span "Search widget" at bounding box center [511, 271] width 263 height 23
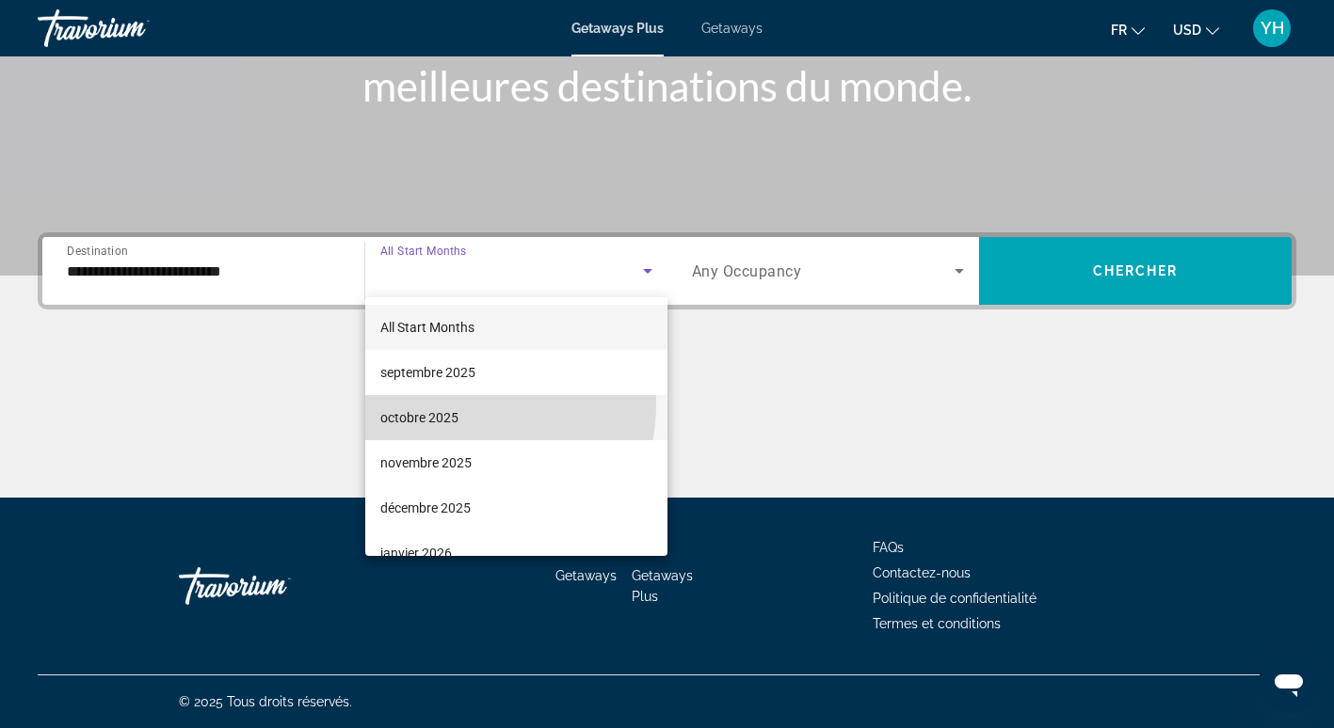
click at [463, 405] on mat-option "octobre 2025" at bounding box center [516, 417] width 302 height 45
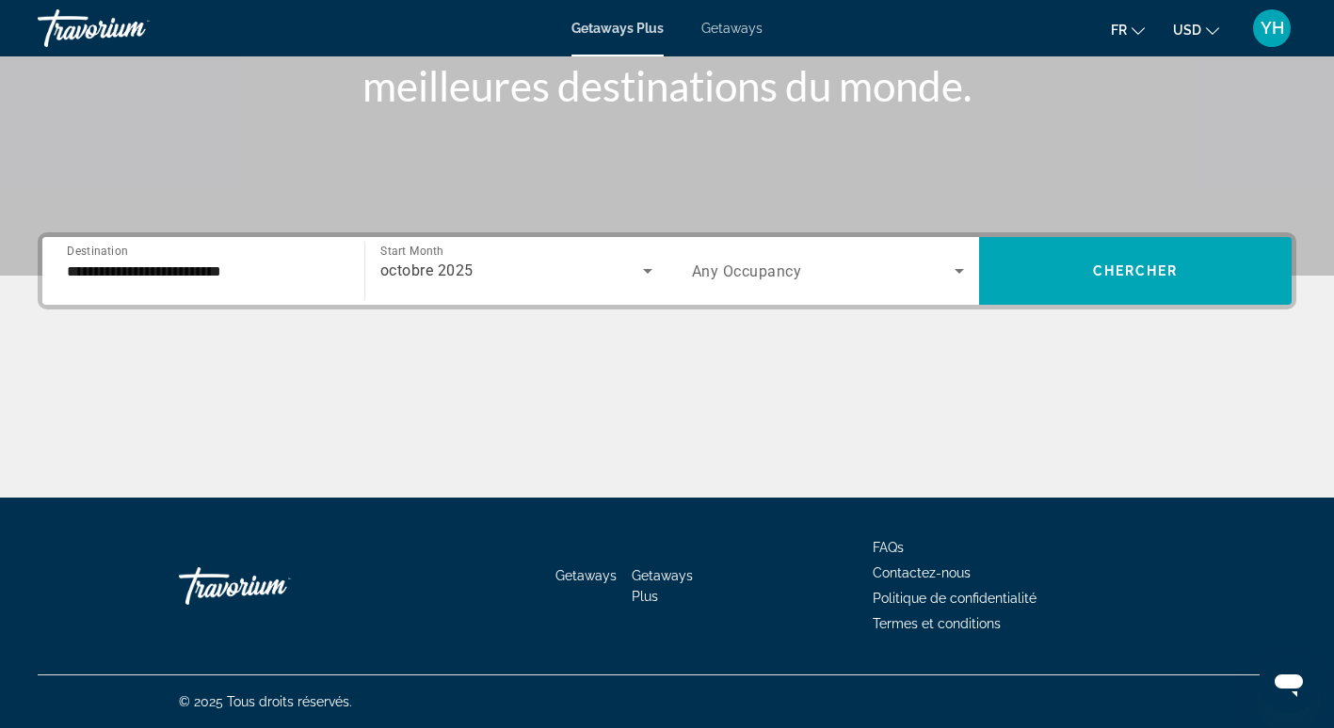
click at [886, 258] on div "Search widget" at bounding box center [828, 271] width 273 height 53
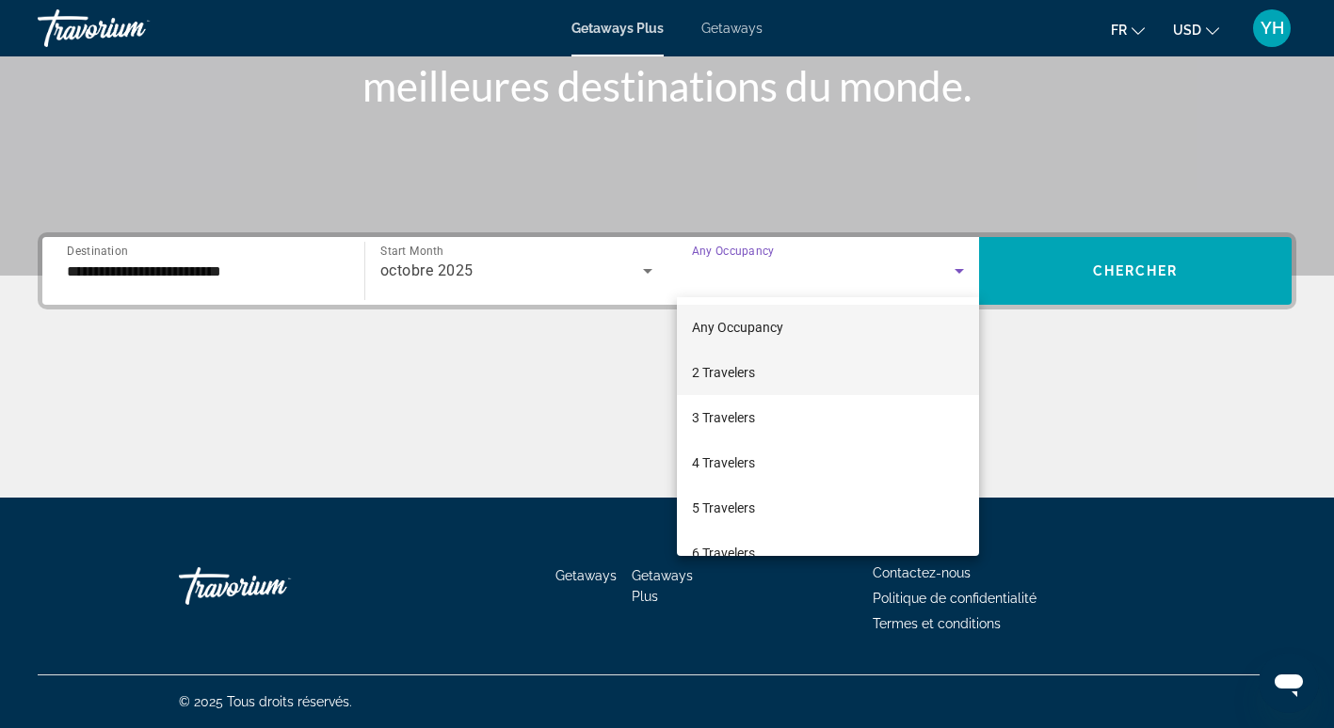
click at [749, 372] on span "2 Travelers" at bounding box center [723, 372] width 63 height 23
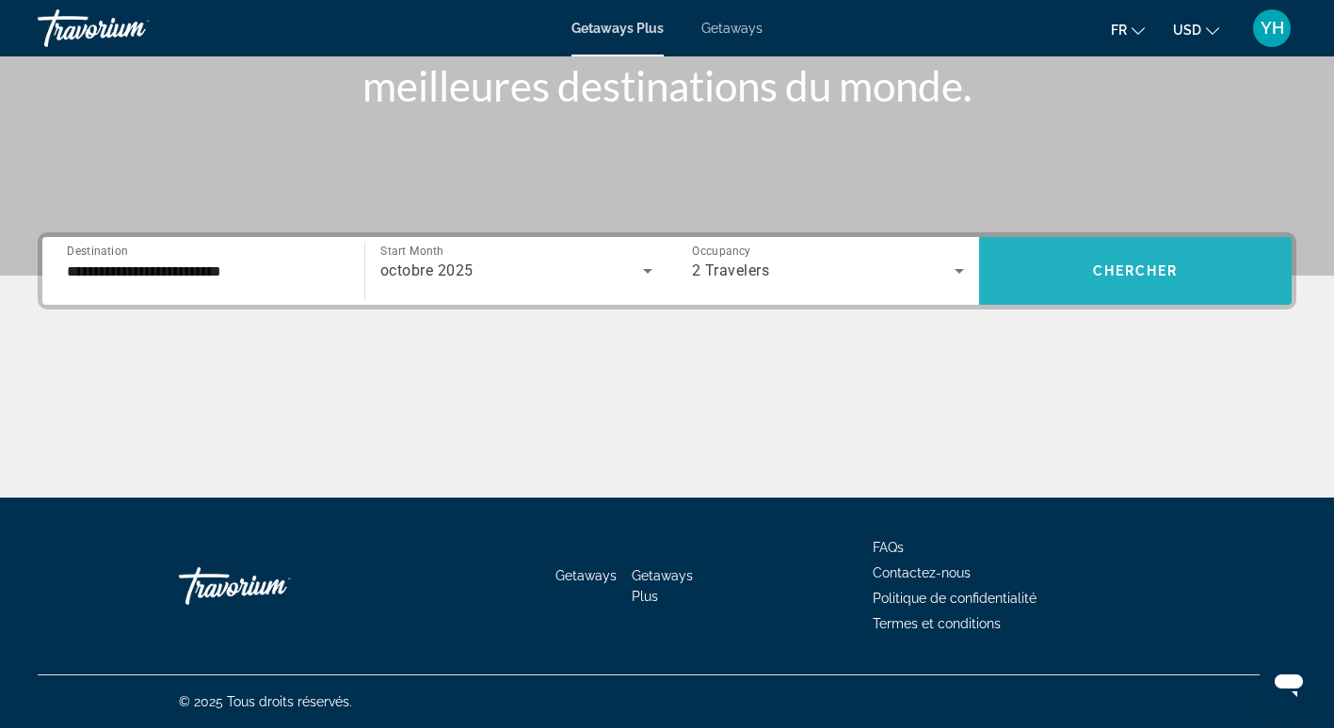
click at [1091, 280] on span "Search widget" at bounding box center [1135, 270] width 312 height 45
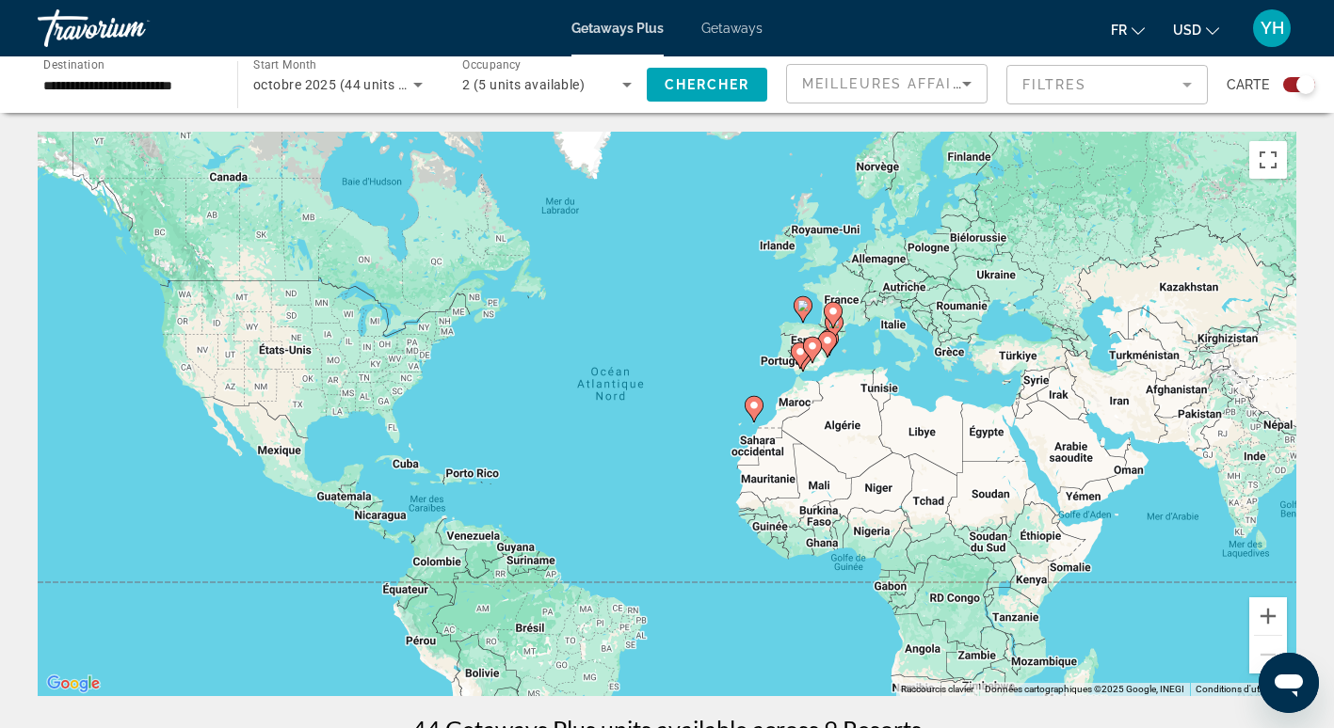
click at [1113, 86] on mat-form-field "Filtres" at bounding box center [1106, 85] width 201 height 40
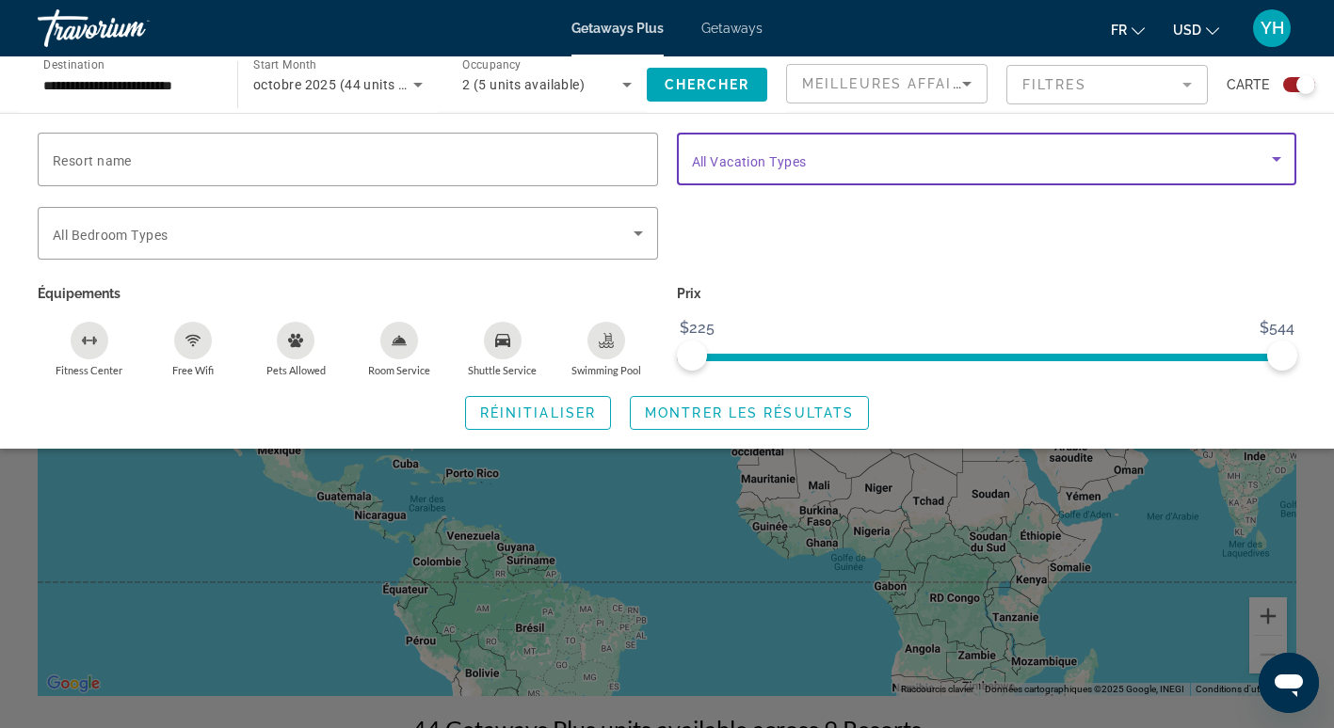
click at [1109, 164] on span "Search widget" at bounding box center [982, 159] width 581 height 23
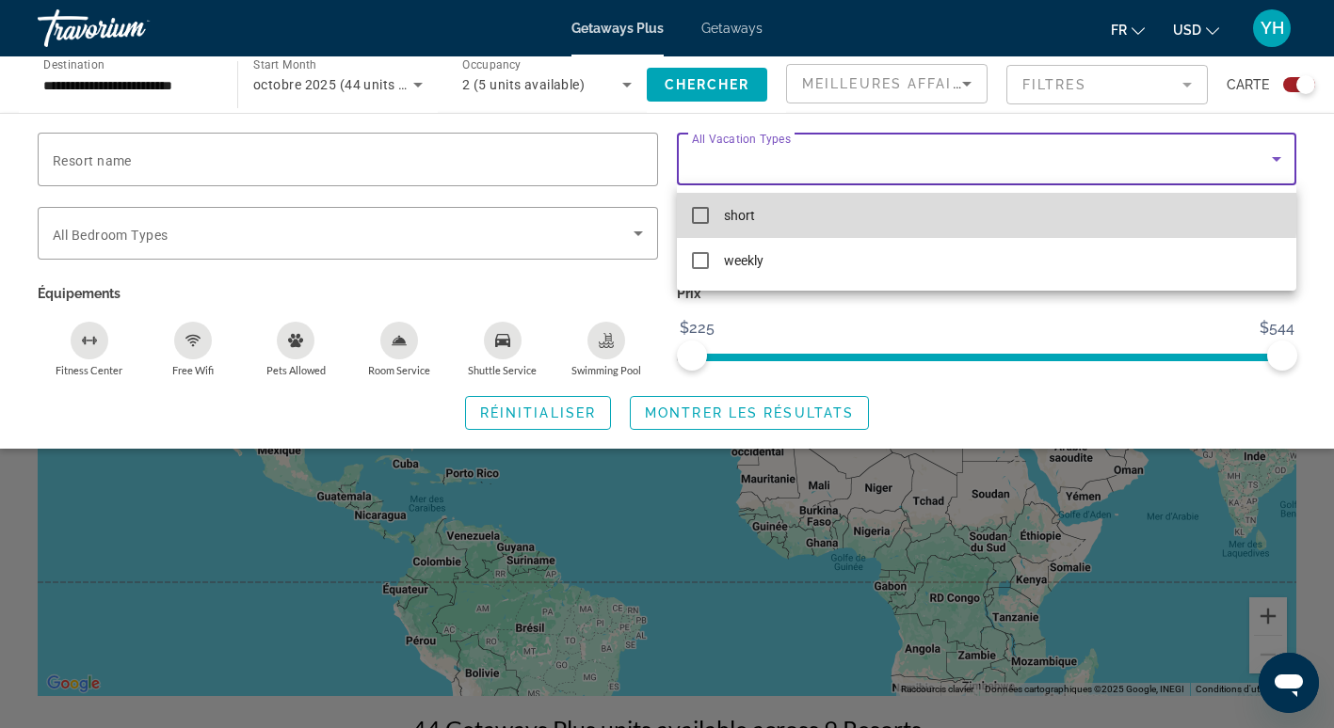
click at [914, 208] on mat-option "short" at bounding box center [987, 215] width 620 height 45
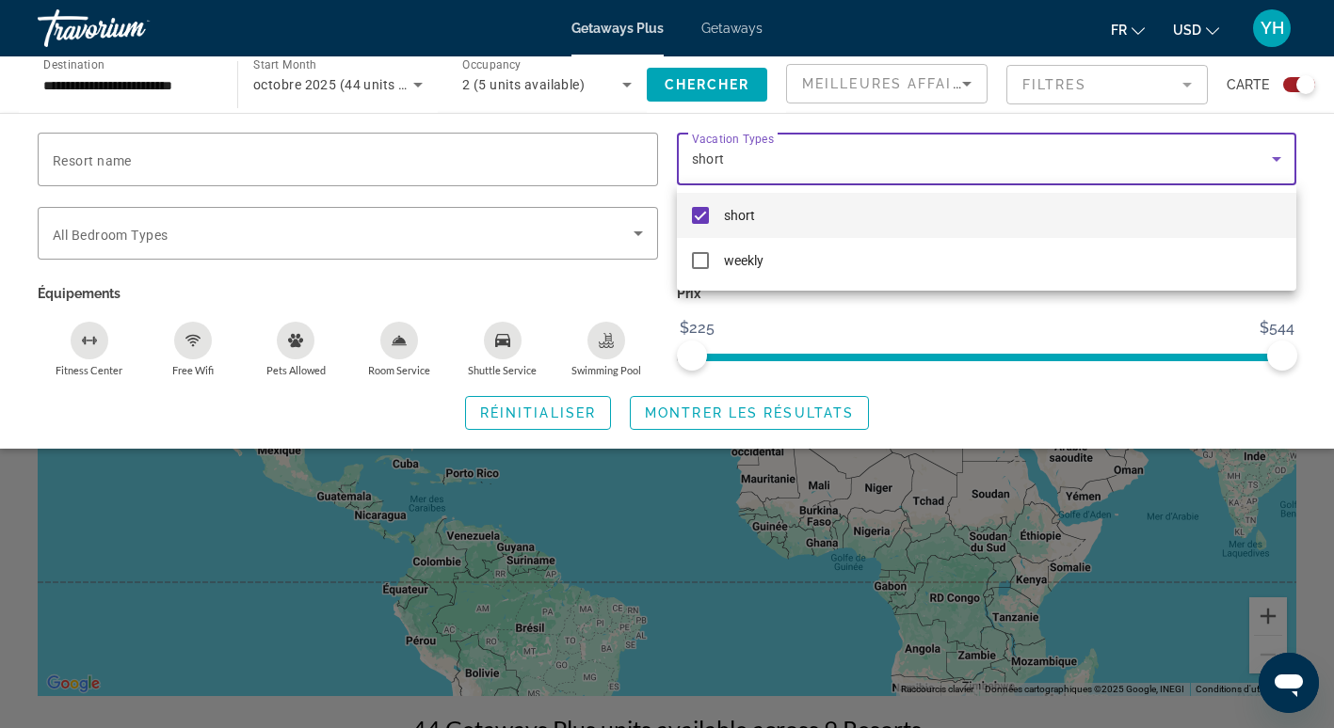
click at [760, 414] on div at bounding box center [667, 364] width 1334 height 728
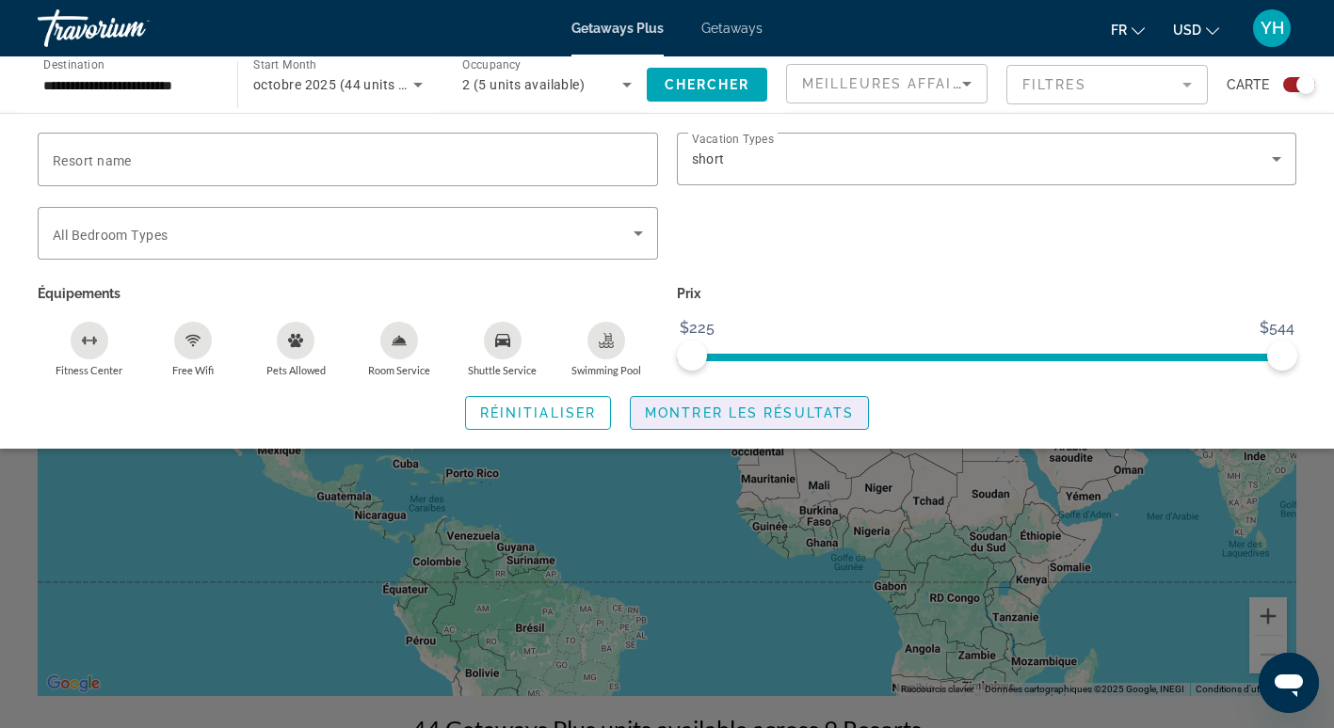
click at [760, 414] on span "Montrer les résultats" at bounding box center [749, 413] width 209 height 15
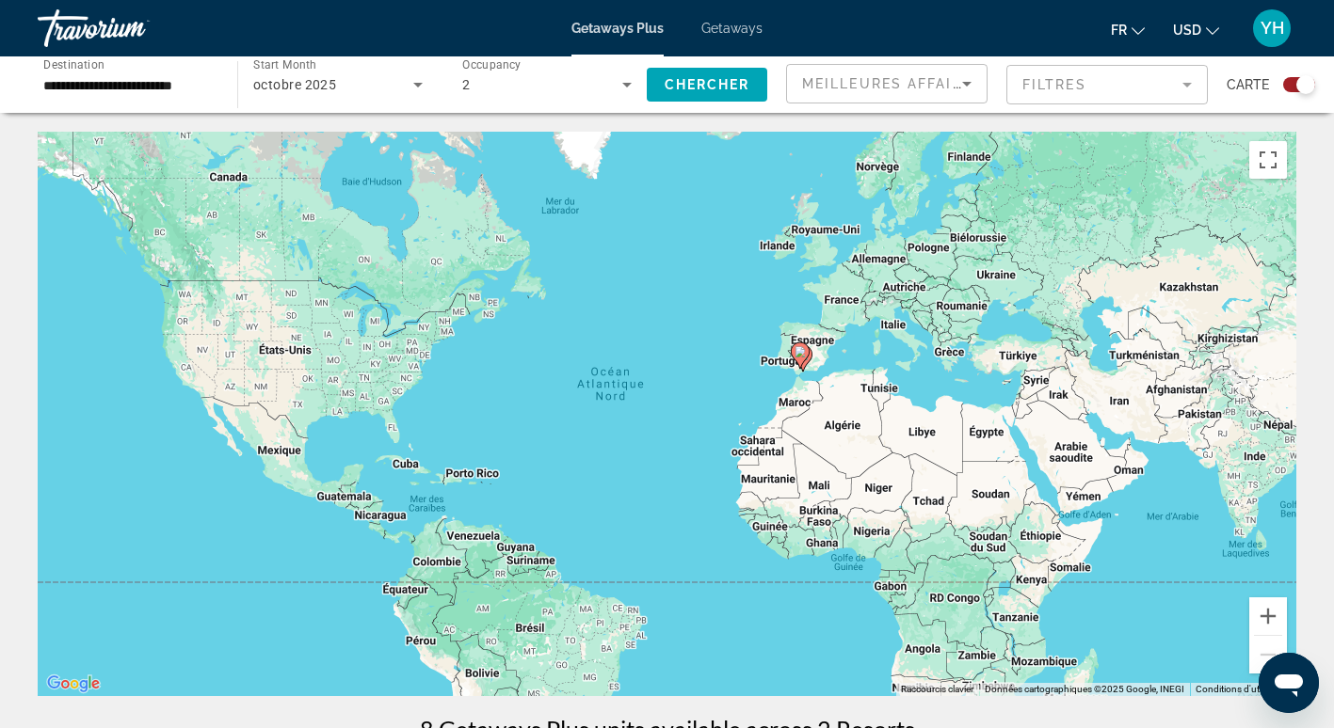
click at [1306, 87] on div "Search widget" at bounding box center [1305, 84] width 19 height 19
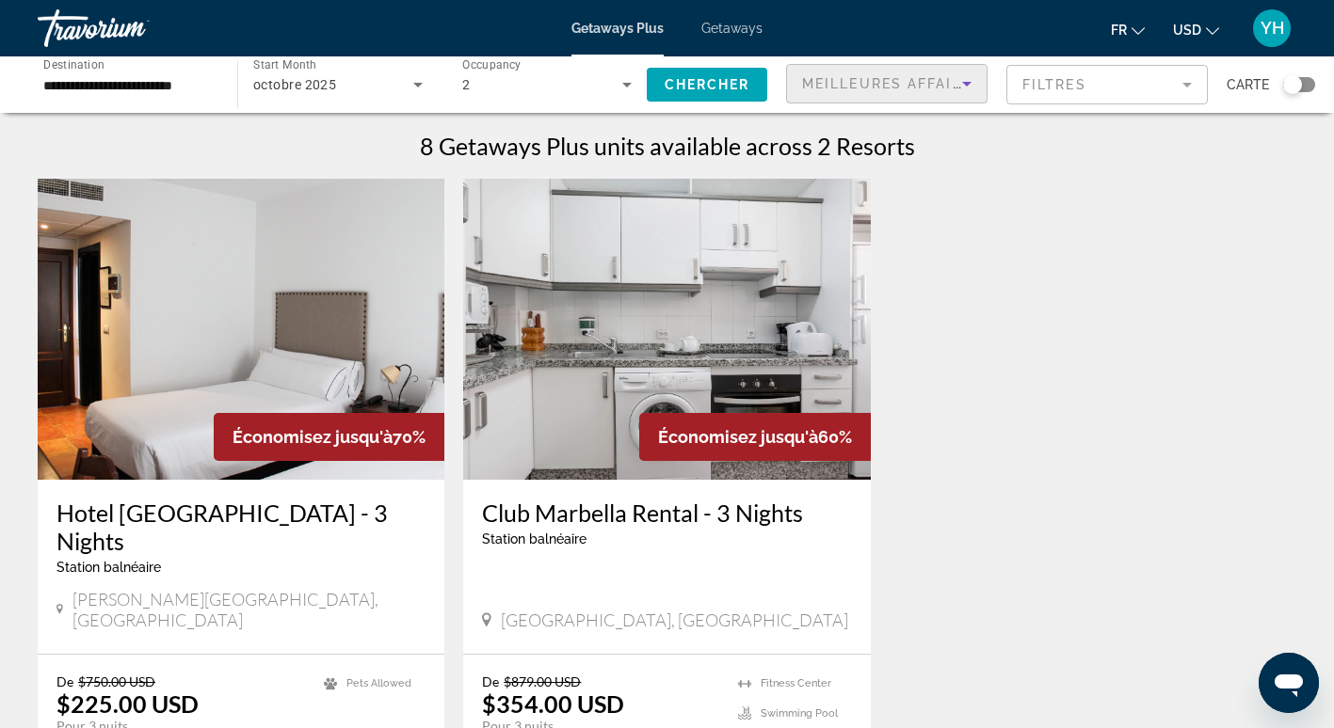
click at [970, 77] on icon "Sort by" at bounding box center [966, 83] width 23 height 23
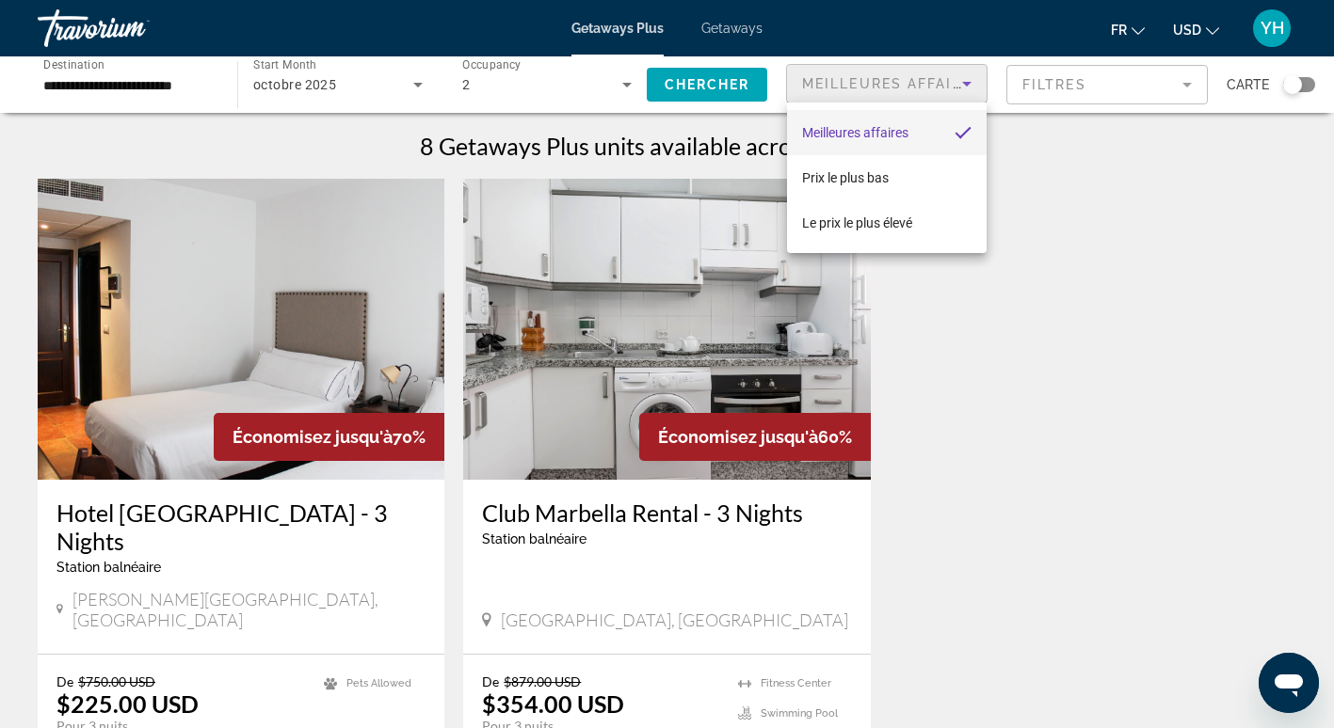
click at [1069, 86] on div at bounding box center [667, 364] width 1334 height 728
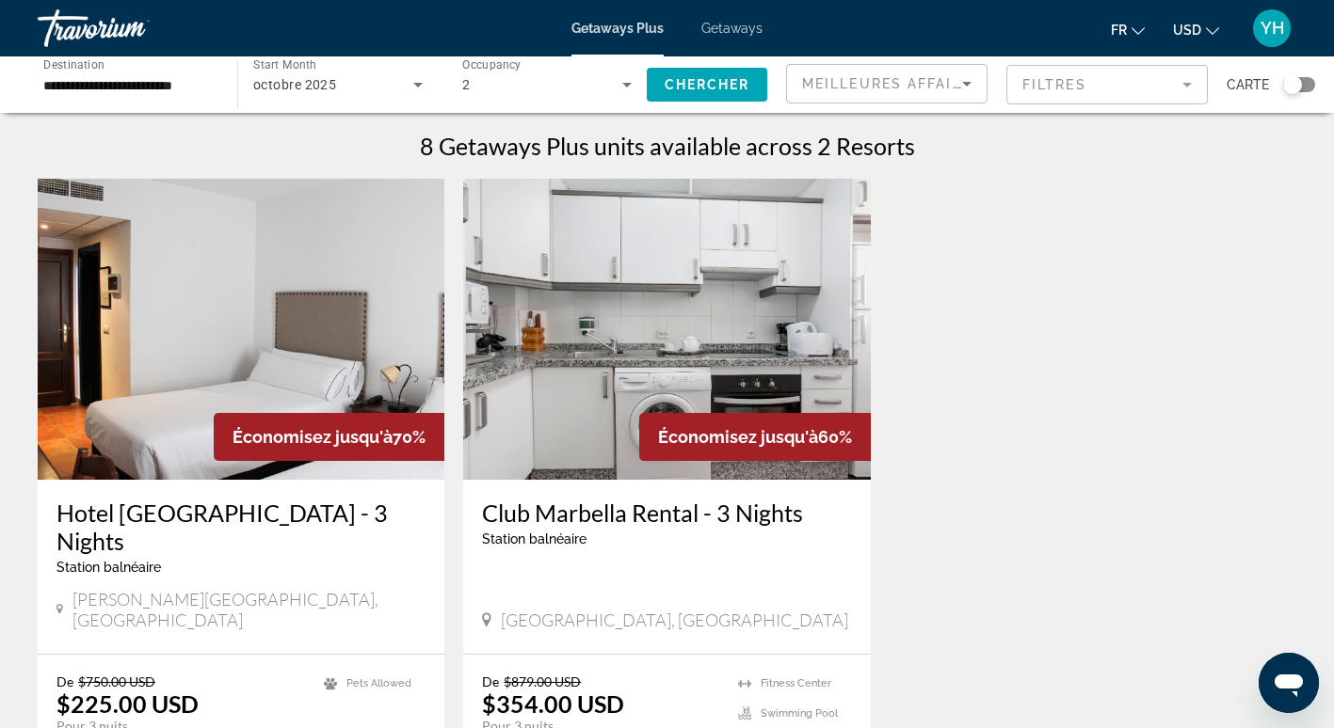
click at [1111, 90] on mat-form-field "Filtres" at bounding box center [1106, 85] width 201 height 40
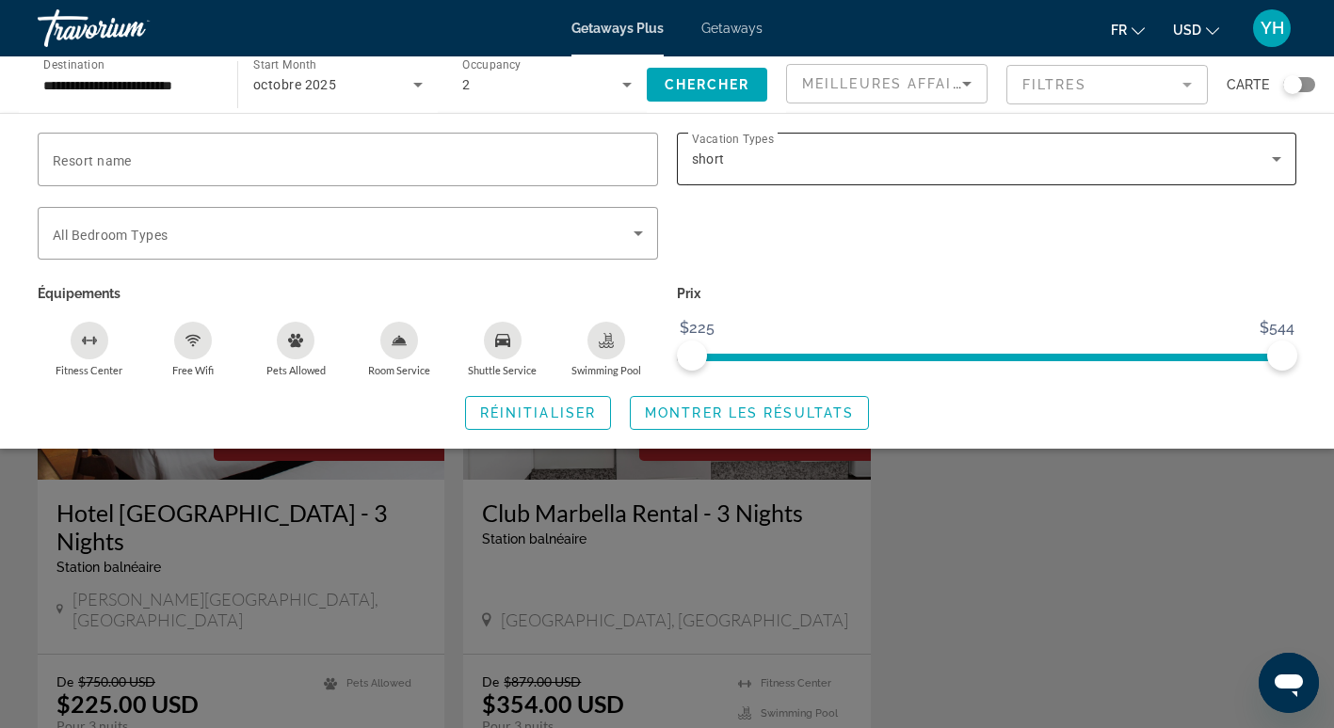
click at [1171, 157] on div "short" at bounding box center [982, 159] width 581 height 23
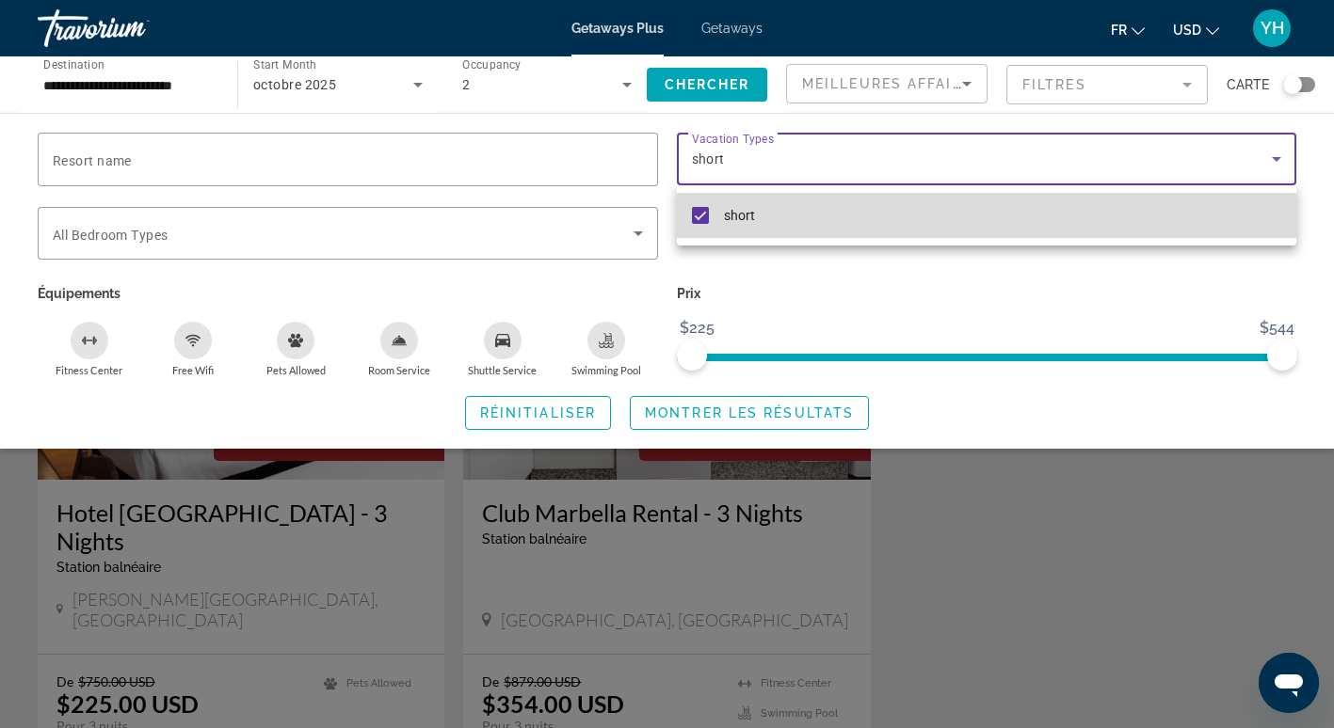
click at [960, 227] on mat-option "short" at bounding box center [987, 215] width 620 height 45
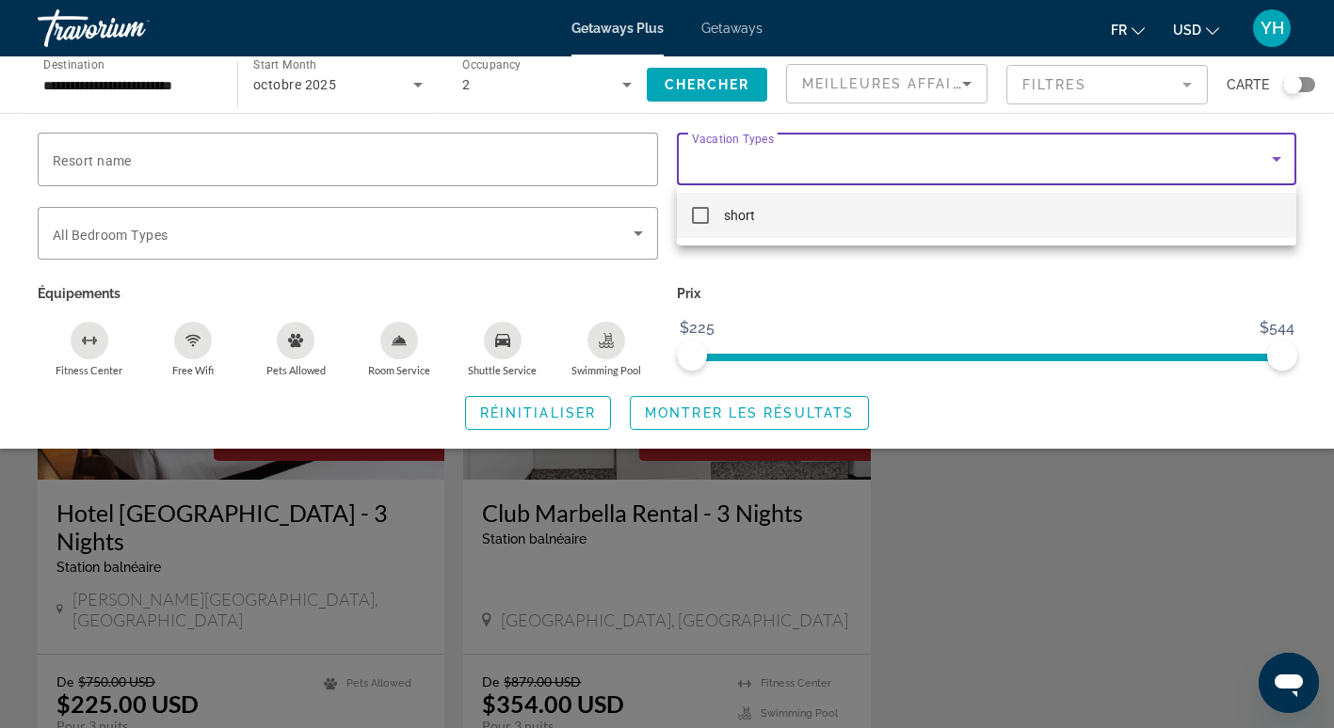
drag, startPoint x: 1274, startPoint y: 344, endPoint x: 1174, endPoint y: 347, distance: 100.7
click at [1174, 347] on div at bounding box center [667, 364] width 1334 height 728
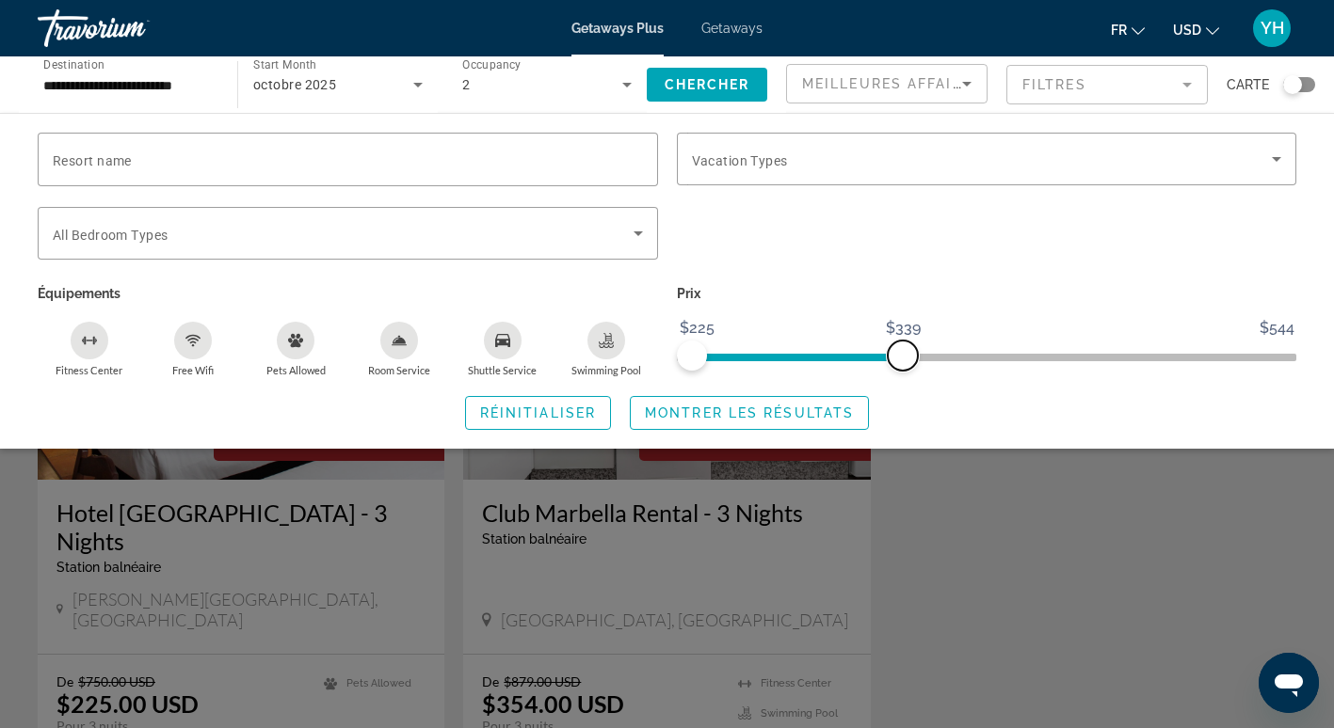
drag, startPoint x: 1284, startPoint y: 352, endPoint x: 903, endPoint y: 360, distance: 381.2
click at [903, 360] on span "ngx-slider-max" at bounding box center [902, 356] width 30 height 30
click at [763, 424] on span "Search widget" at bounding box center [749, 413] width 237 height 45
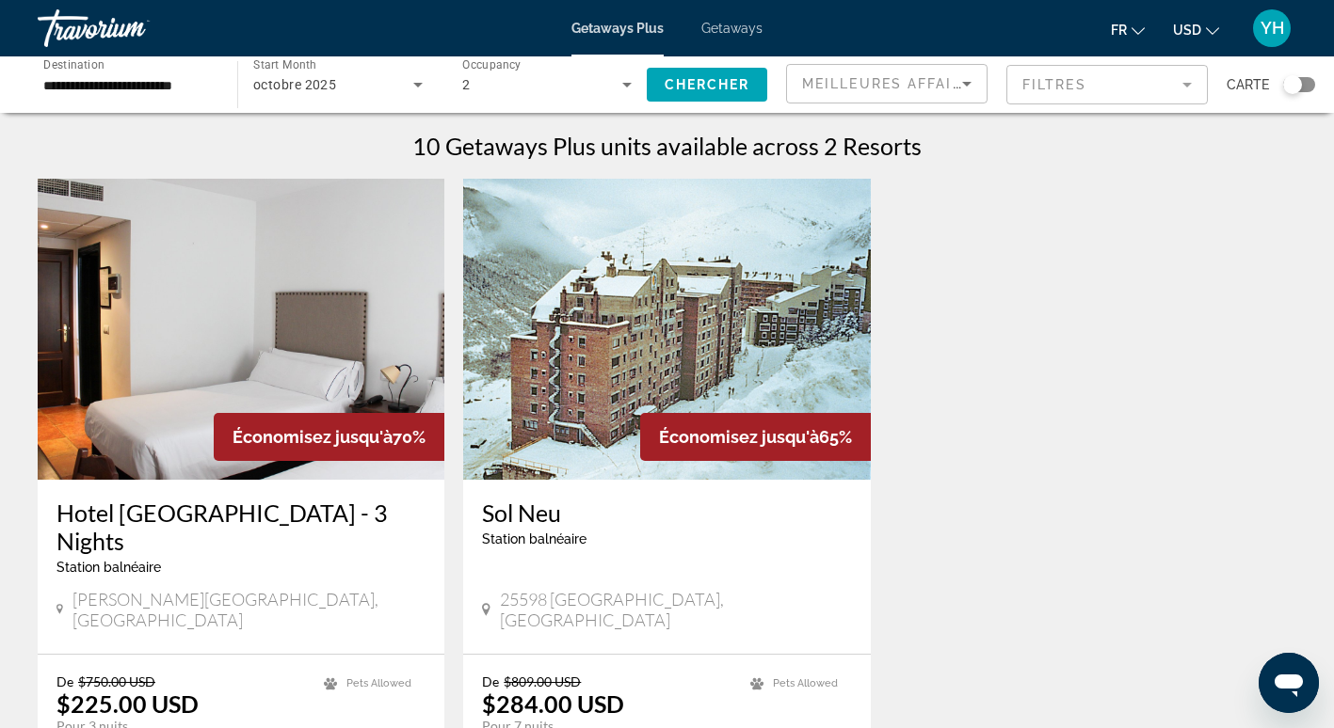
click at [748, 28] on span "Getaways" at bounding box center [731, 28] width 61 height 15
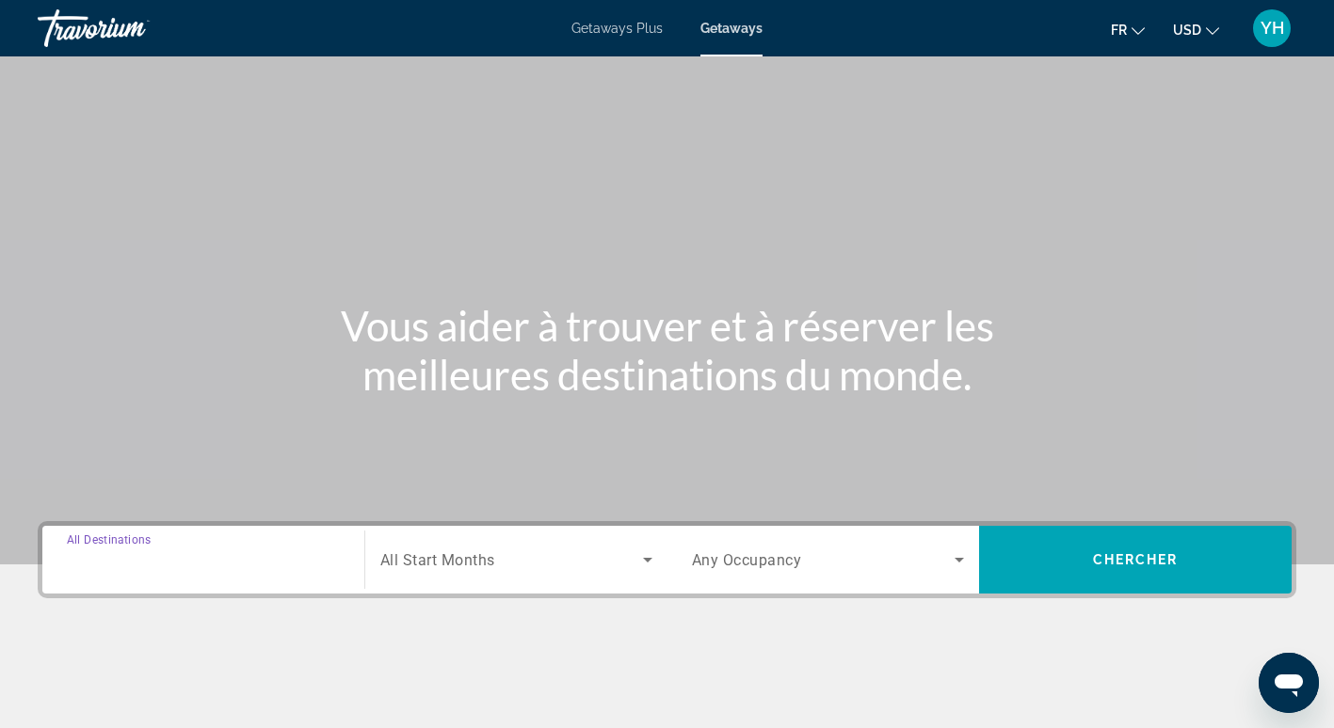
click at [251, 568] on input "Destination All Destinations" at bounding box center [203, 561] width 273 height 23
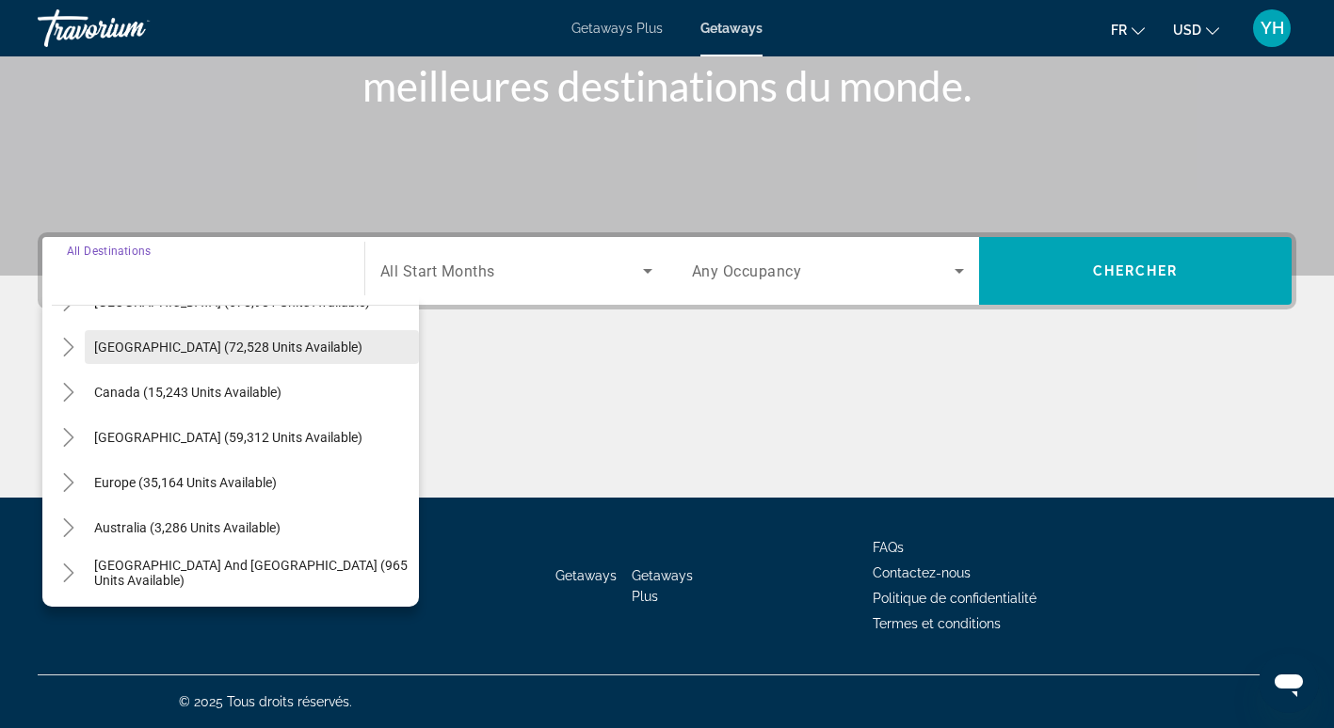
scroll to position [88, 0]
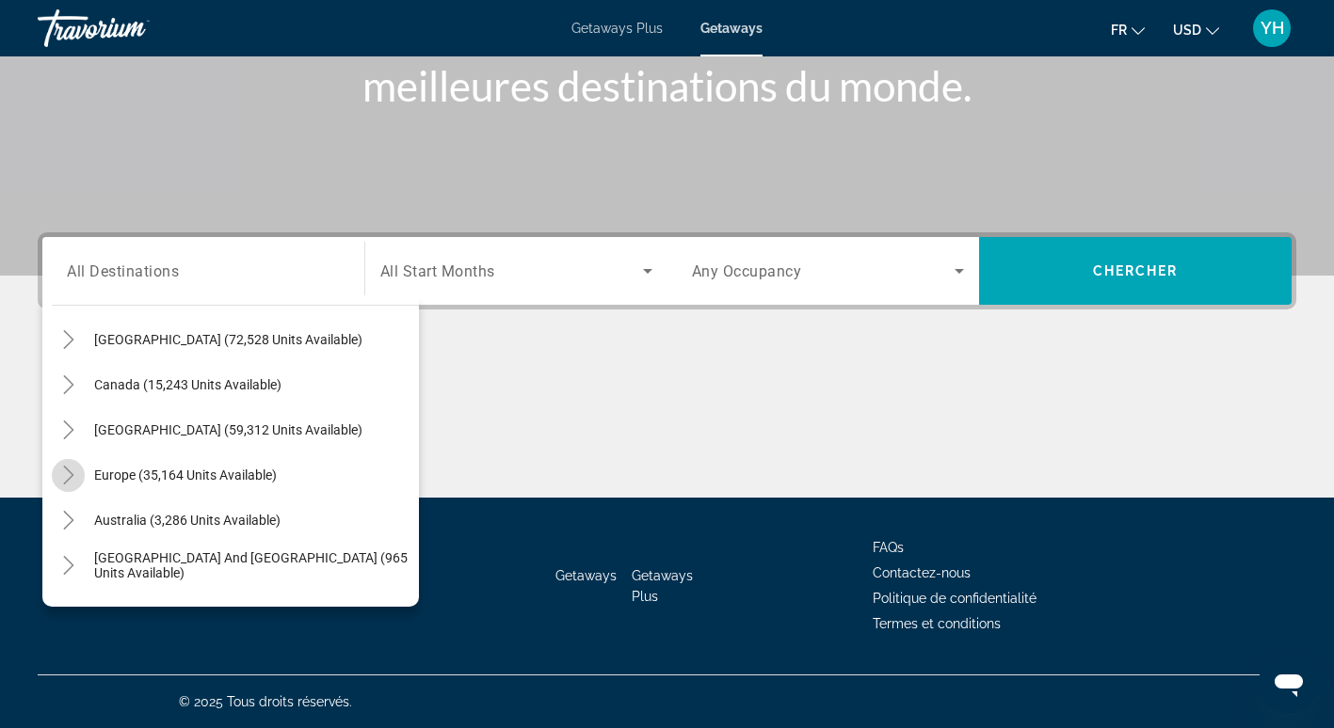
click at [69, 467] on icon "Toggle Europe (35,164 units available)" at bounding box center [68, 475] width 19 height 19
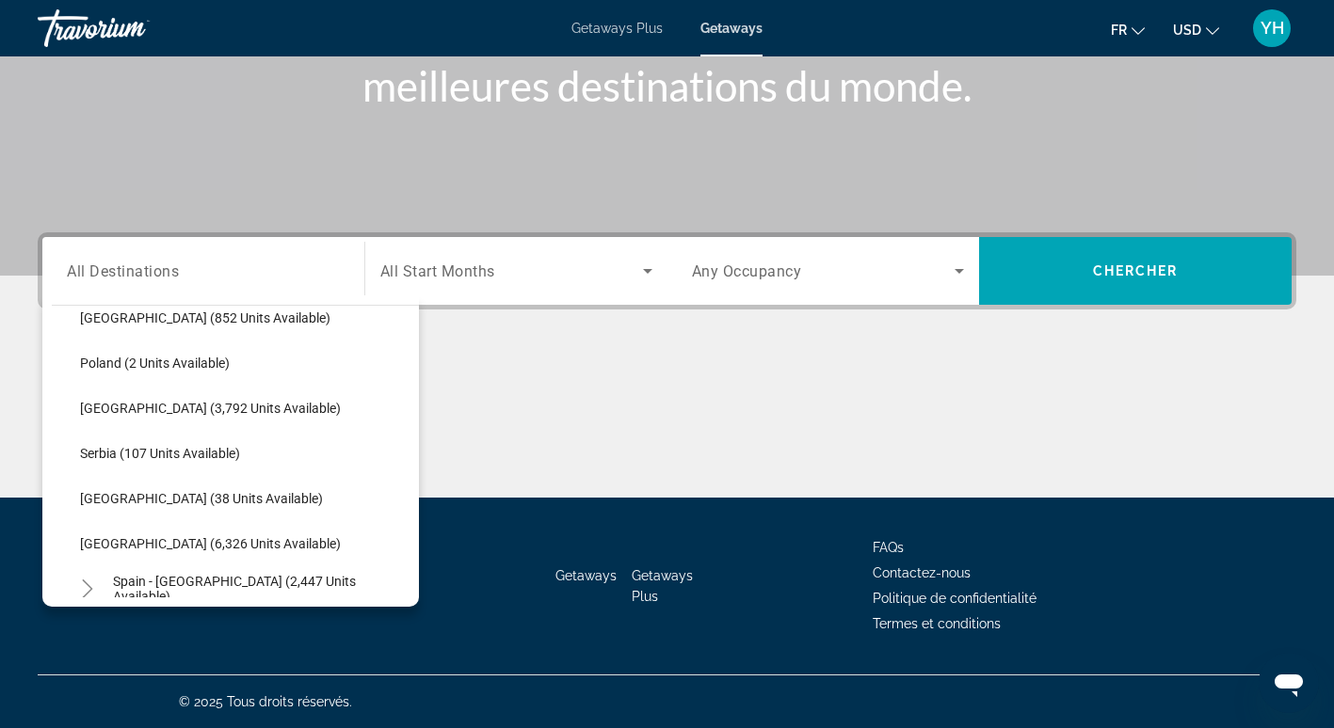
scroll to position [834, 0]
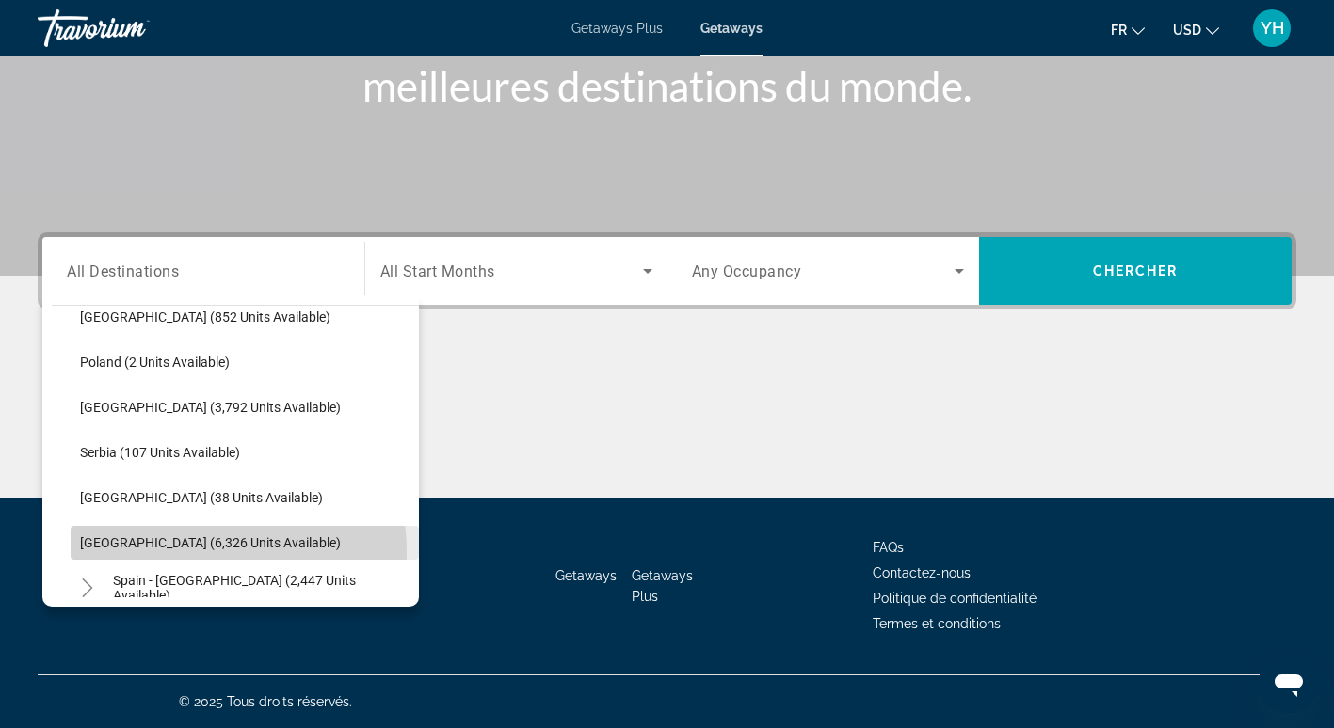
click at [155, 554] on span "Search widget" at bounding box center [245, 542] width 348 height 45
type input "**********"
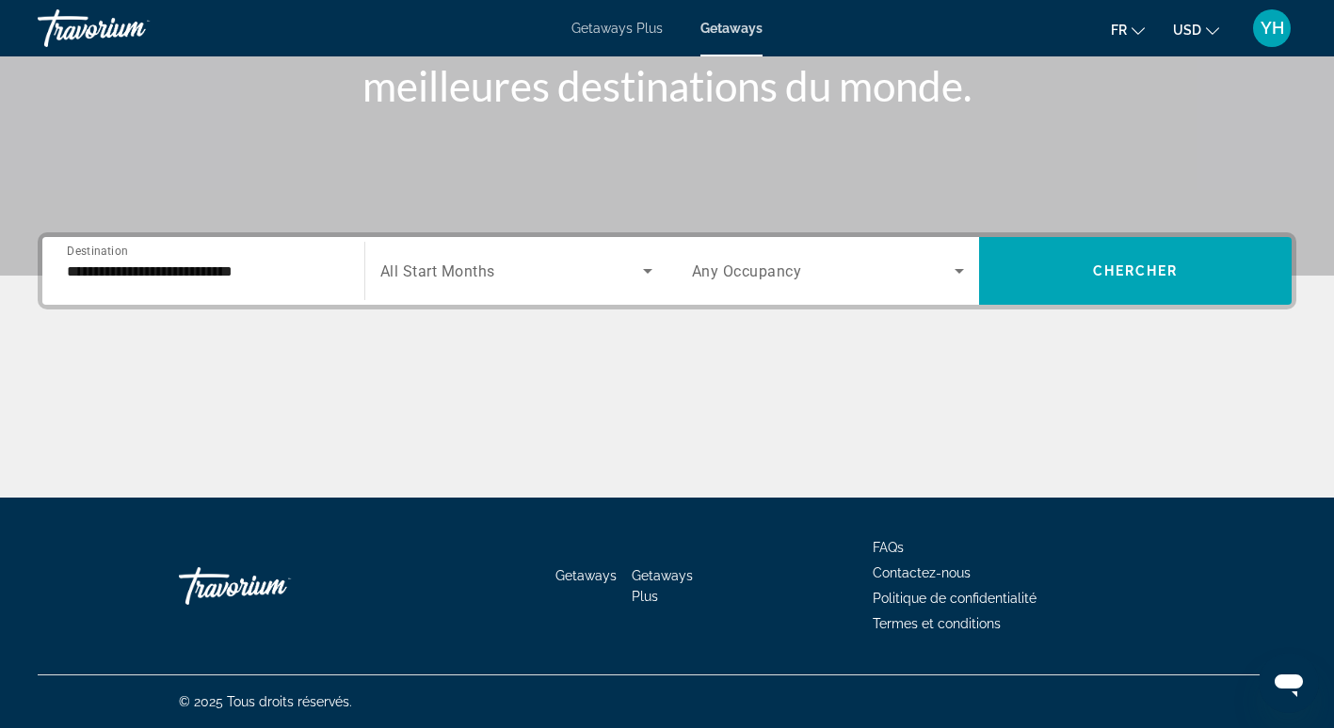
click at [543, 258] on div "Search widget" at bounding box center [516, 271] width 272 height 53
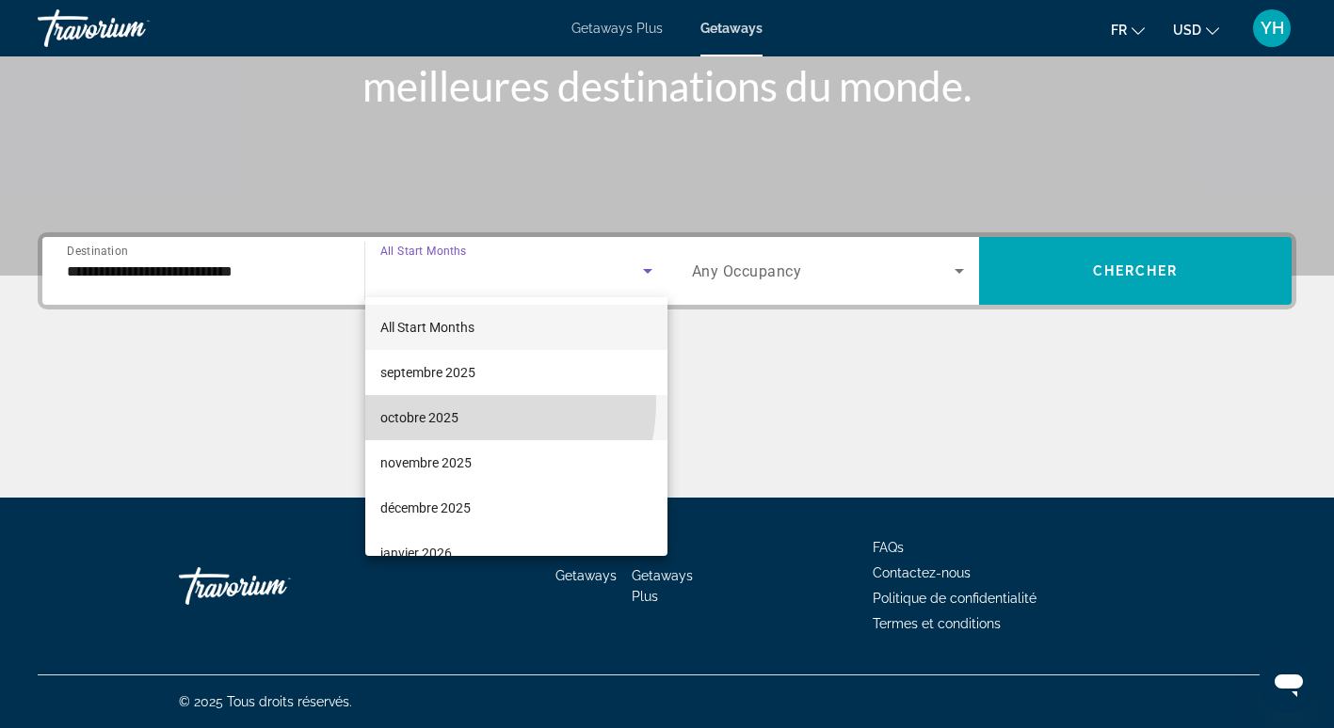
click at [439, 401] on mat-option "octobre 2025" at bounding box center [516, 417] width 302 height 45
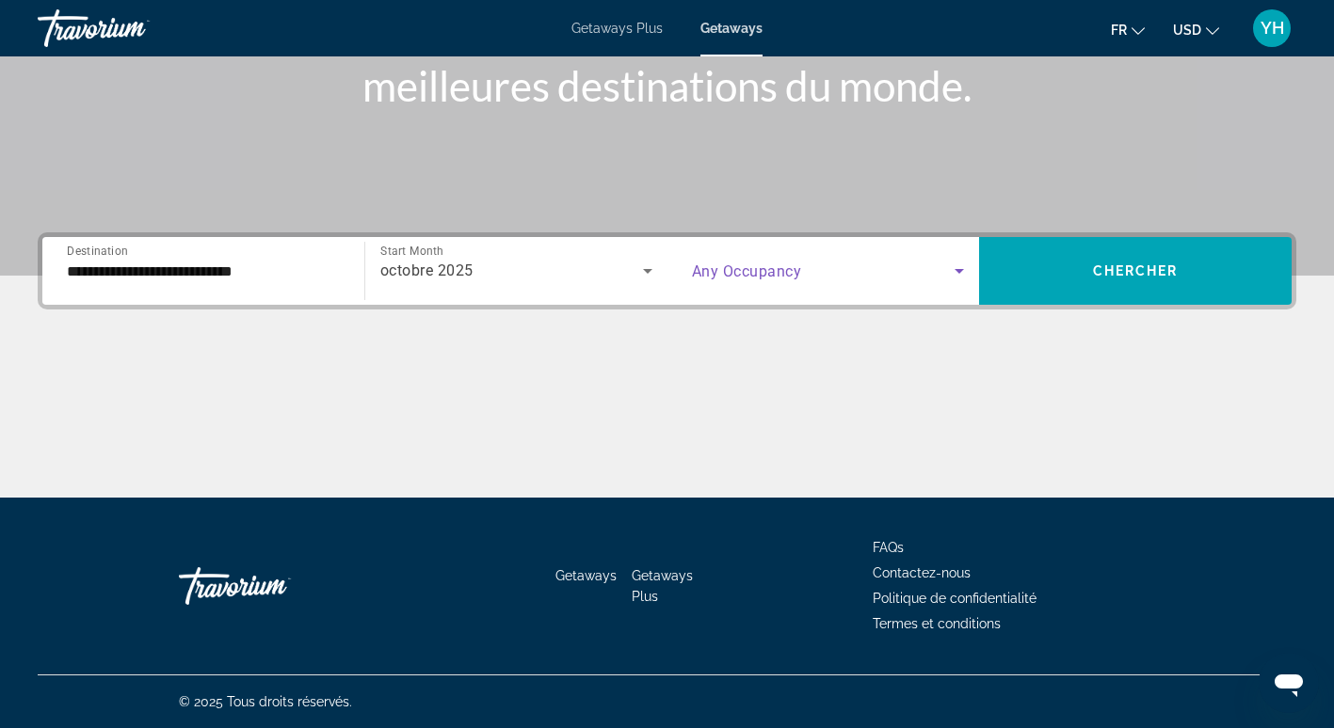
click at [783, 260] on span "Search widget" at bounding box center [824, 271] width 264 height 23
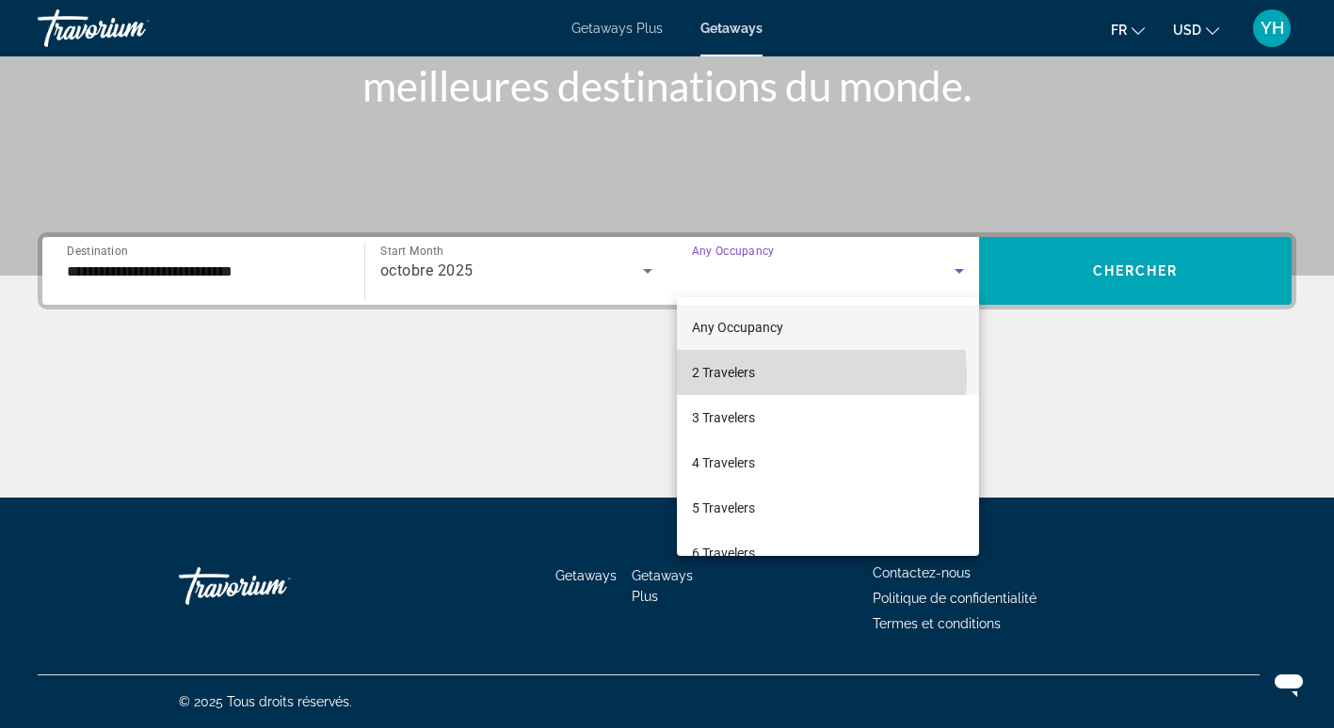
click at [732, 376] on span "2 Travelers" at bounding box center [723, 372] width 63 height 23
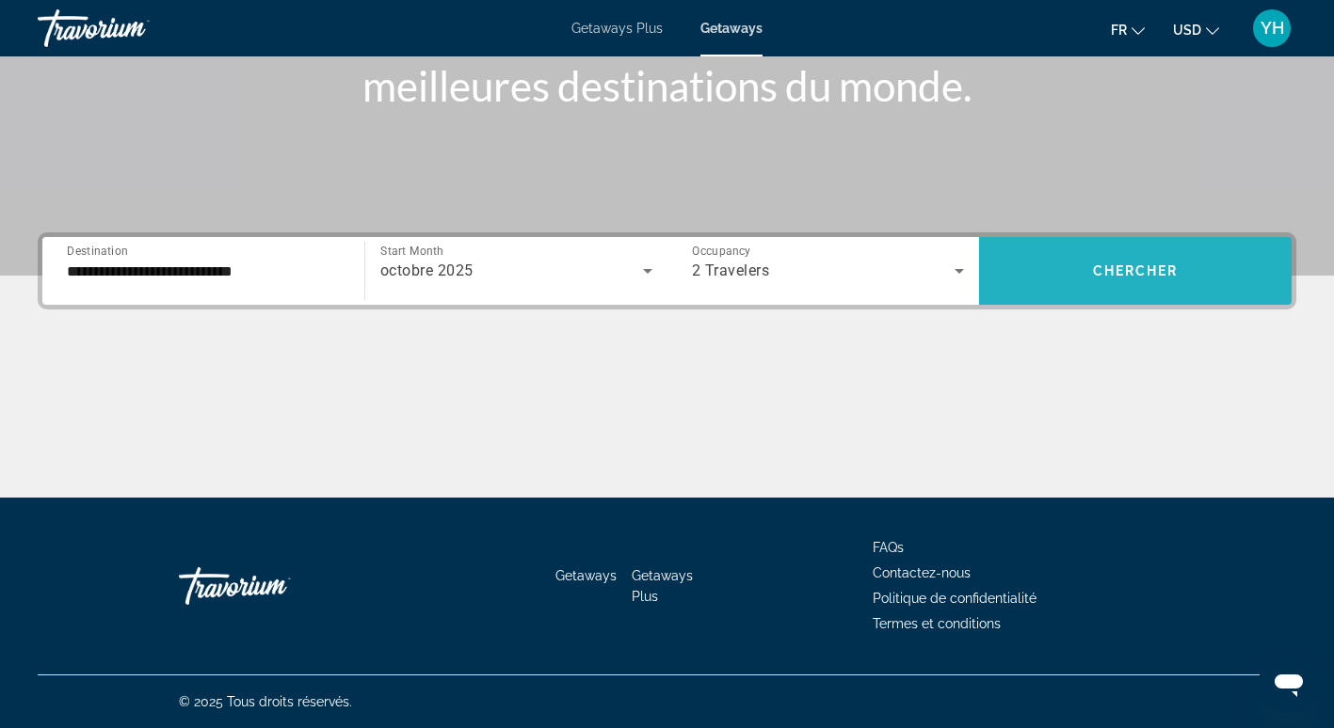
click at [1063, 276] on span "Search widget" at bounding box center [1135, 270] width 312 height 45
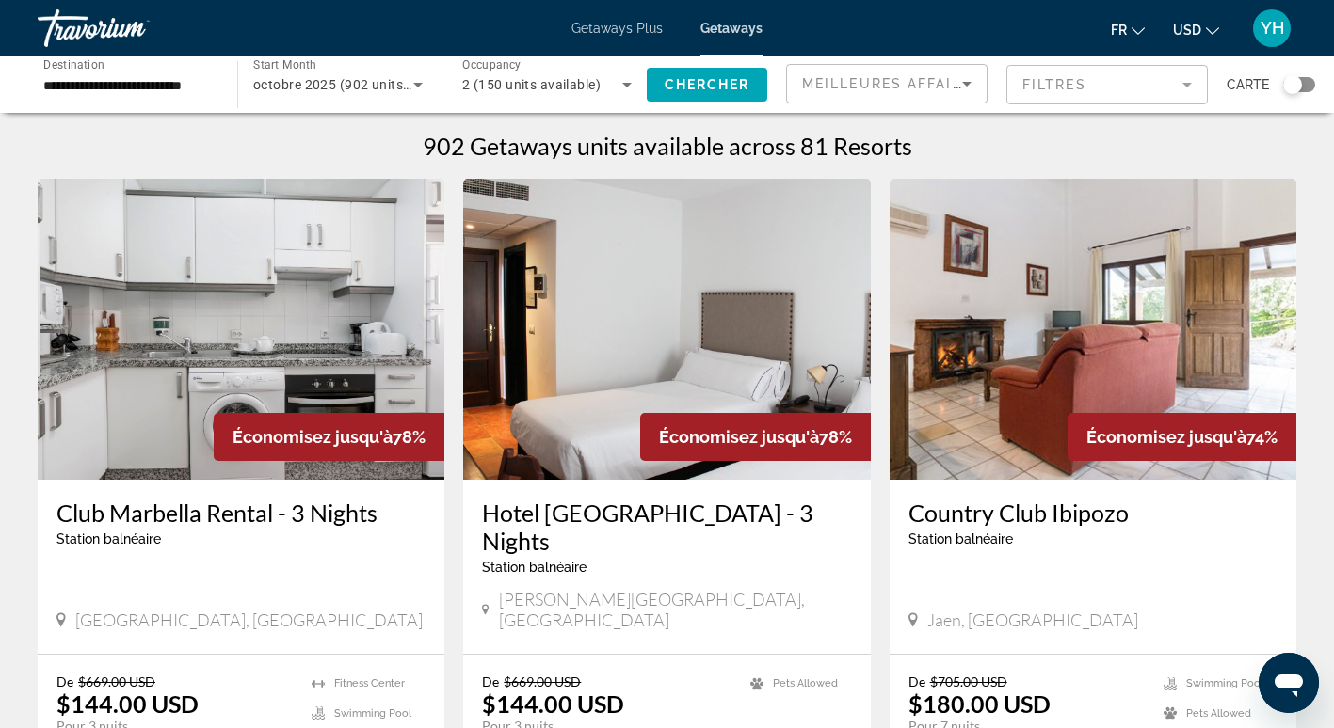
click at [1096, 78] on mat-form-field "Filtres" at bounding box center [1106, 85] width 201 height 40
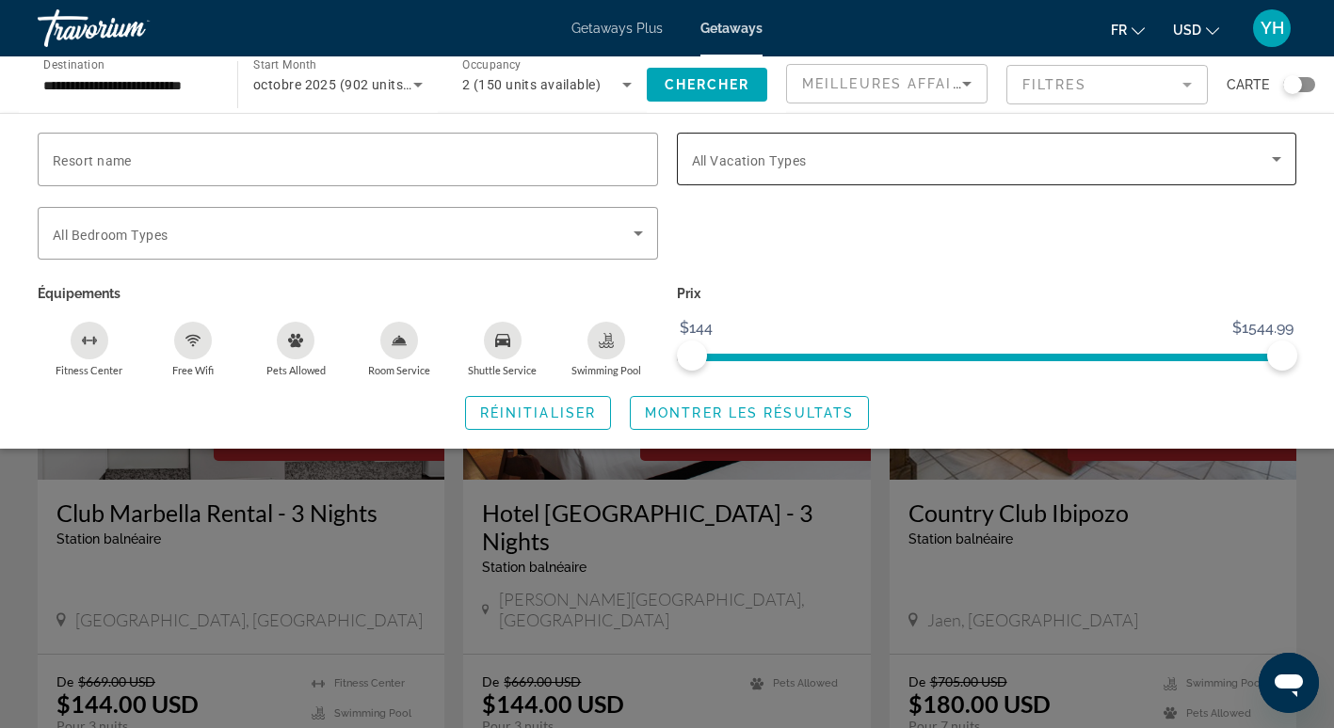
click at [942, 160] on span "Search widget" at bounding box center [982, 159] width 581 height 23
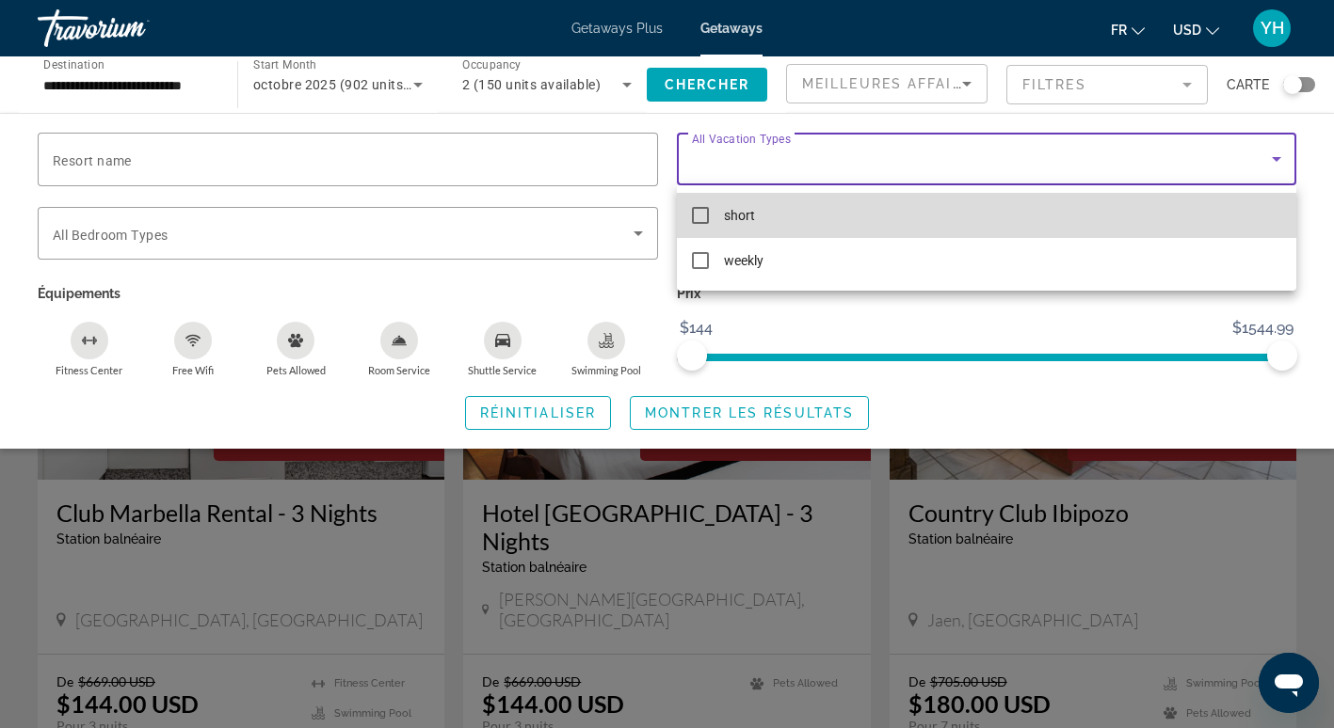
click at [781, 227] on mat-option "short" at bounding box center [987, 215] width 620 height 45
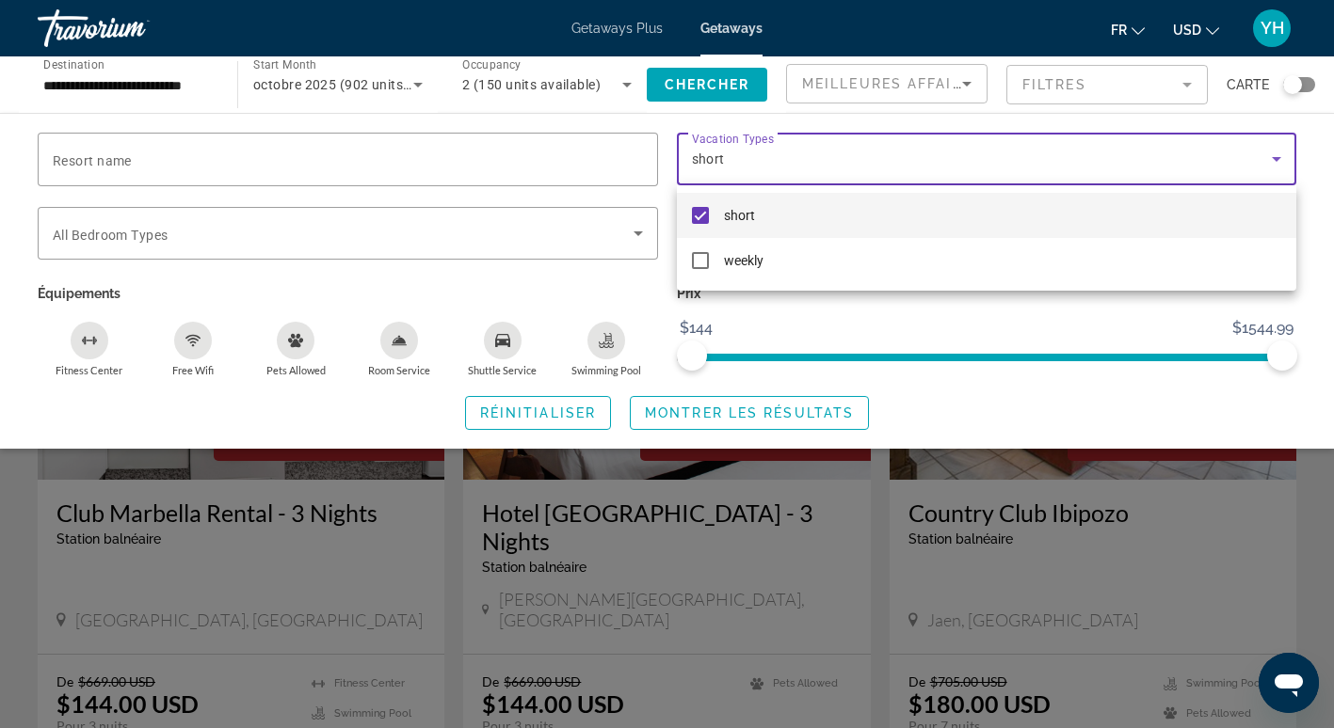
click at [830, 413] on div at bounding box center [667, 364] width 1334 height 728
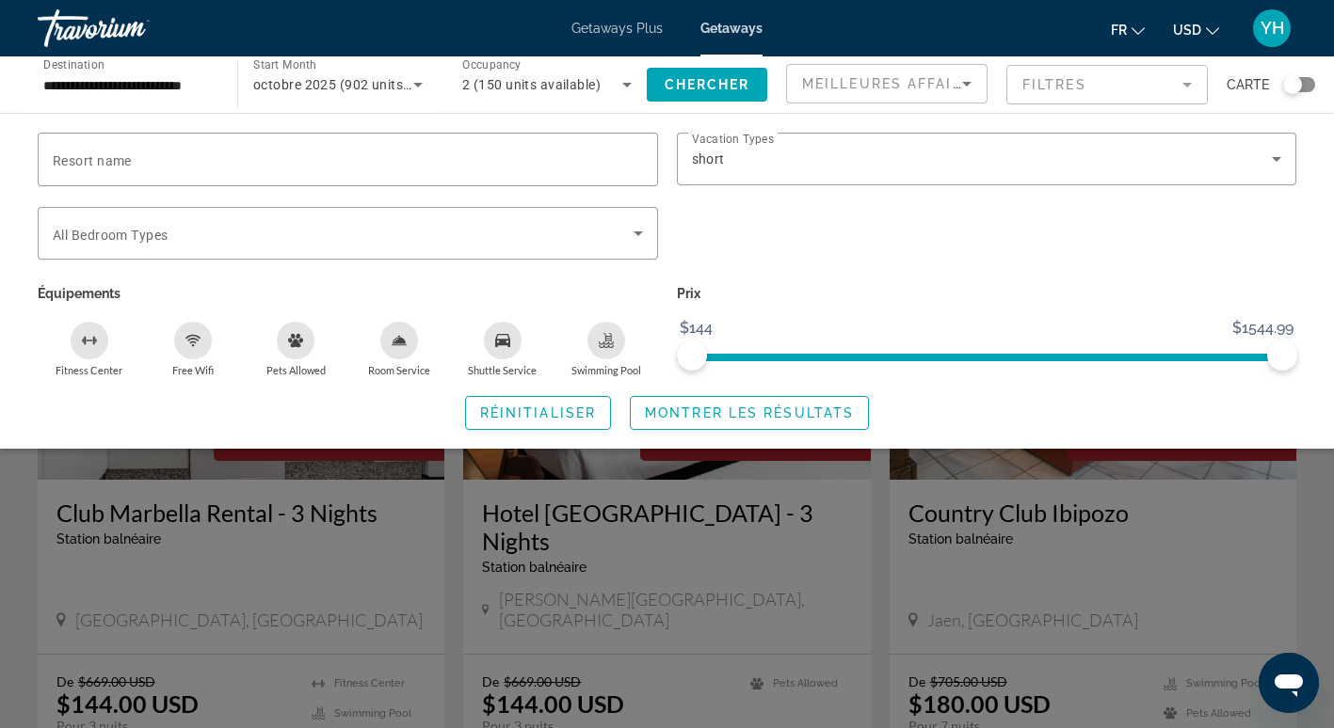
click at [830, 413] on span "Montrer les résultats" at bounding box center [749, 413] width 209 height 15
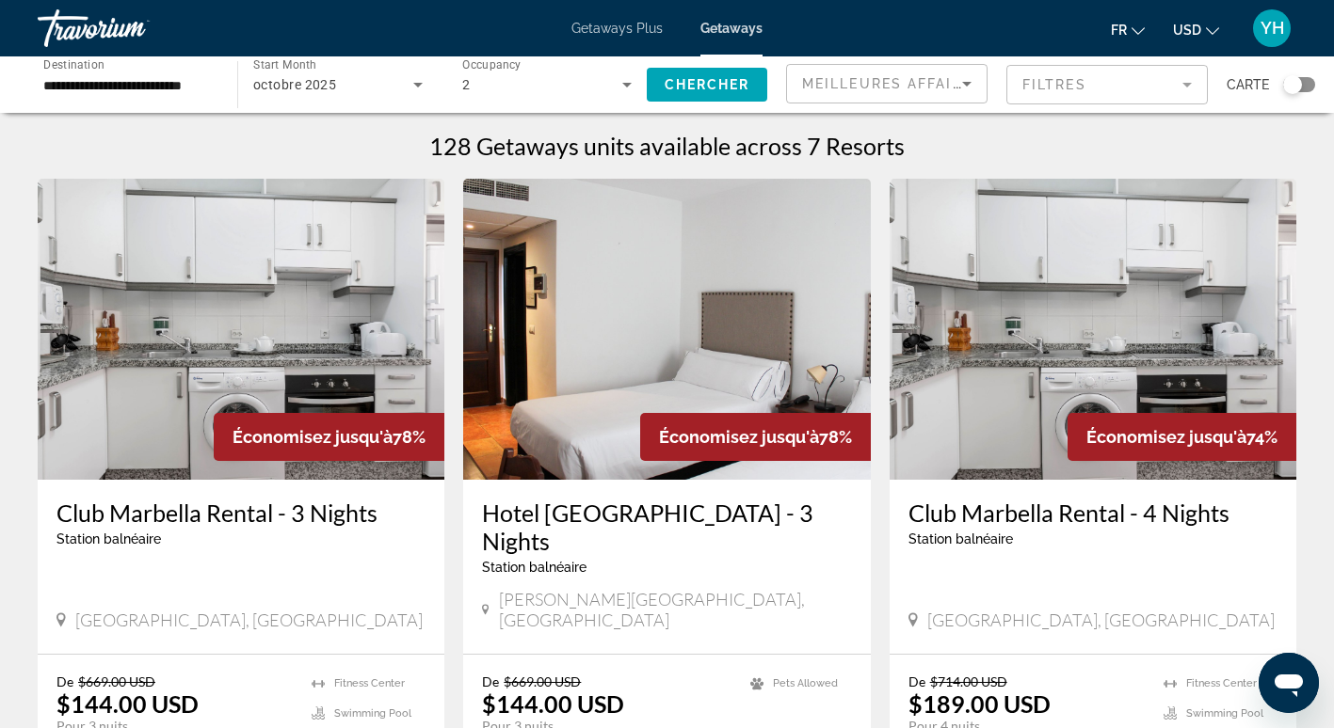
click at [1051, 81] on mat-form-field "Filtres" at bounding box center [1106, 85] width 201 height 40
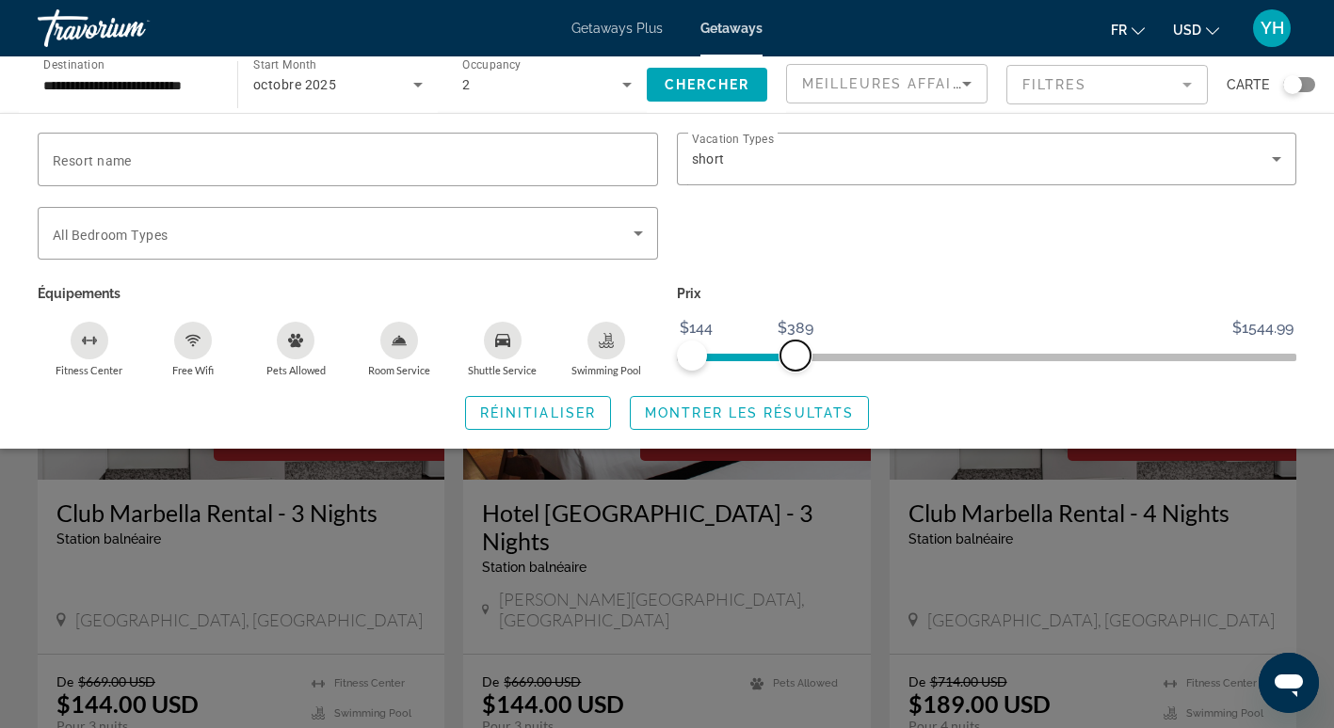
drag, startPoint x: 1278, startPoint y: 350, endPoint x: 794, endPoint y: 354, distance: 483.8
click at [794, 354] on span "ngx-slider-max" at bounding box center [795, 356] width 30 height 30
click at [752, 417] on span "Montrer les résultats" at bounding box center [749, 413] width 209 height 15
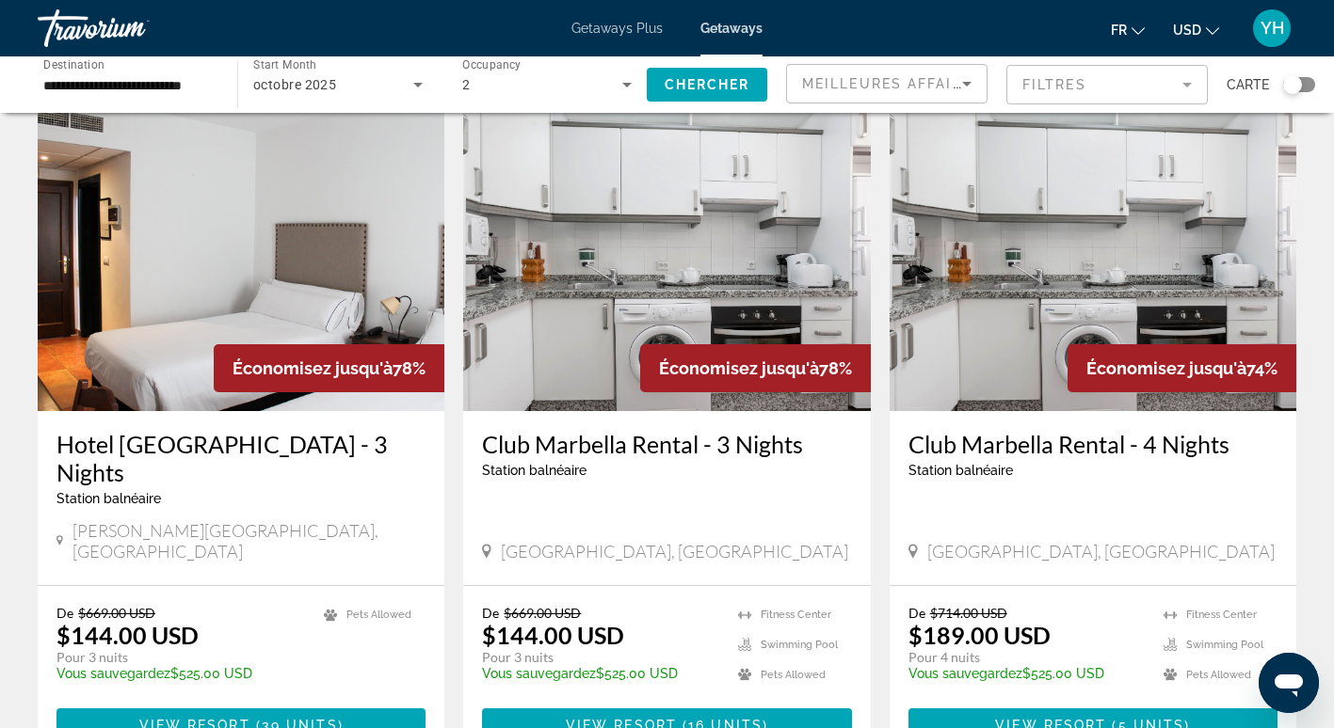
scroll to position [70, 0]
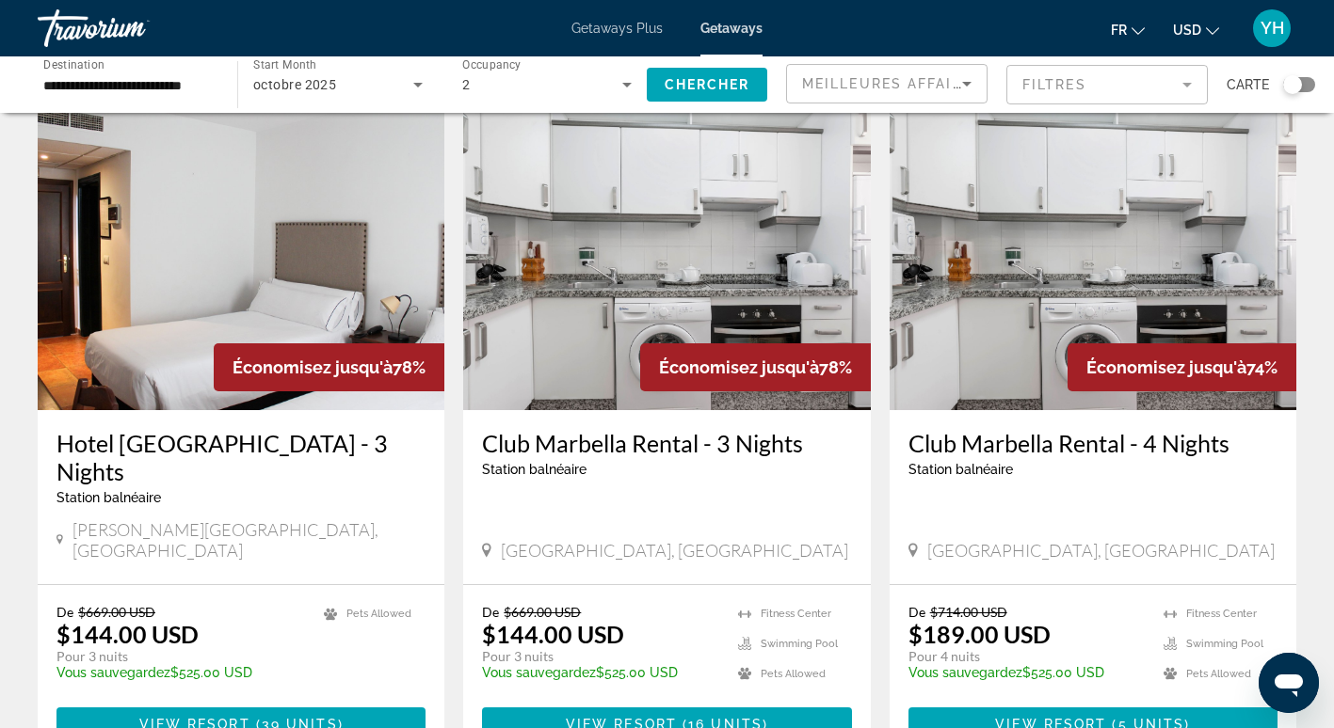
click at [306, 296] on img "Main content" at bounding box center [241, 259] width 407 height 301
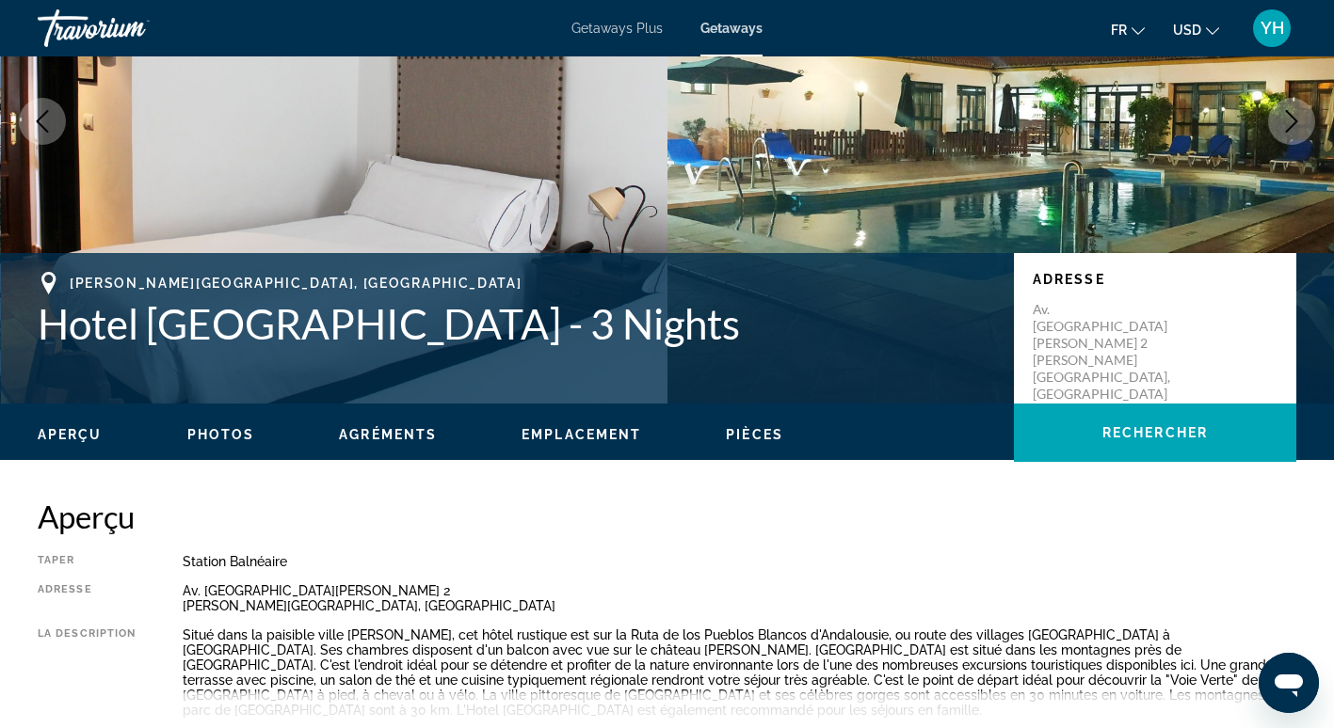
scroll to position [215, 0]
